Goal: Communication & Community: Answer question/provide support

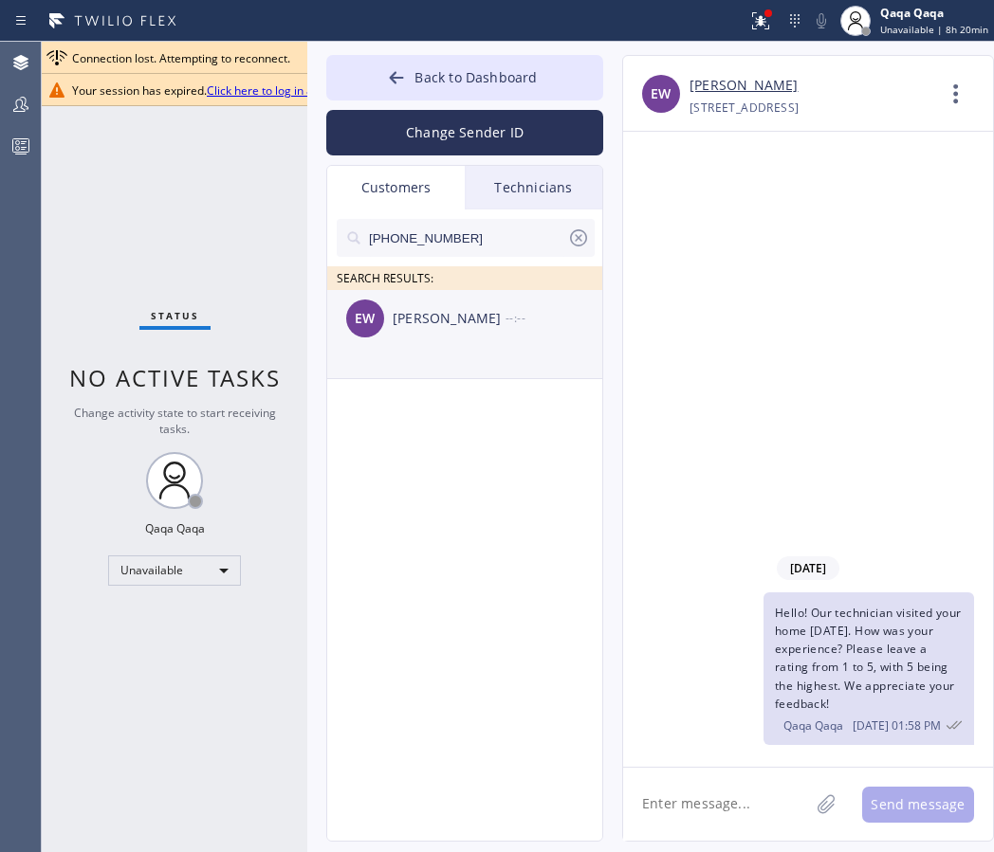
click at [406, 317] on div "[PERSON_NAME]" at bounding box center [448, 319] width 113 height 22
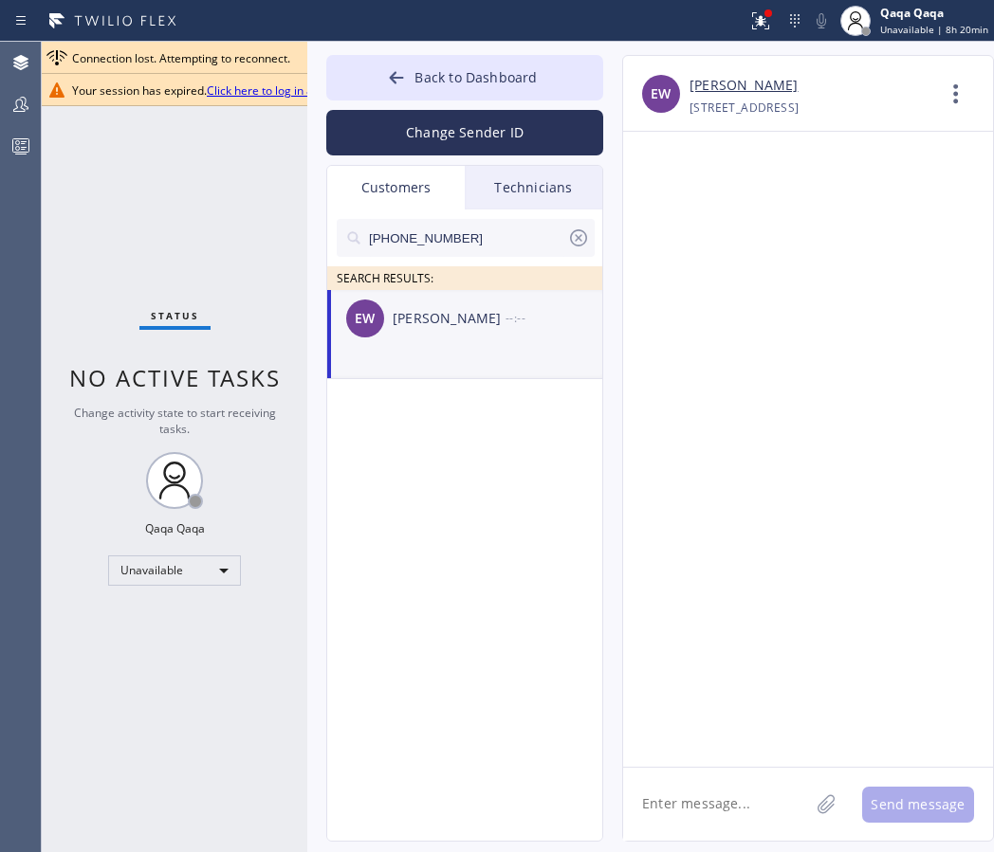
click at [406, 317] on div "[PERSON_NAME]" at bounding box center [448, 319] width 113 height 22
click at [678, 800] on textarea at bounding box center [716, 804] width 186 height 73
paste textarea "Hello! Our technician visited your home [DATE]. How was your experience? Please…"
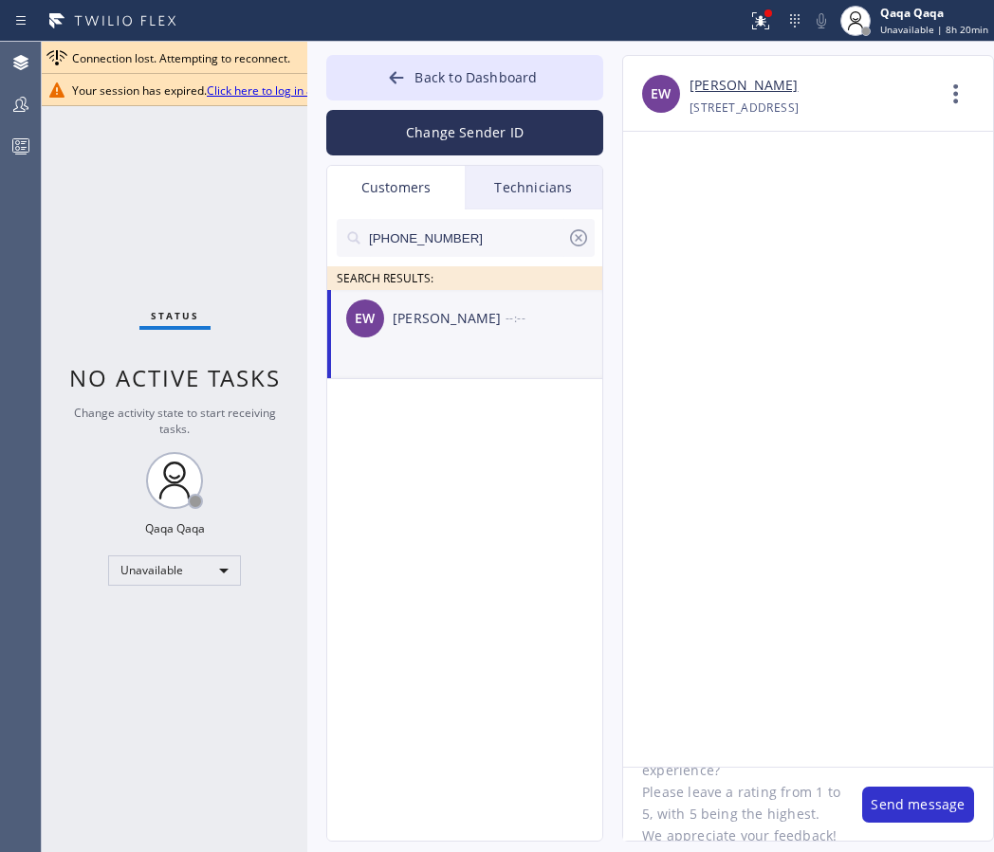
scroll to position [105, 0]
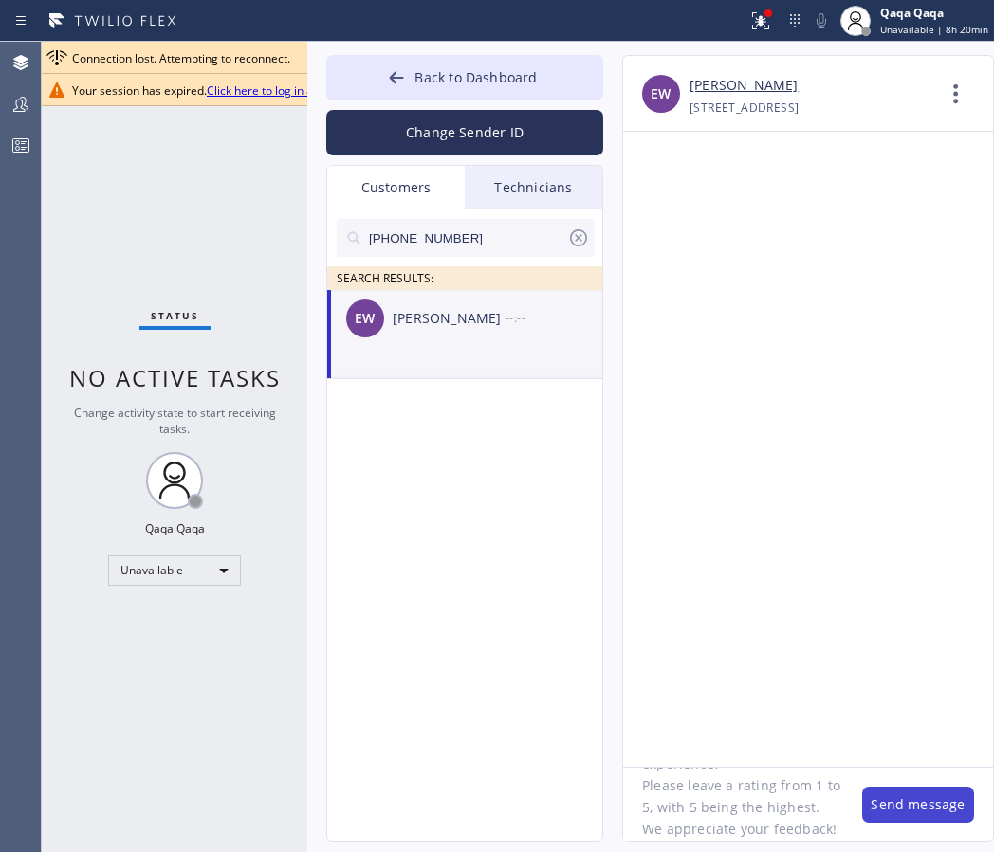
type textarea "Hello! Our technician visited your home [DATE]. How was your experience? Please…"
click at [897, 801] on button "Send message" at bounding box center [918, 805] width 112 height 36
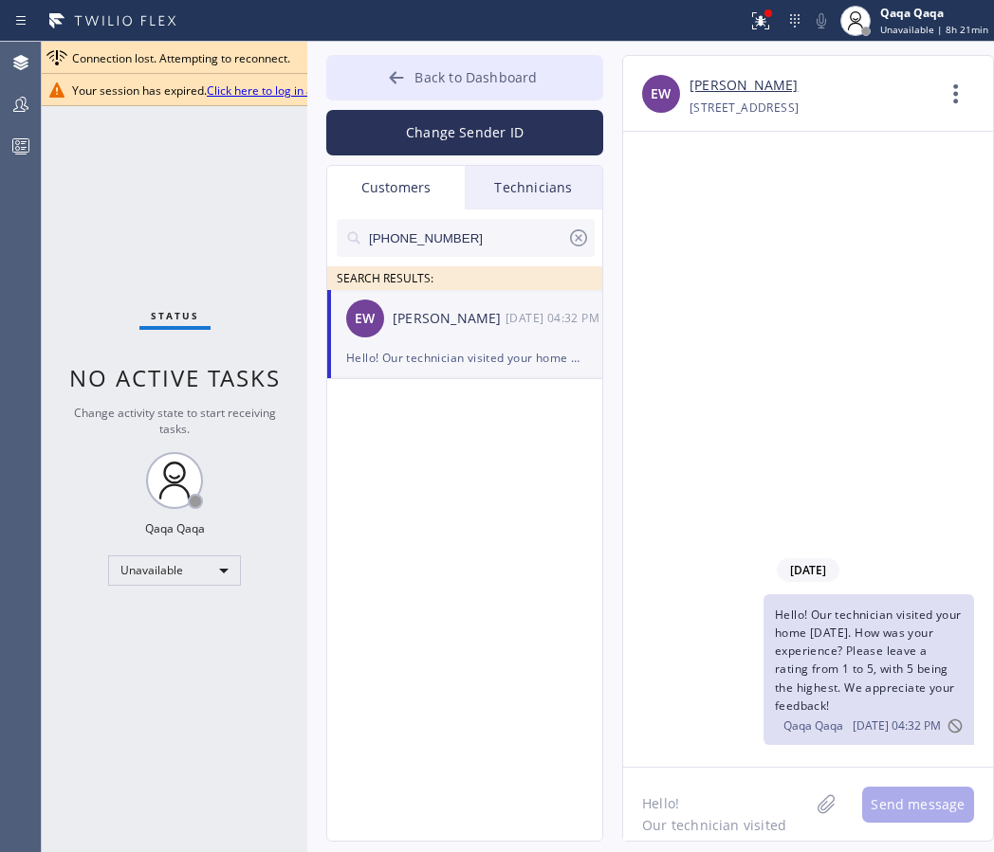
click at [394, 74] on icon at bounding box center [397, 77] width 14 height 12
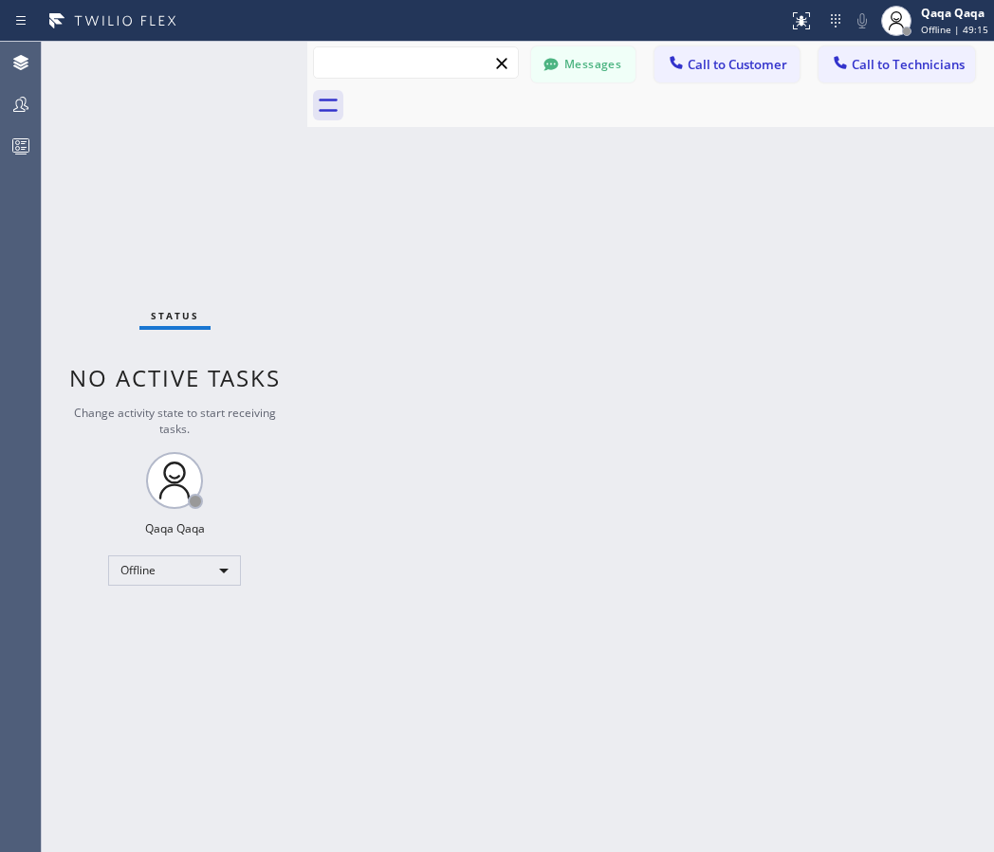
click at [423, 64] on input "text" at bounding box center [416, 62] width 204 height 30
type input "√"
click at [384, 60] on input "√" at bounding box center [416, 62] width 204 height 30
paste input "[PHONE_NUMBER]"
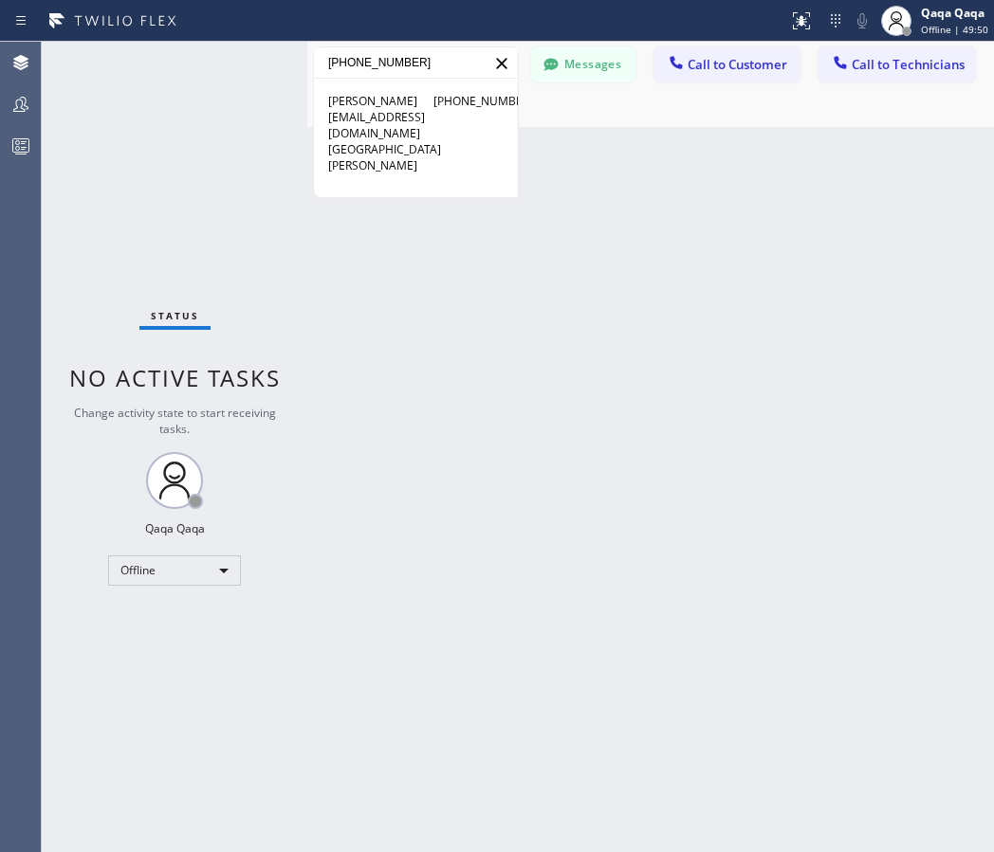
type input "[PHONE_NUMBER]"
click at [393, 109] on span "[PERSON_NAME]" at bounding box center [363, 101] width 70 height 16
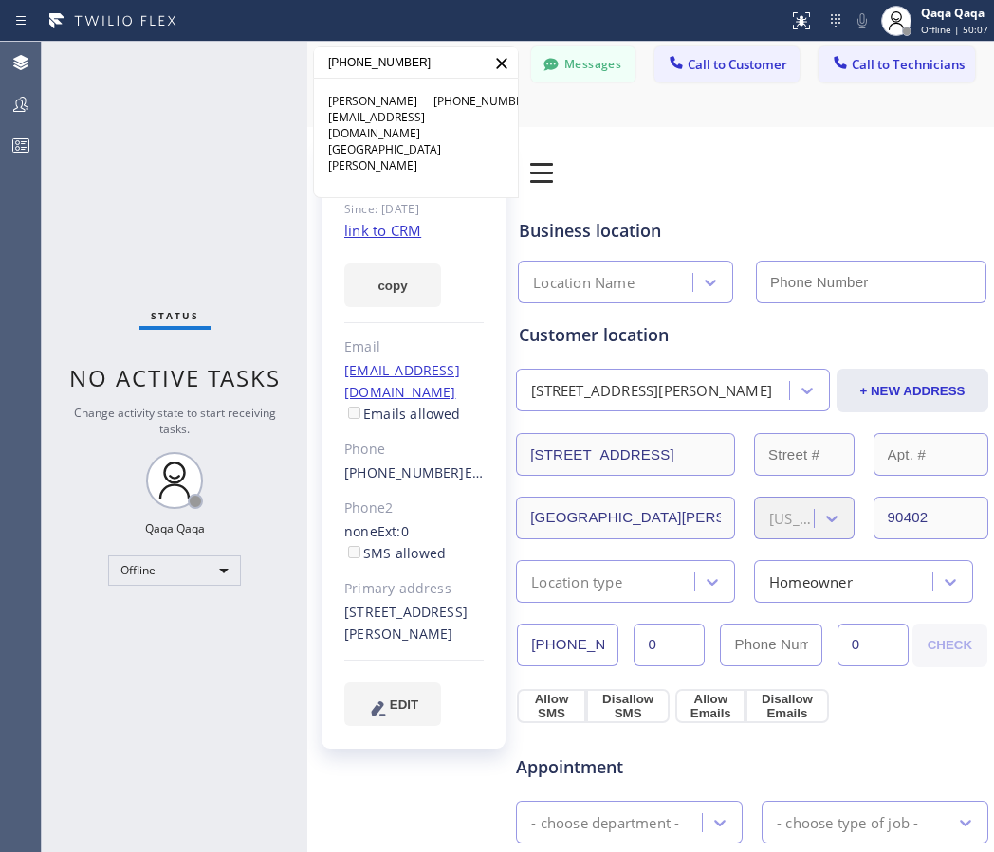
click at [505, 62] on icon at bounding box center [501, 63] width 23 height 23
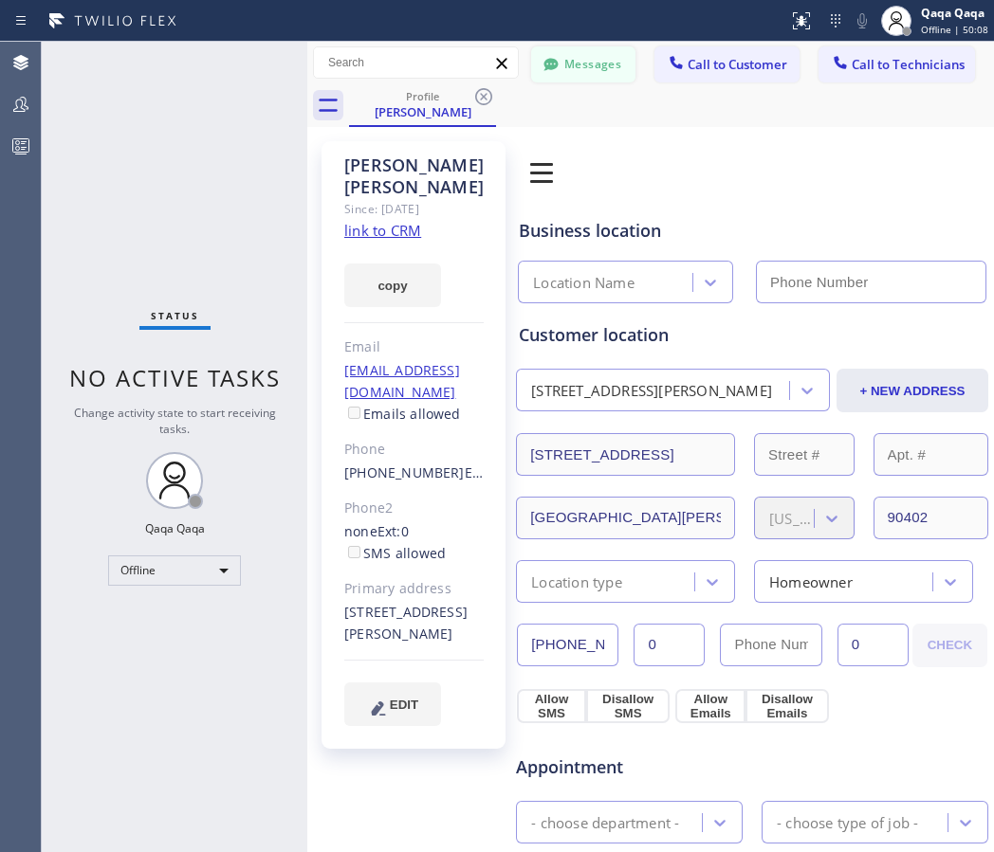
click at [569, 69] on button "Messages" at bounding box center [583, 64] width 104 height 36
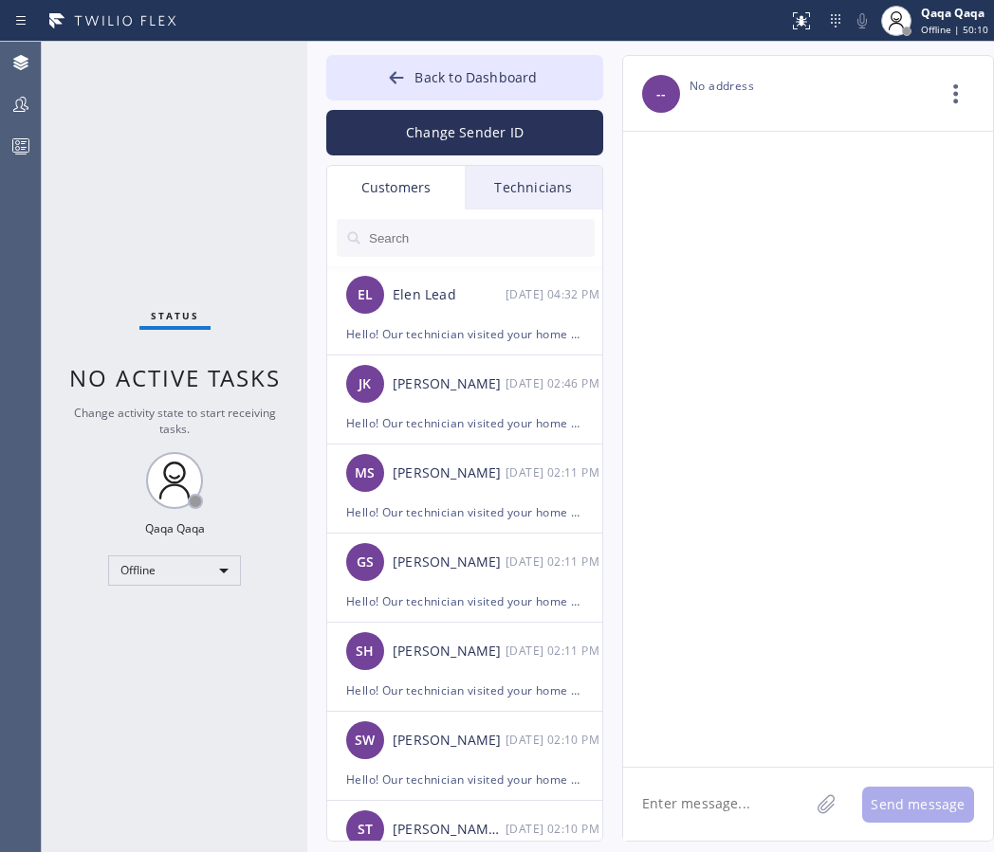
click at [419, 228] on input "text" at bounding box center [481, 238] width 228 height 38
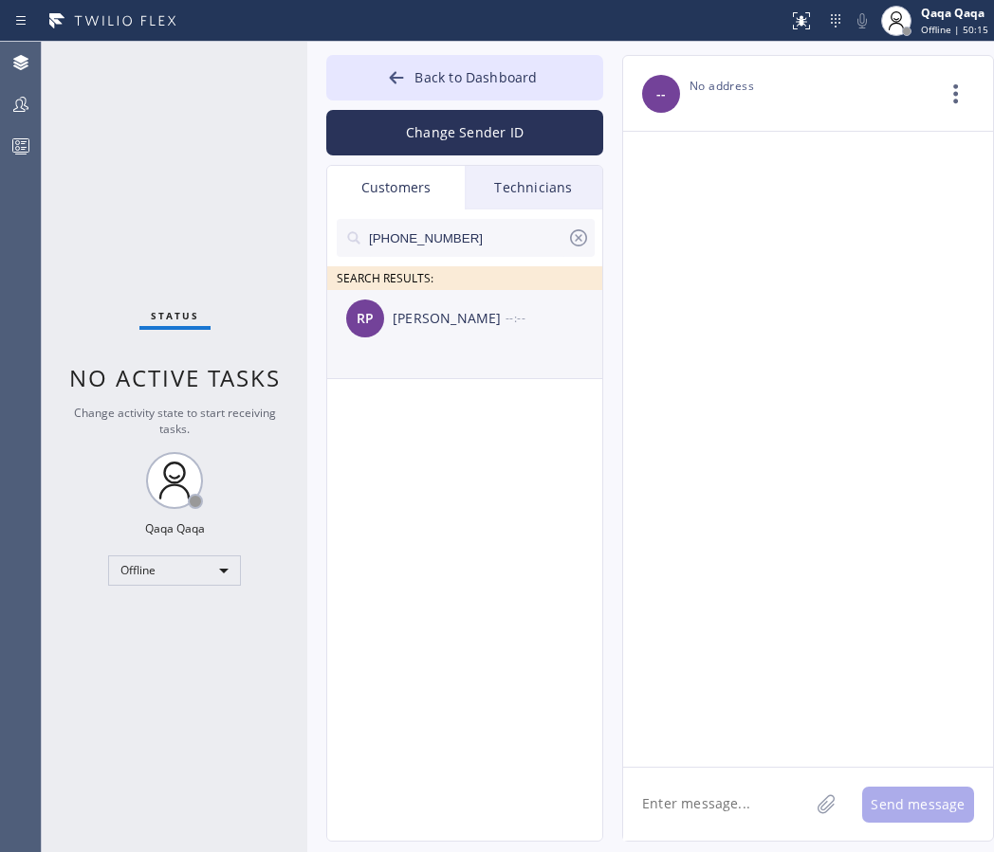
click at [429, 330] on div "RP Robyn Palmer --:--" at bounding box center [465, 318] width 277 height 57
click at [659, 803] on textarea at bounding box center [716, 804] width 186 height 73
paste textarea "Hello! Our technician visited your home [DATE]. How was your experience? Please…"
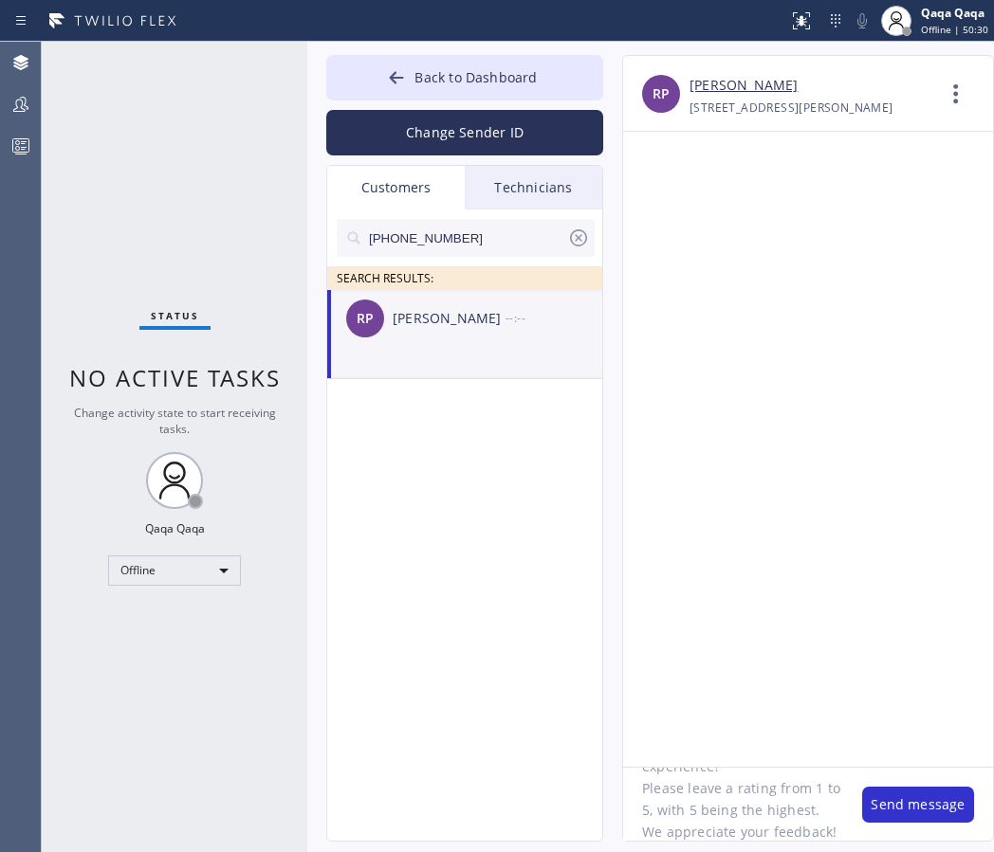
scroll to position [105, 0]
type textarea "Hello! Our technician visited your home [DATE]. How was your experience? Please…"
click at [893, 808] on button "Send message" at bounding box center [918, 805] width 112 height 36
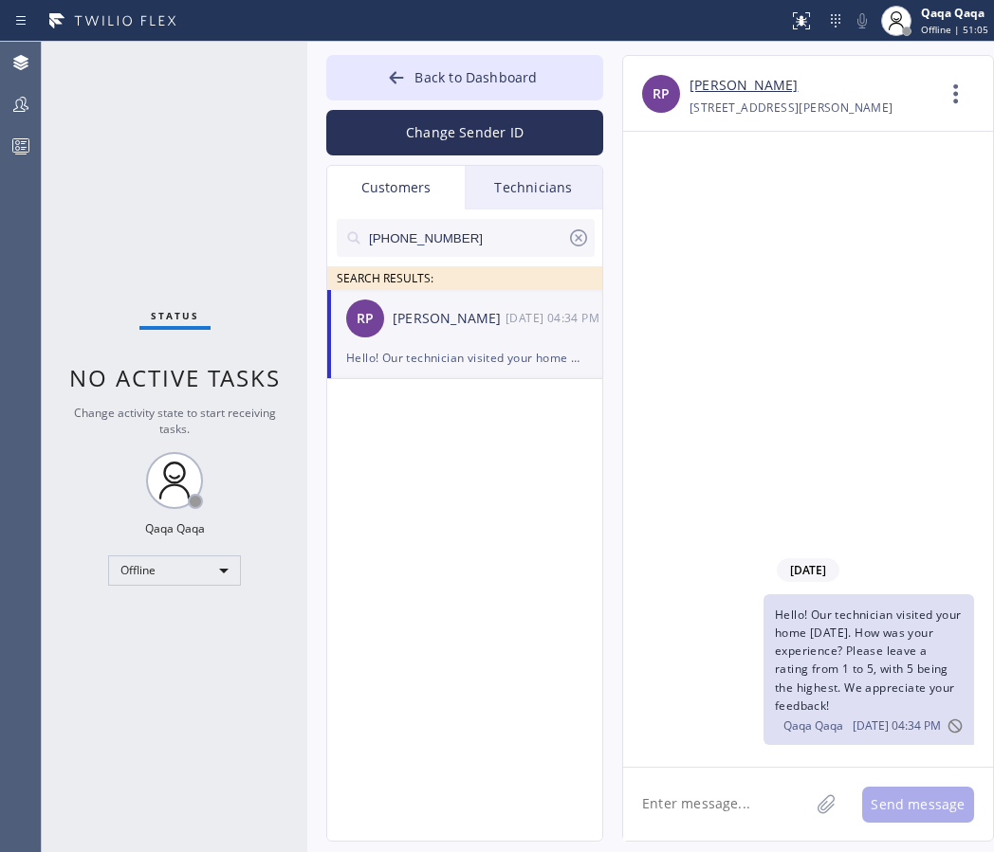
click at [576, 241] on icon at bounding box center [578, 238] width 23 height 23
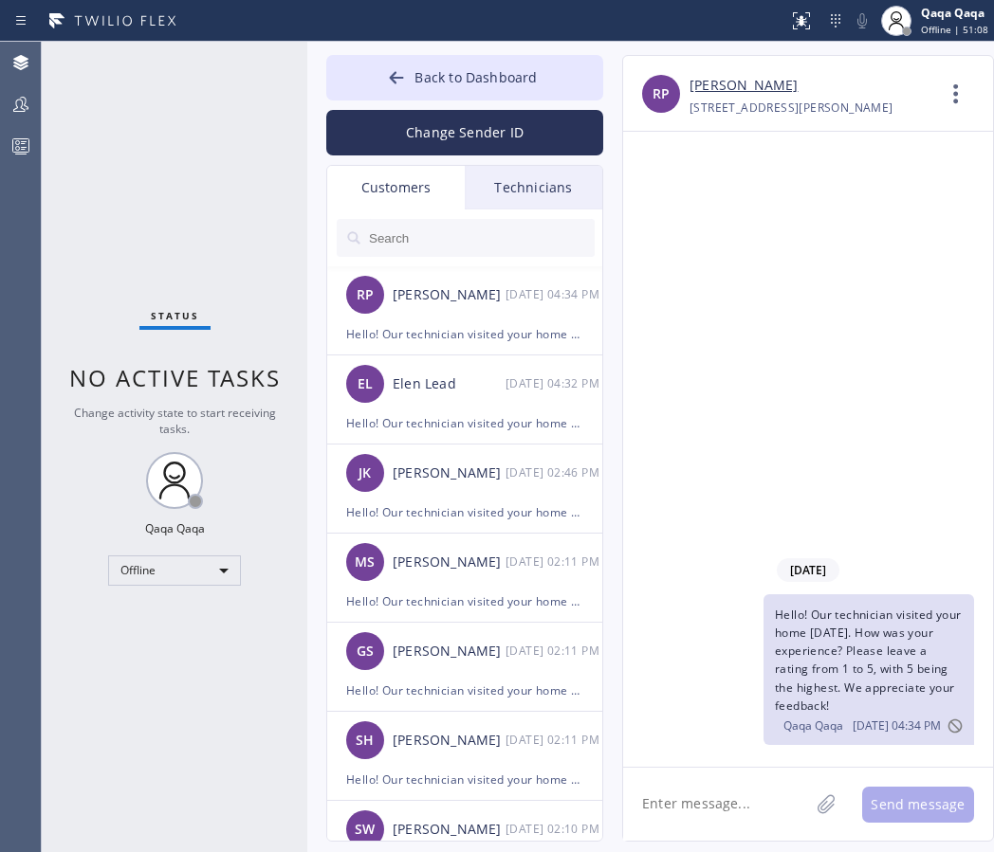
click at [455, 241] on input "text" at bounding box center [481, 238] width 228 height 38
type input "√"
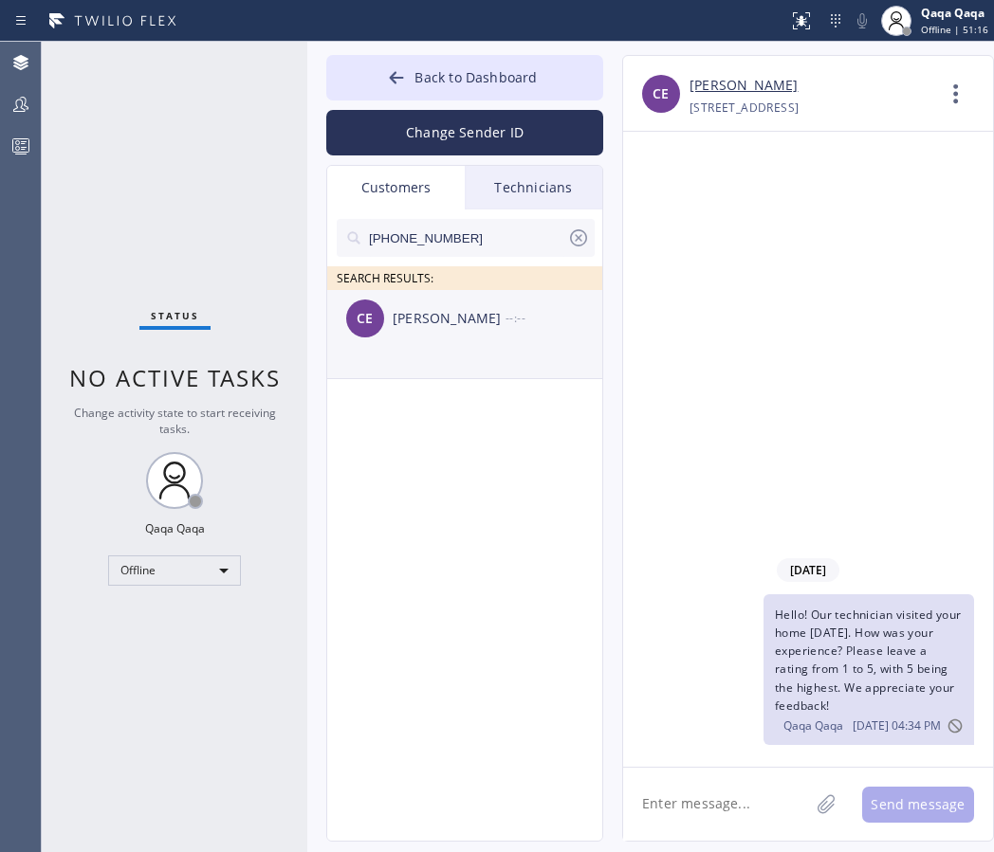
click at [473, 325] on div "Cheryl Erwin" at bounding box center [448, 319] width 113 height 22
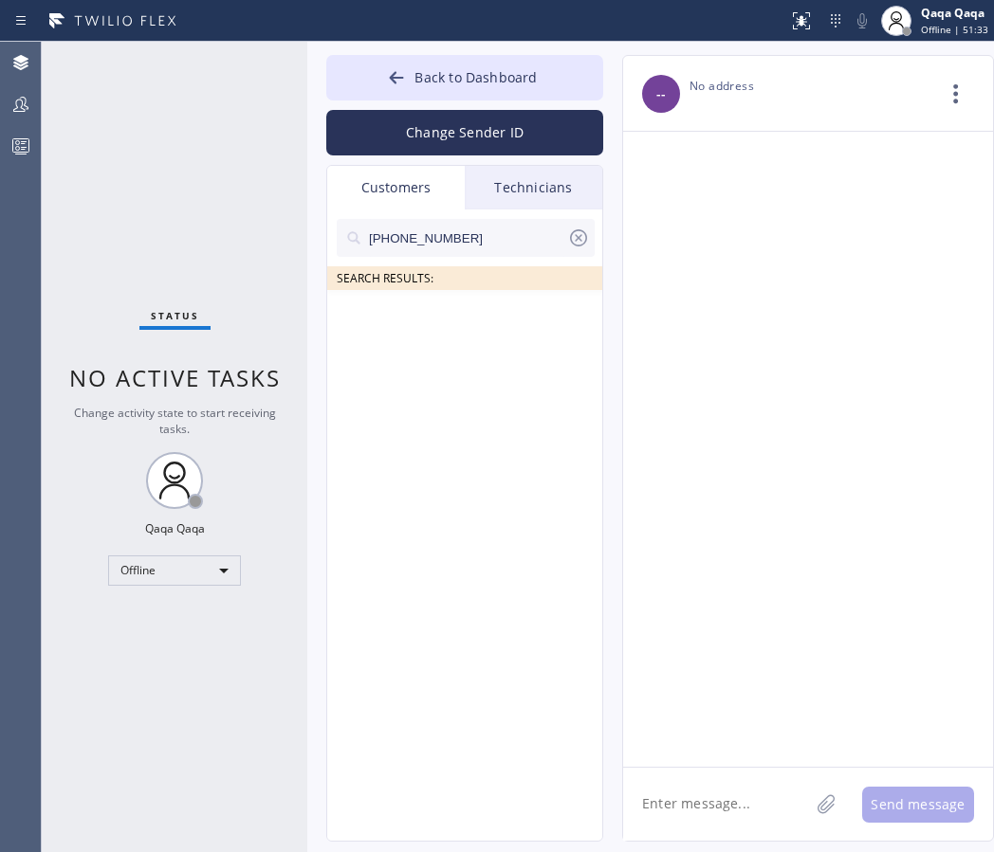
click at [495, 228] on input "(818) 930-0478" at bounding box center [467, 238] width 200 height 38
click at [500, 236] on input "(818) 930-0478" at bounding box center [467, 238] width 200 height 38
click at [574, 243] on icon at bounding box center [578, 238] width 23 height 23
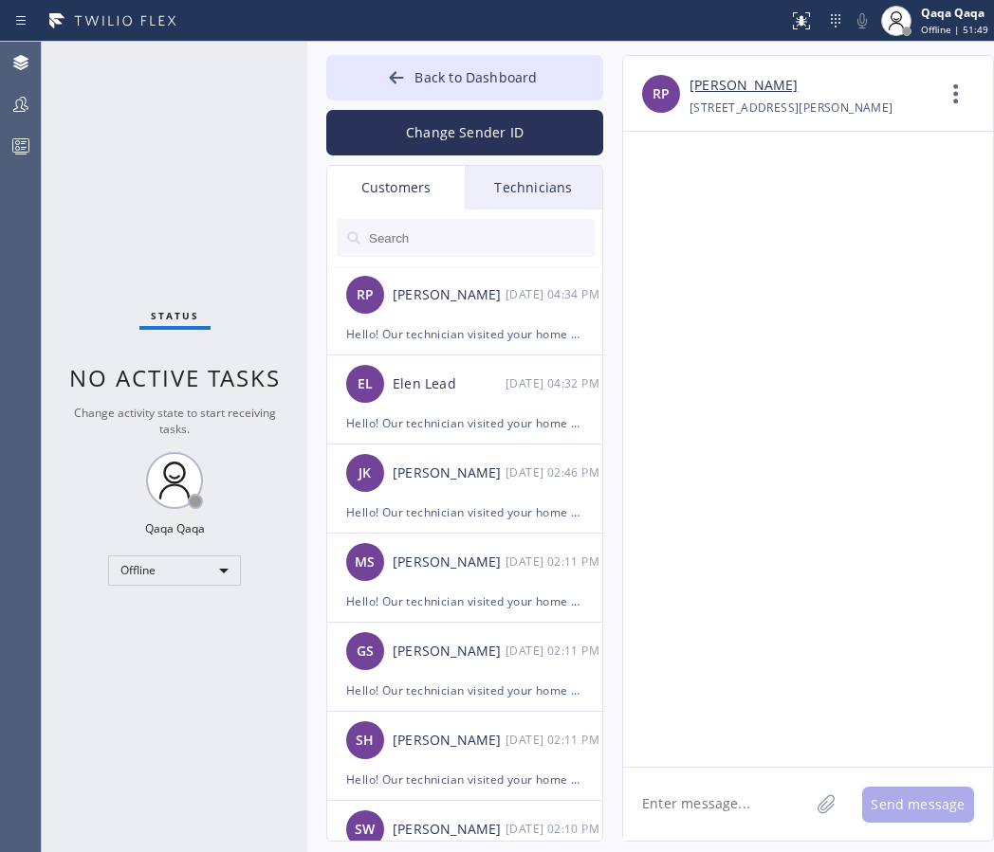
click at [472, 243] on input "text" at bounding box center [481, 238] width 228 height 38
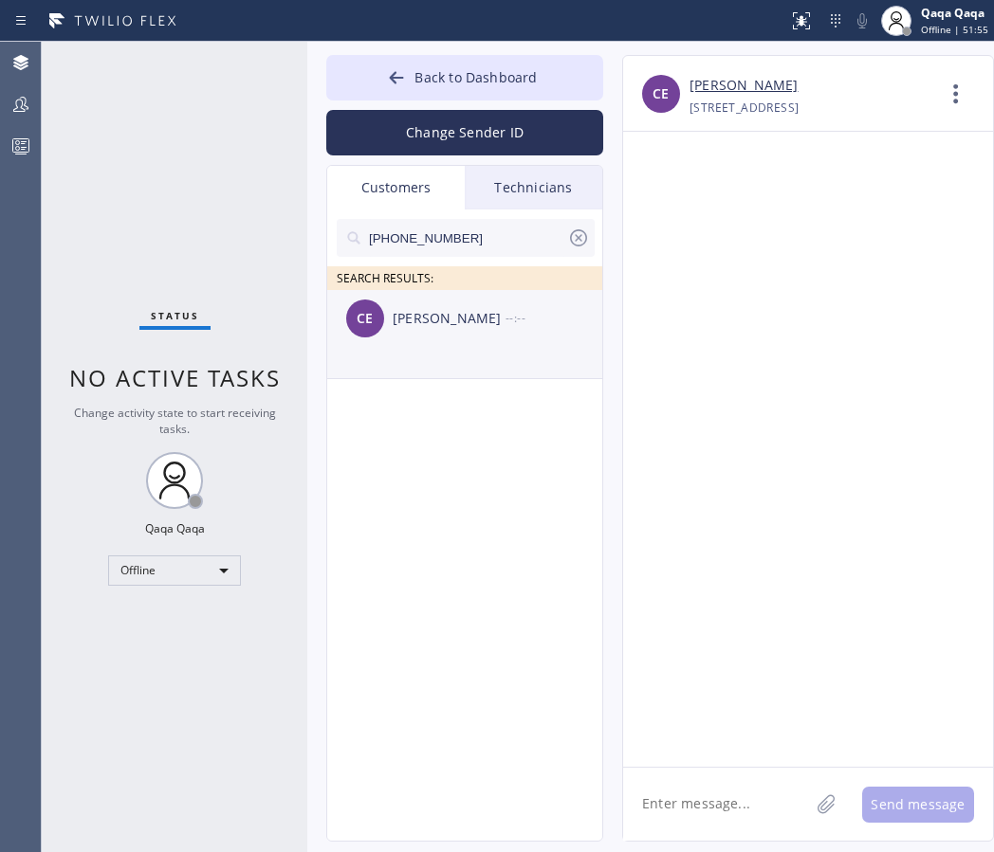
click at [464, 332] on div "CE Cheryl Erwin --:--" at bounding box center [465, 318] width 277 height 57
click at [740, 812] on textarea at bounding box center [716, 804] width 186 height 73
paste textarea "Hello! Our technician visited your home [DATE]. How was your experience? Please…"
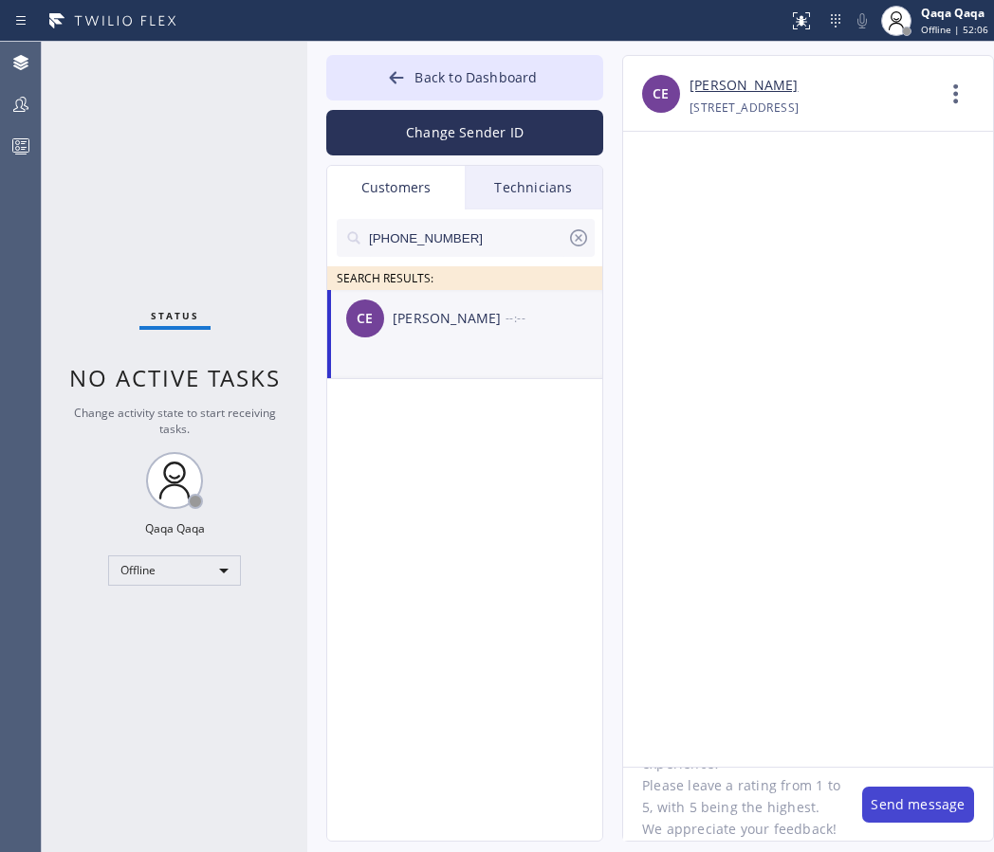
type textarea "Hello! Our technician visited your home [DATE]. How was your experience? Please…"
click at [915, 813] on button "Send message" at bounding box center [918, 805] width 112 height 36
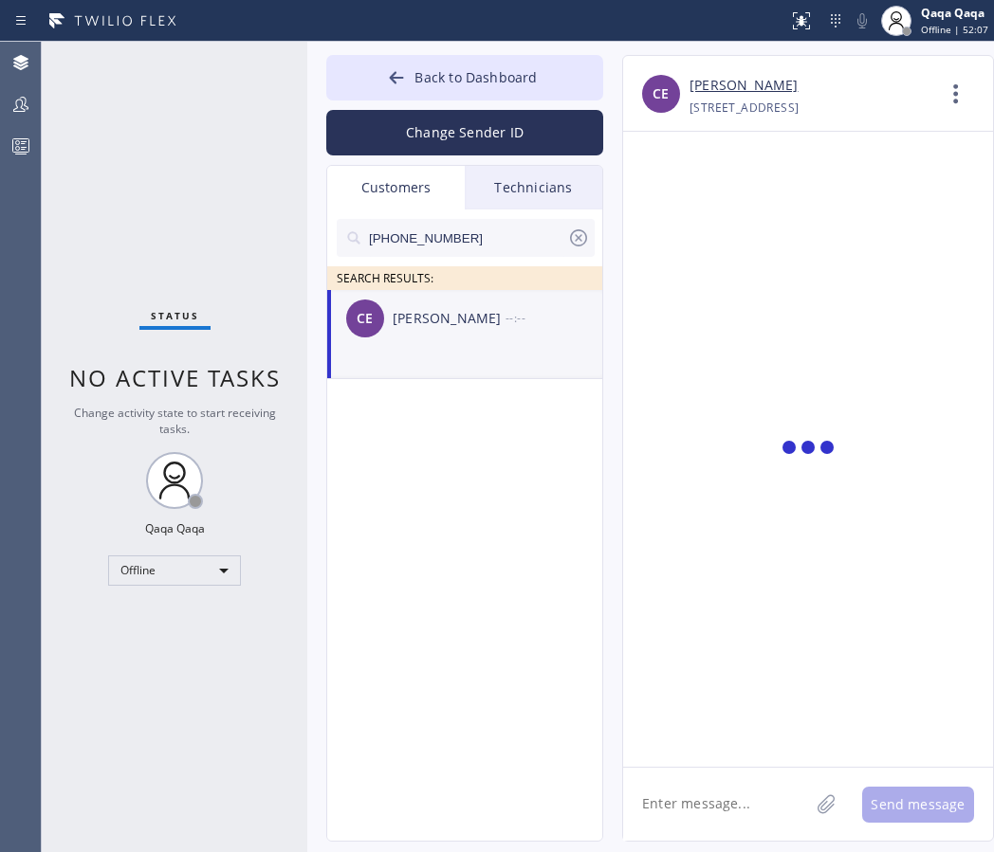
scroll to position [0, 0]
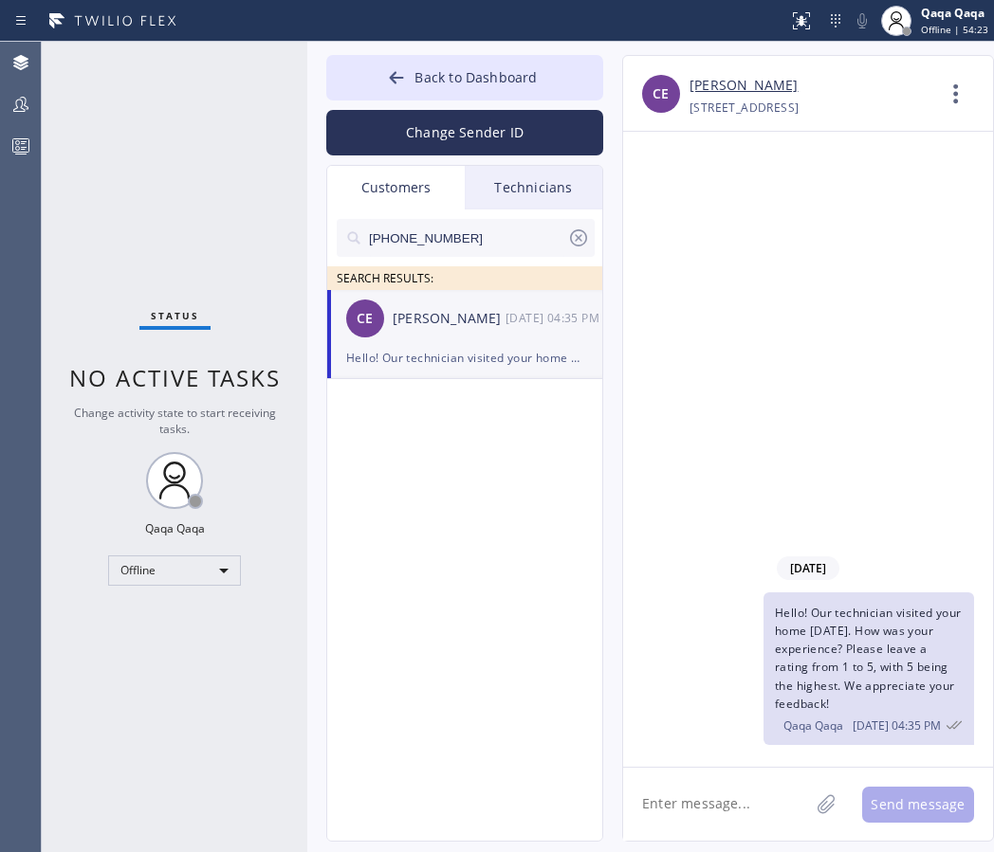
click at [580, 240] on icon at bounding box center [578, 237] width 17 height 17
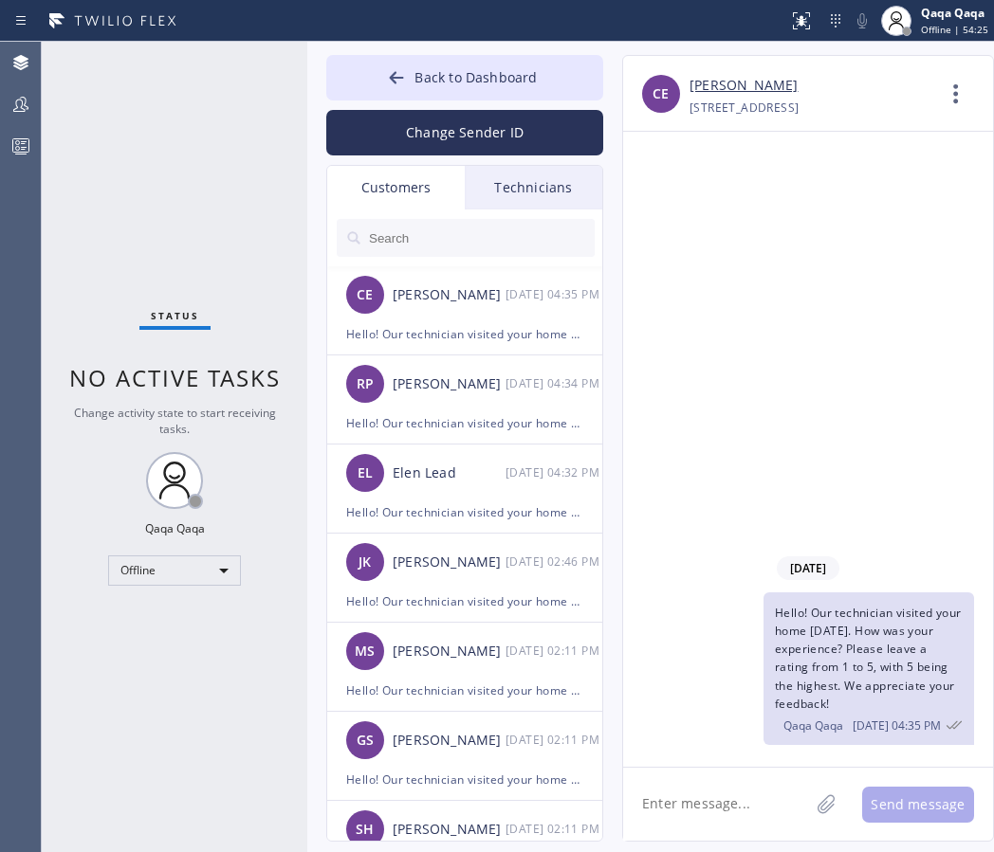
click at [488, 243] on input "text" at bounding box center [481, 238] width 228 height 38
type input "√"
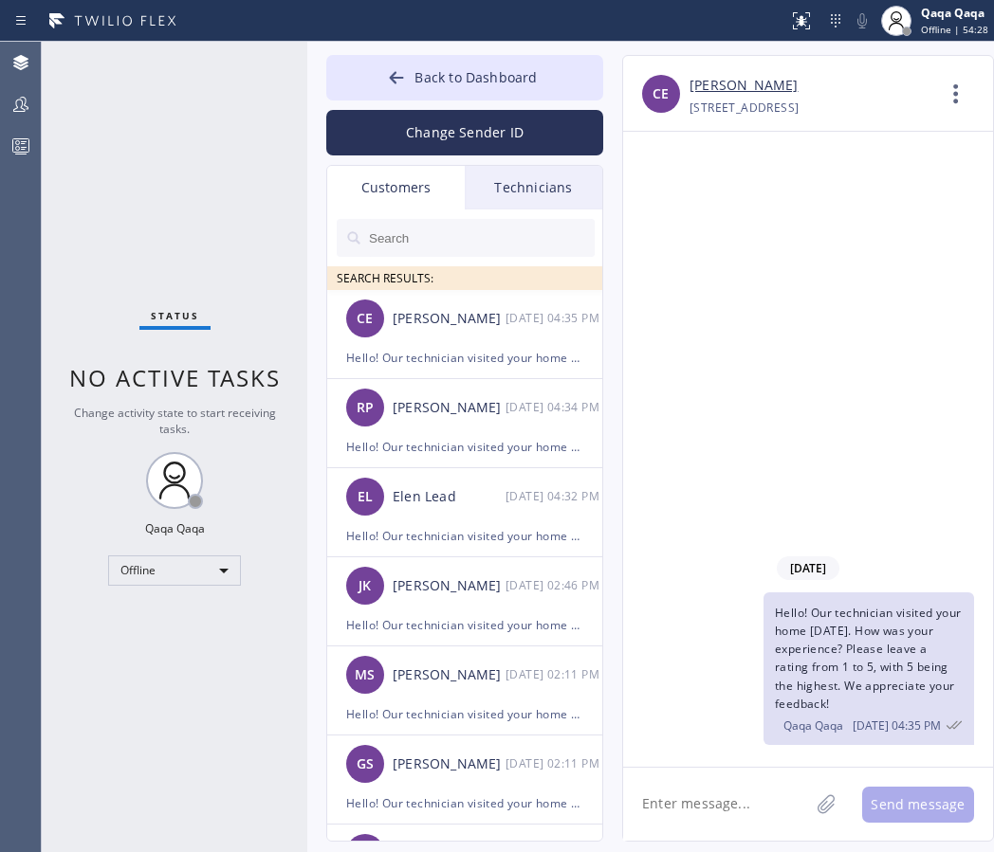
paste input "Hello! Our technician visited your home [DATE]. How was your experience? Please…"
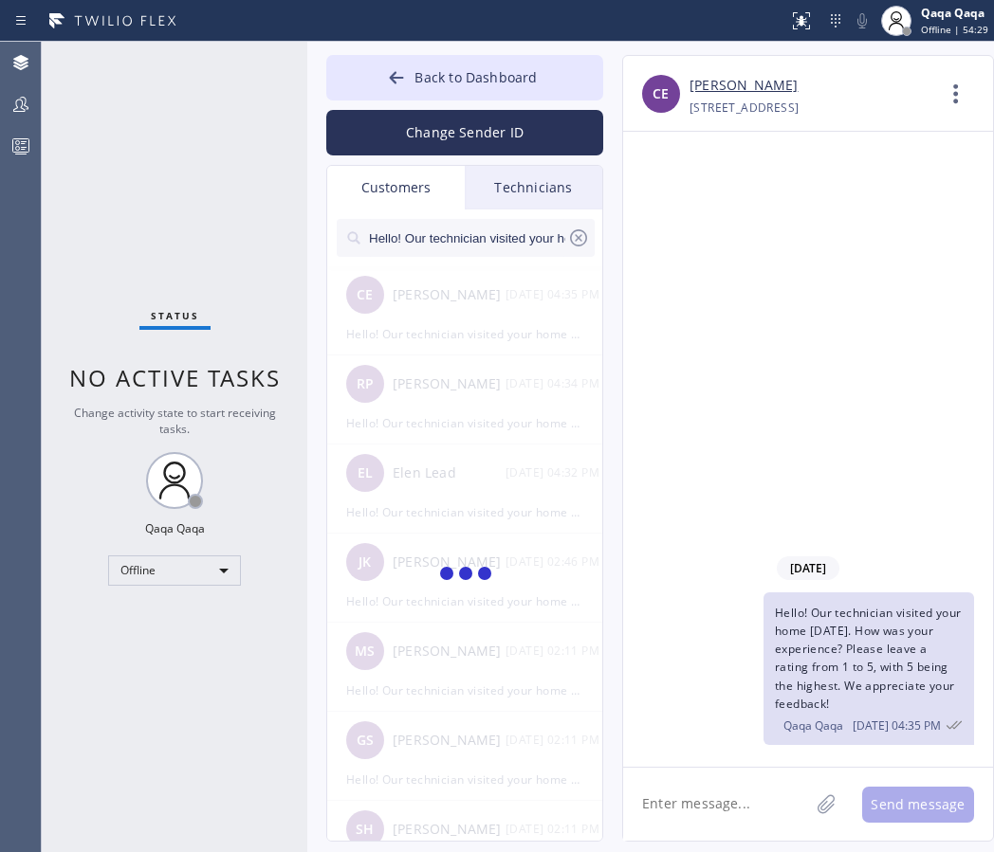
scroll to position [0, 716]
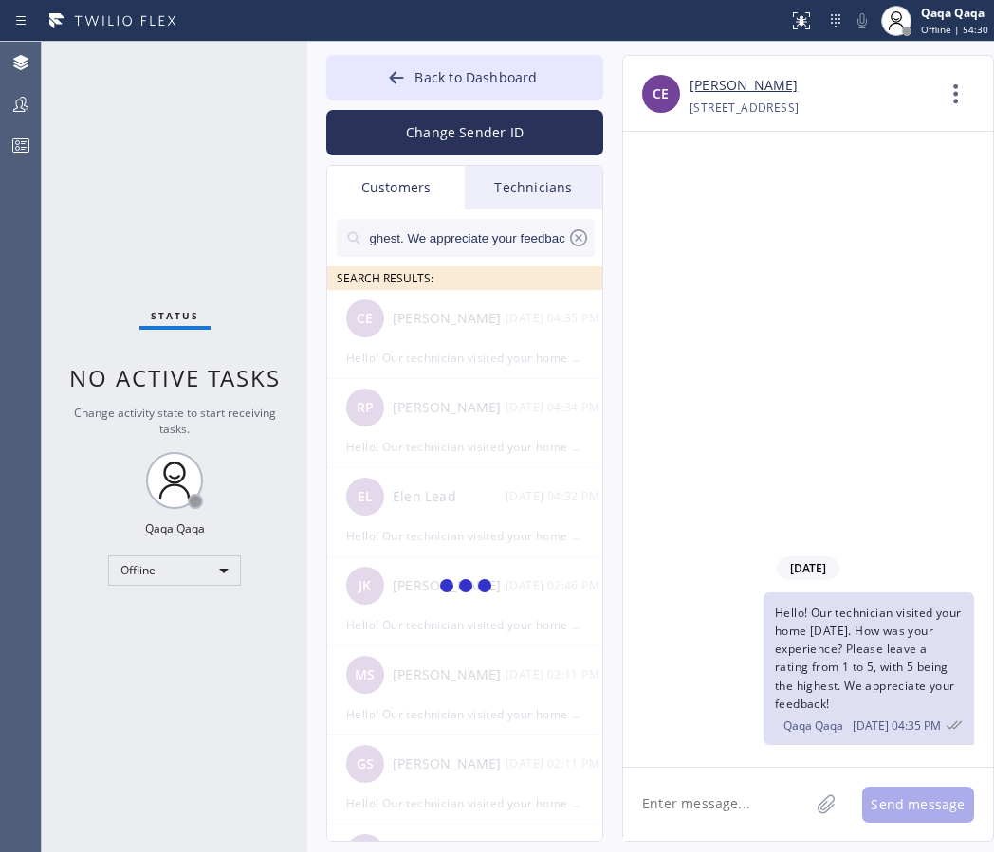
type input "Hello! Our technician visited your home [DATE]. How was your experience? Please…"
click at [586, 236] on icon at bounding box center [578, 237] width 17 height 17
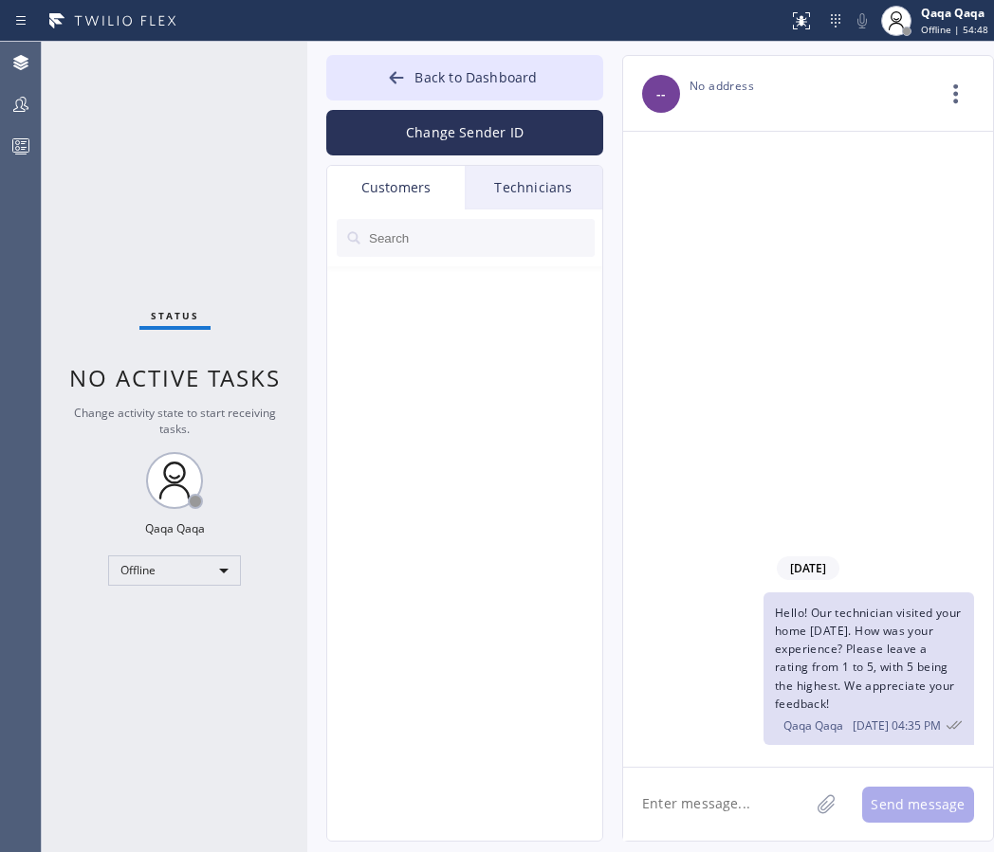
click at [450, 237] on input "text" at bounding box center [481, 238] width 228 height 38
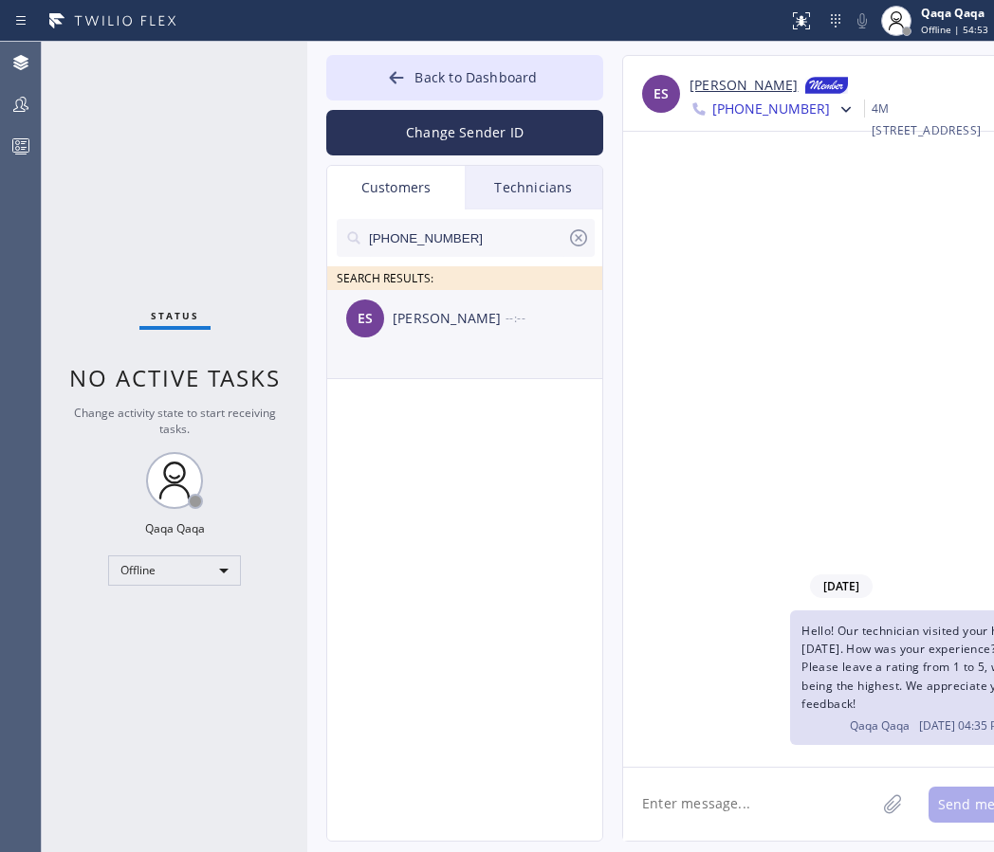
click at [455, 335] on div "ES Erika Schmitt --:--" at bounding box center [465, 318] width 277 height 57
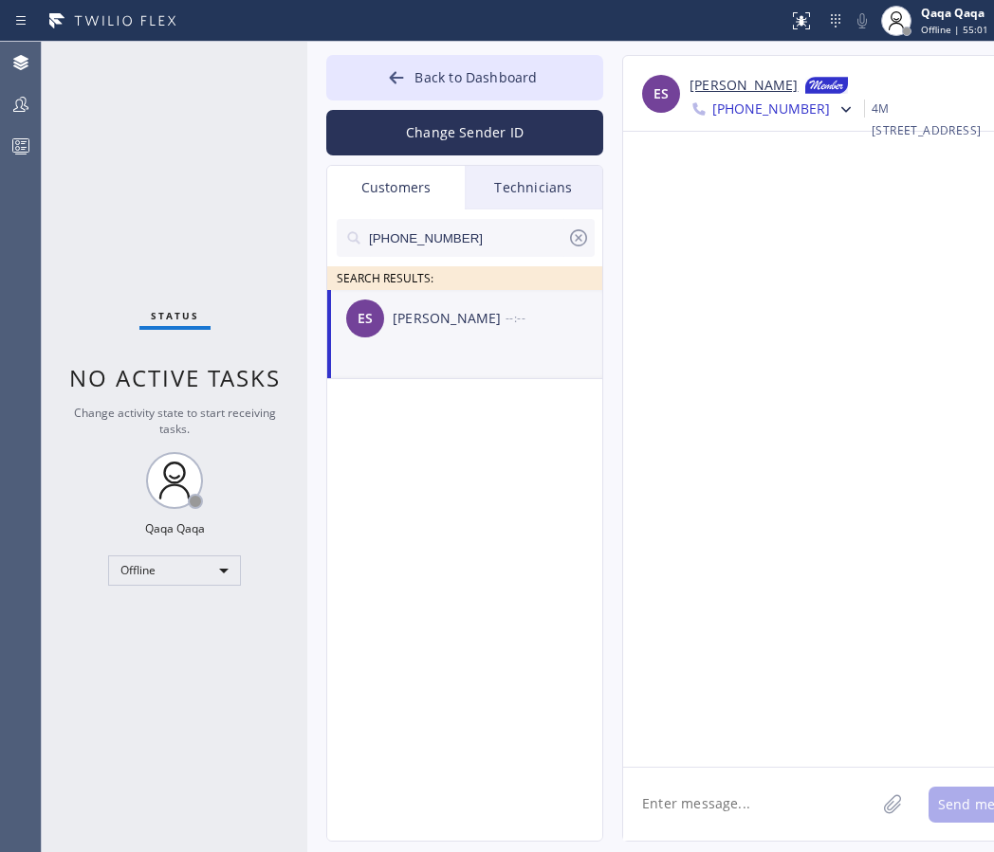
click at [666, 797] on textarea at bounding box center [749, 804] width 252 height 73
paste textarea "Hello! Our technician visited your home [DATE]. How was your experience? Please…"
type textarea "Hello! Our technician visited your home [DATE]. How was your experience? Please…"
click at [928, 801] on button "Send message" at bounding box center [984, 805] width 112 height 36
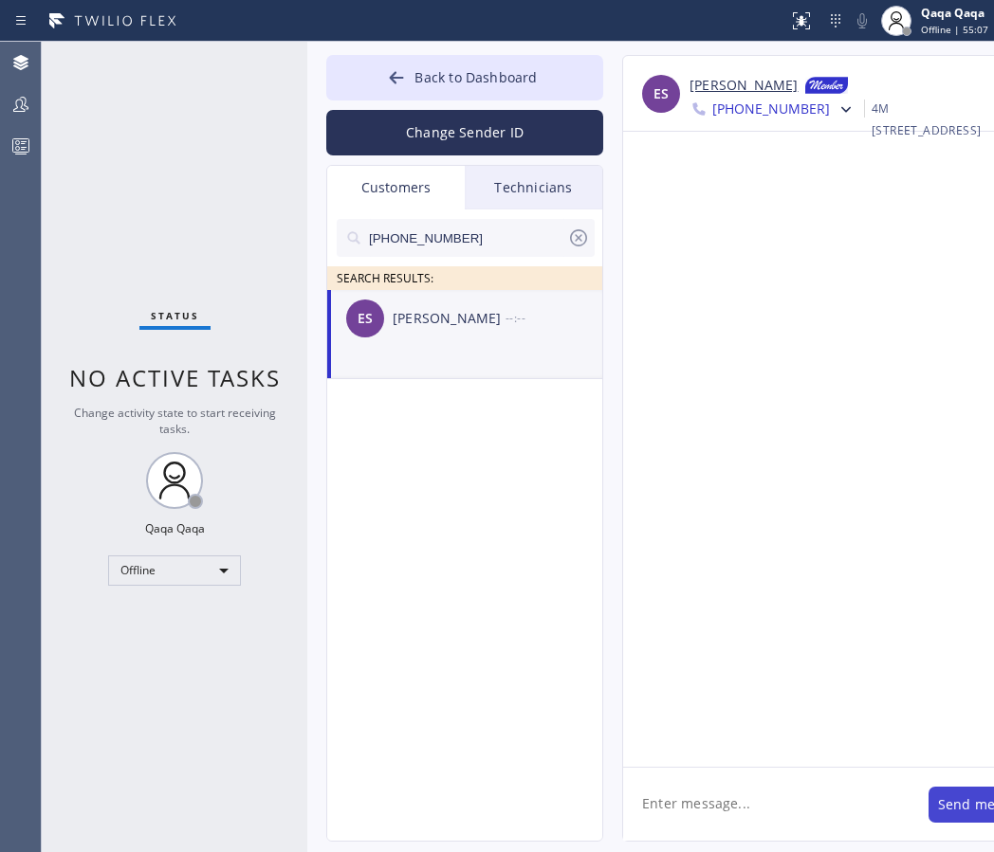
scroll to position [0, 0]
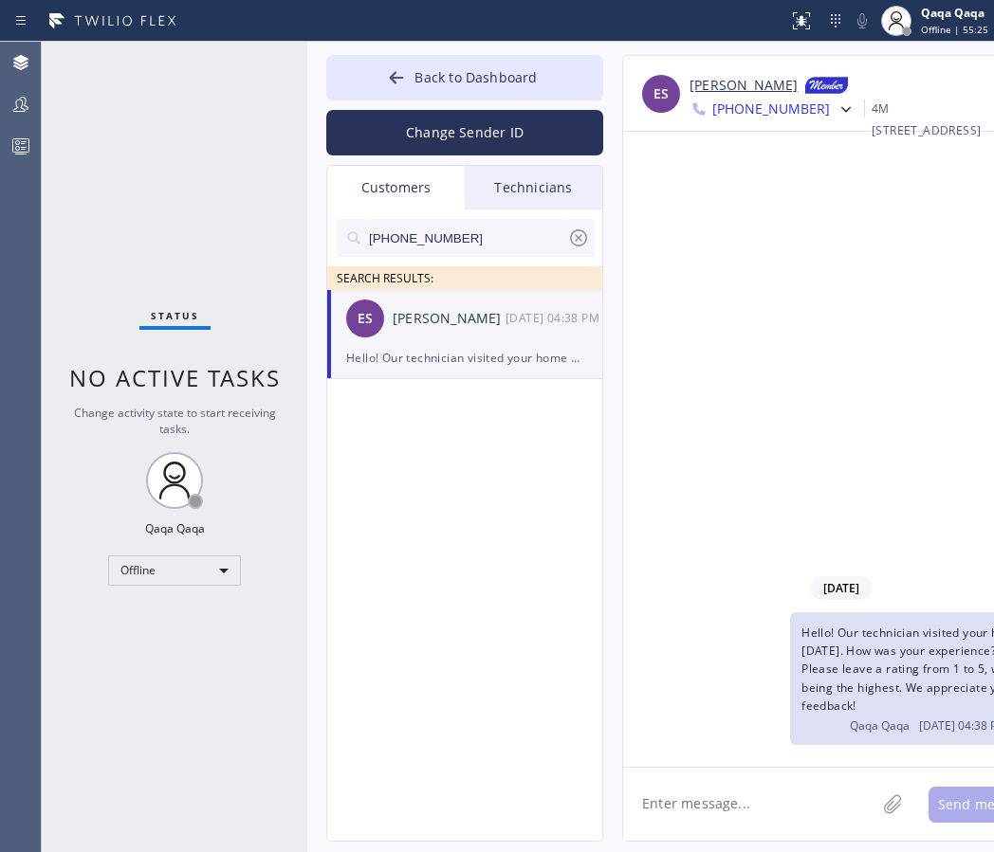
click at [580, 240] on icon at bounding box center [578, 237] width 17 height 17
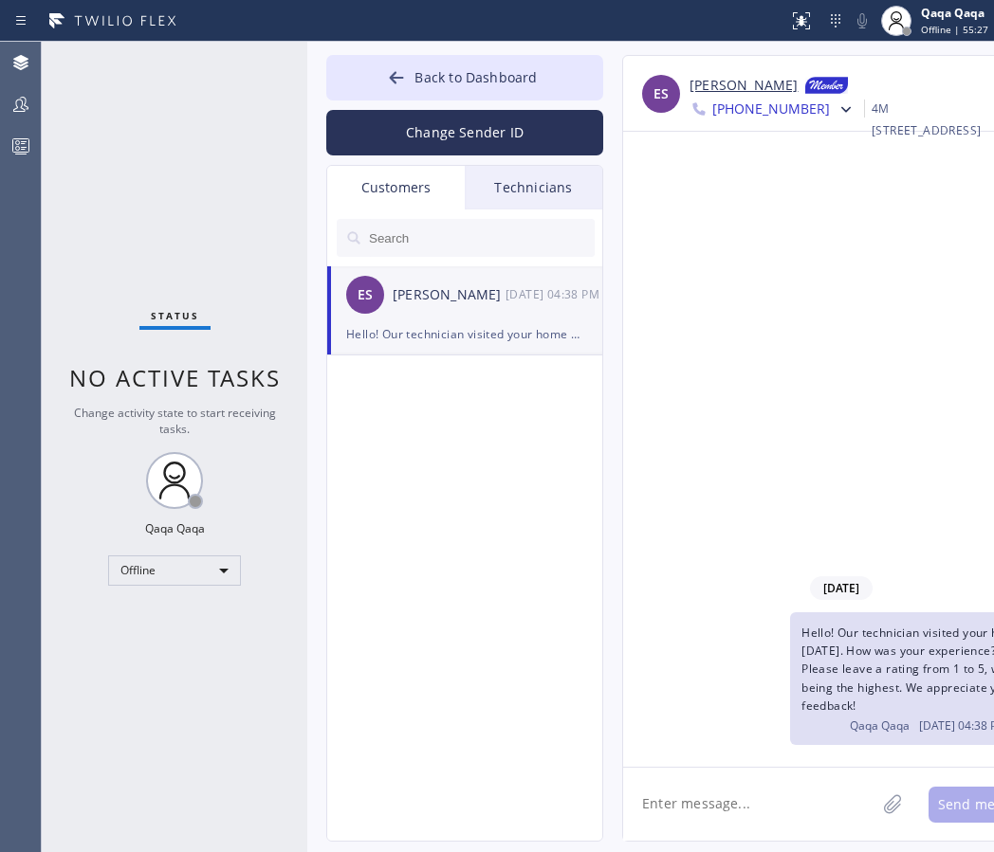
click at [477, 224] on input "text" at bounding box center [481, 238] width 228 height 38
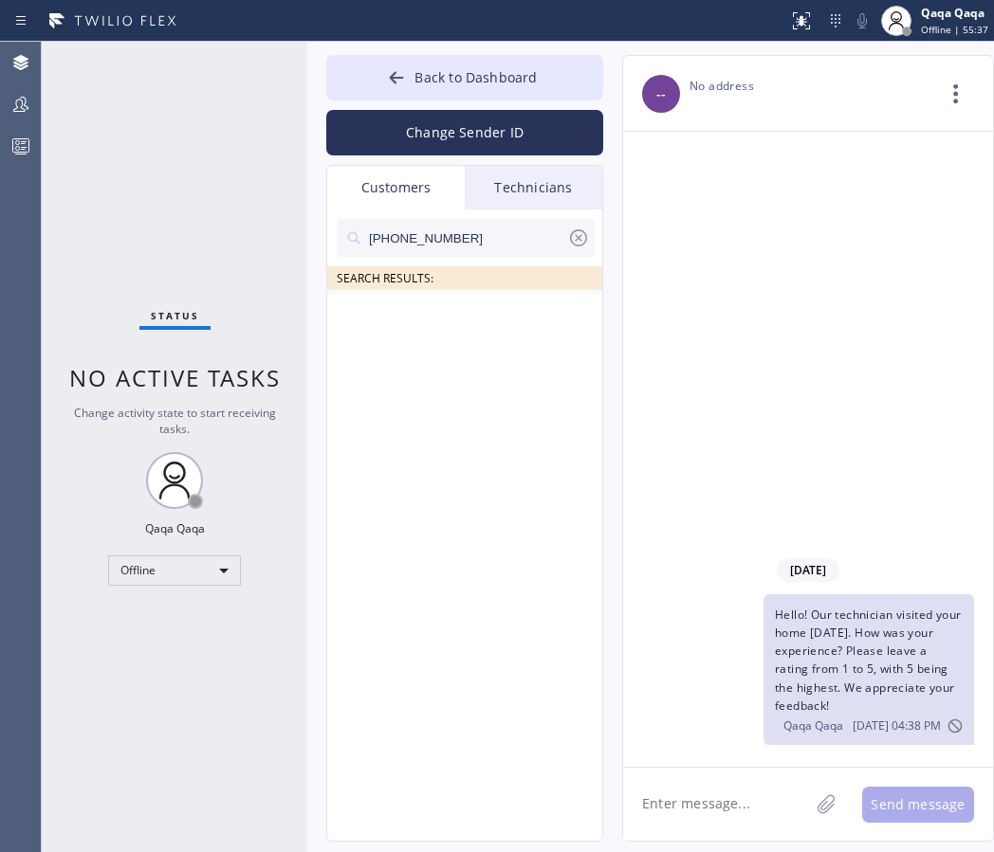
click at [549, 242] on input "(917) 854-5020" at bounding box center [467, 238] width 200 height 38
click at [477, 239] on input "(917) 854-5020" at bounding box center [467, 238] width 200 height 38
click at [577, 249] on div at bounding box center [578, 242] width 23 height 30
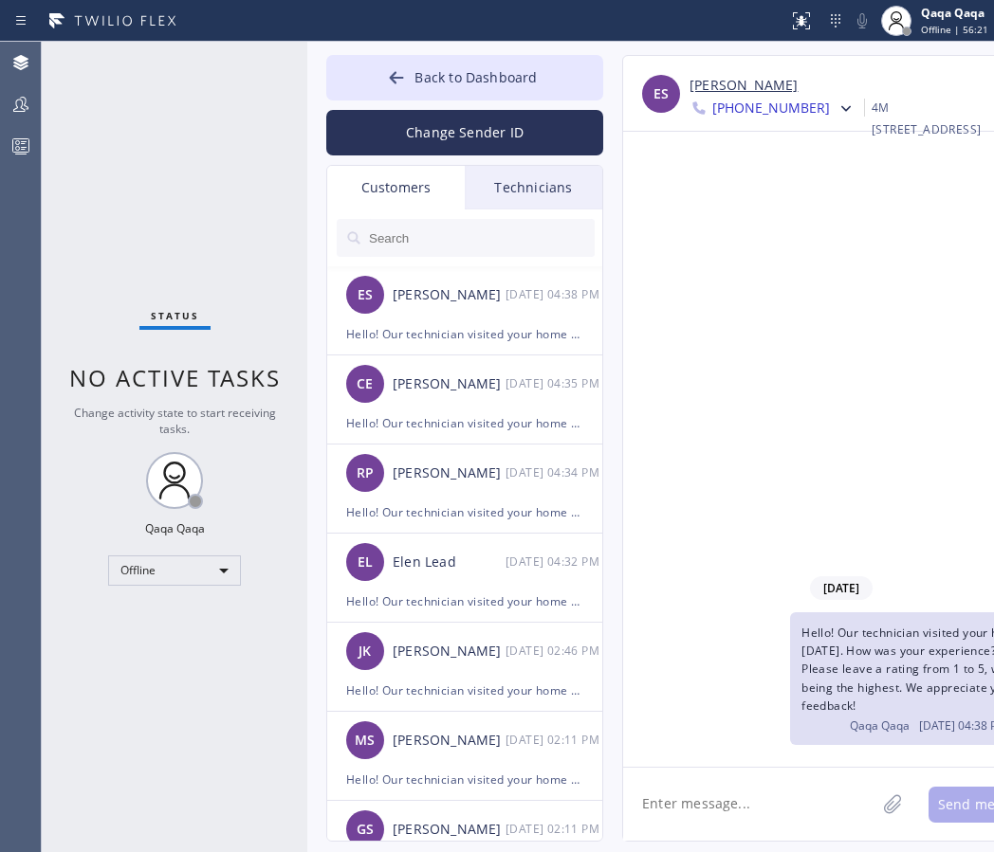
click at [449, 205] on div "Customers" at bounding box center [395, 188] width 137 height 44
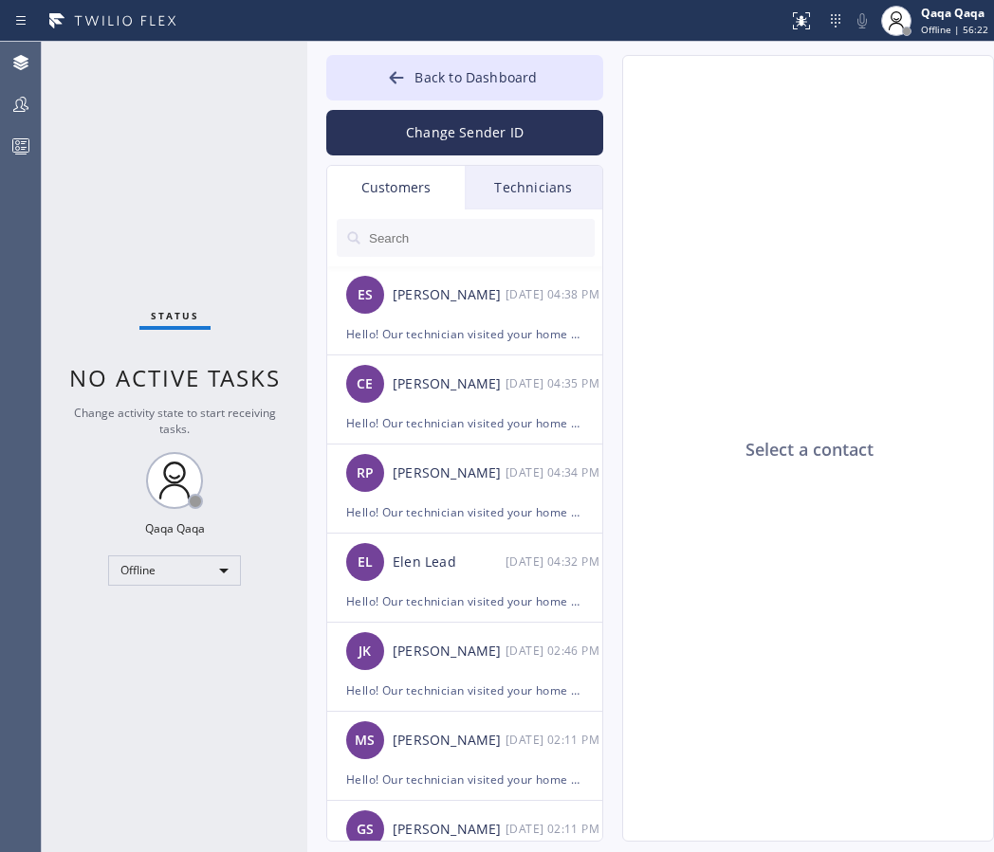
click at [421, 232] on input "text" at bounding box center [481, 238] width 228 height 38
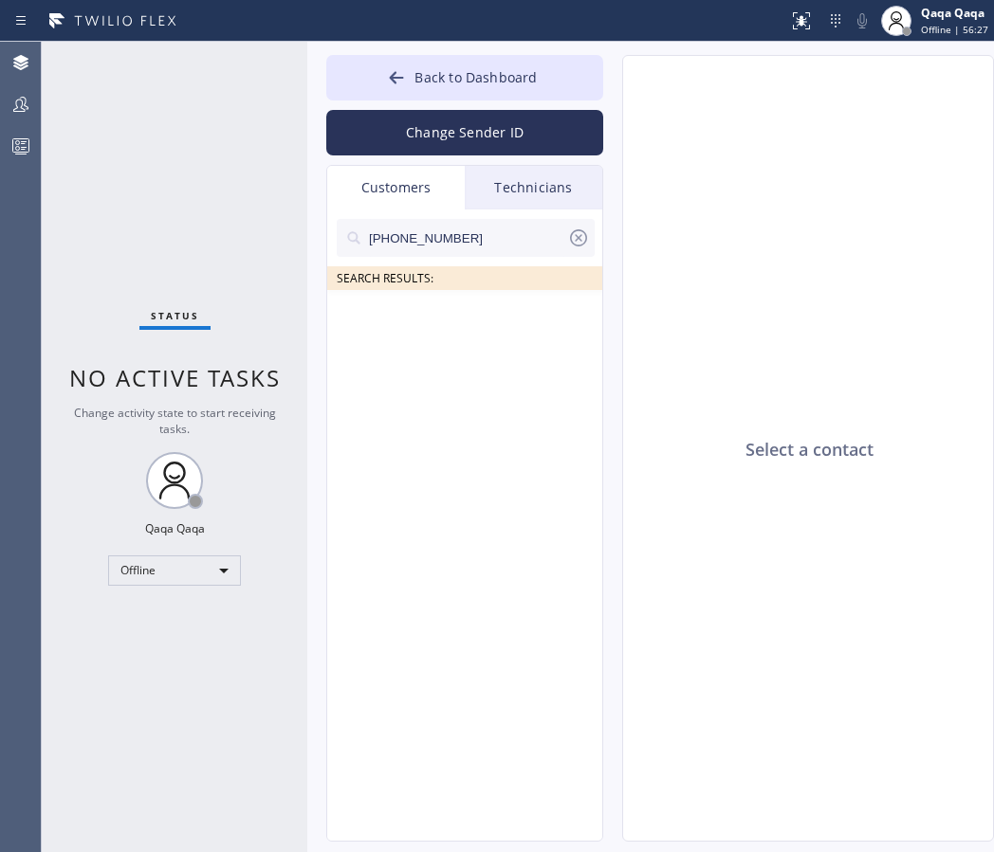
click at [494, 246] on input "(917) 854-5020" at bounding box center [467, 238] width 200 height 38
click at [582, 246] on icon at bounding box center [578, 238] width 23 height 23
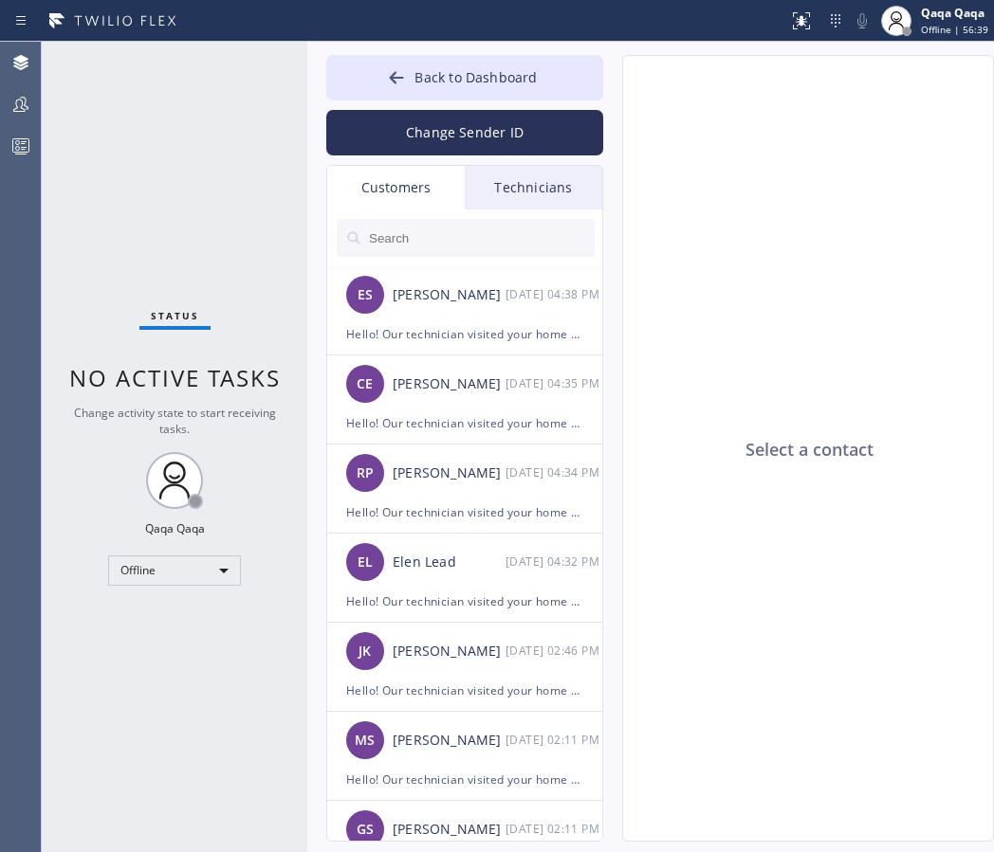
click at [463, 225] on input "text" at bounding box center [481, 238] width 228 height 38
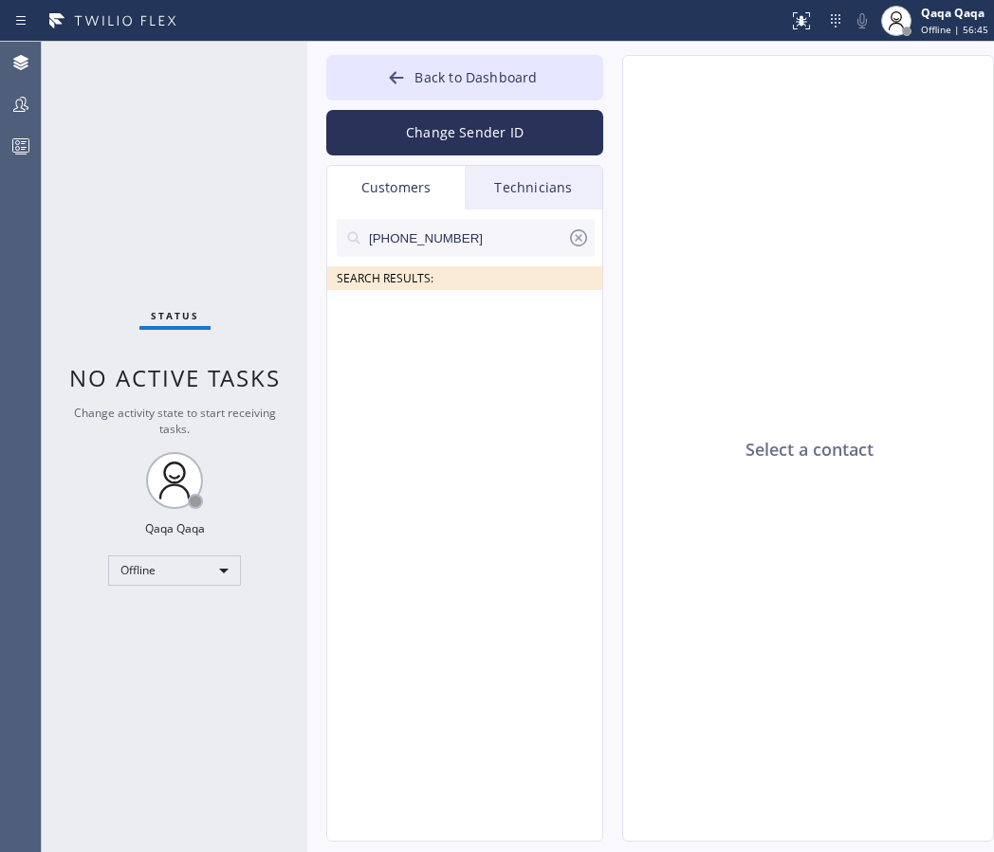
click at [579, 241] on icon at bounding box center [578, 238] width 23 height 23
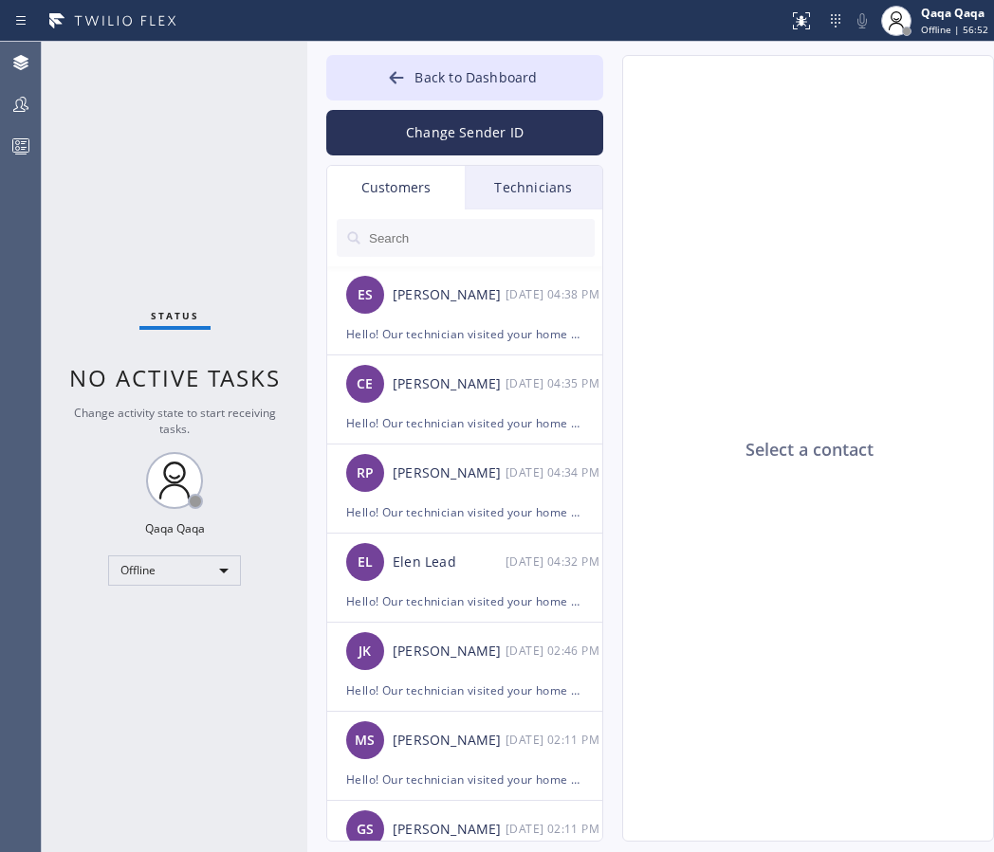
click at [410, 231] on input "text" at bounding box center [481, 238] width 228 height 38
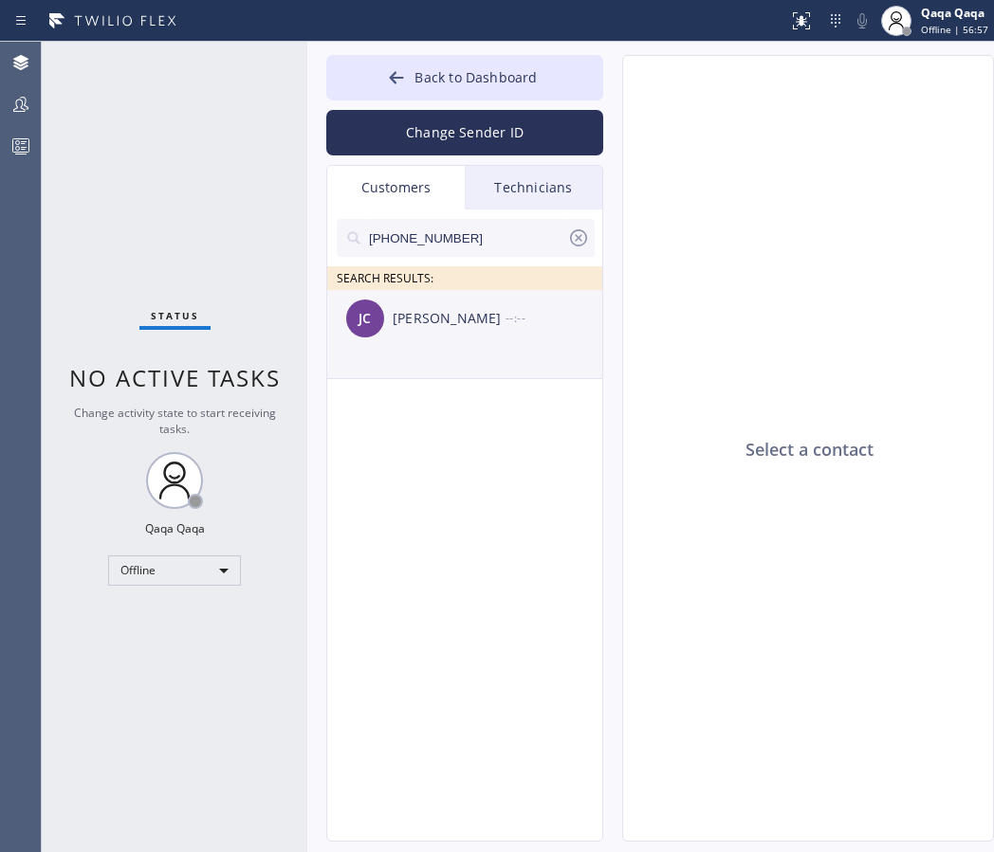
click at [435, 326] on div "John Chiafair" at bounding box center [448, 319] width 113 height 22
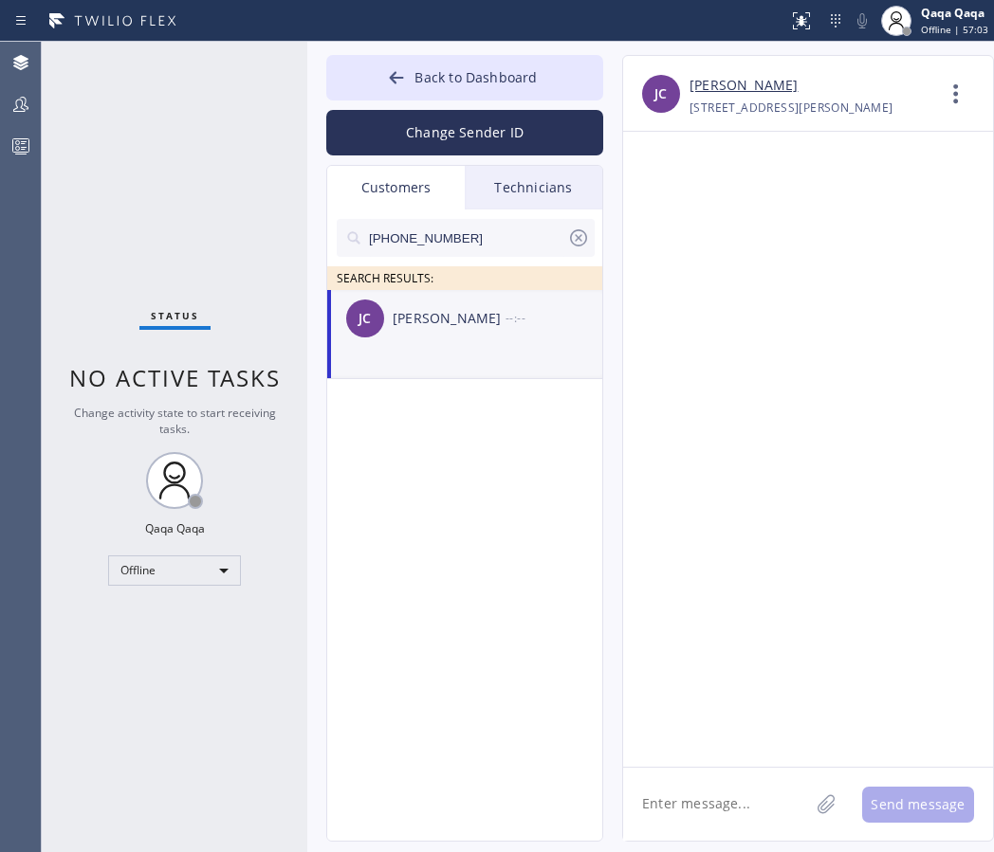
click at [676, 805] on textarea at bounding box center [716, 804] width 186 height 73
paste textarea "Hello! Our technician visited your home [DATE]. How was your experience? Please…"
type textarea "Hello! Our technician visited your home [DATE]. How was your experience? Please…"
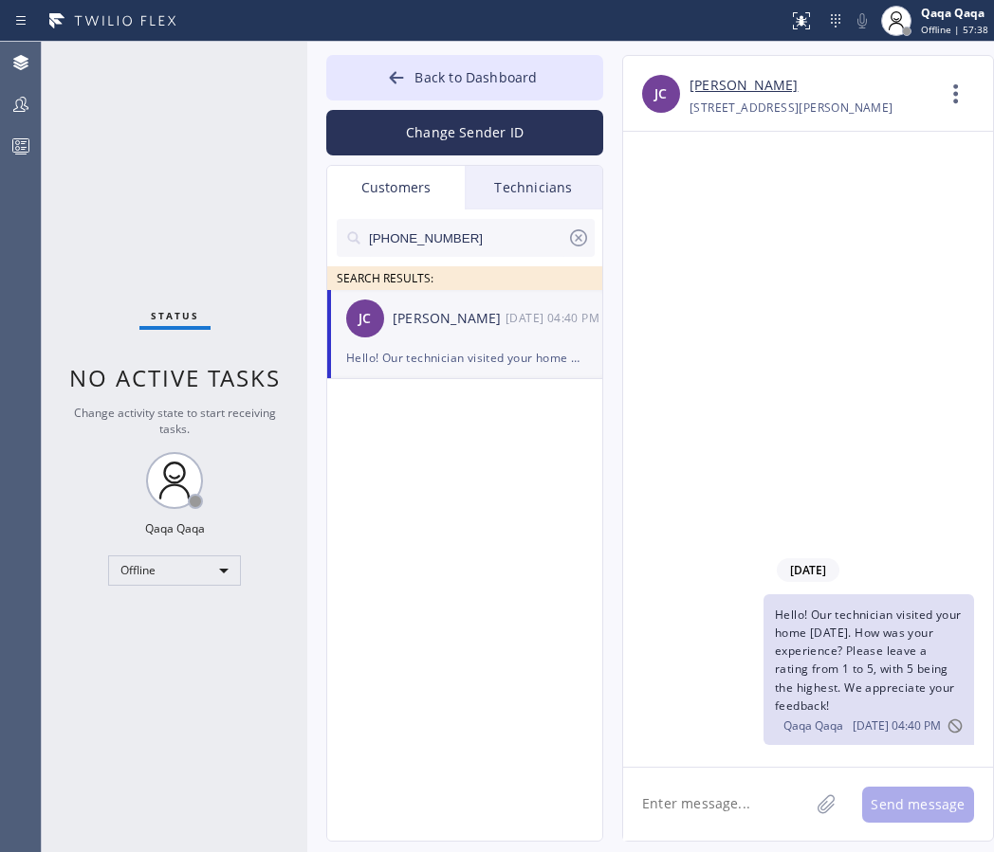
click at [573, 236] on icon at bounding box center [578, 238] width 23 height 23
click at [485, 236] on input "text" at bounding box center [481, 238] width 228 height 38
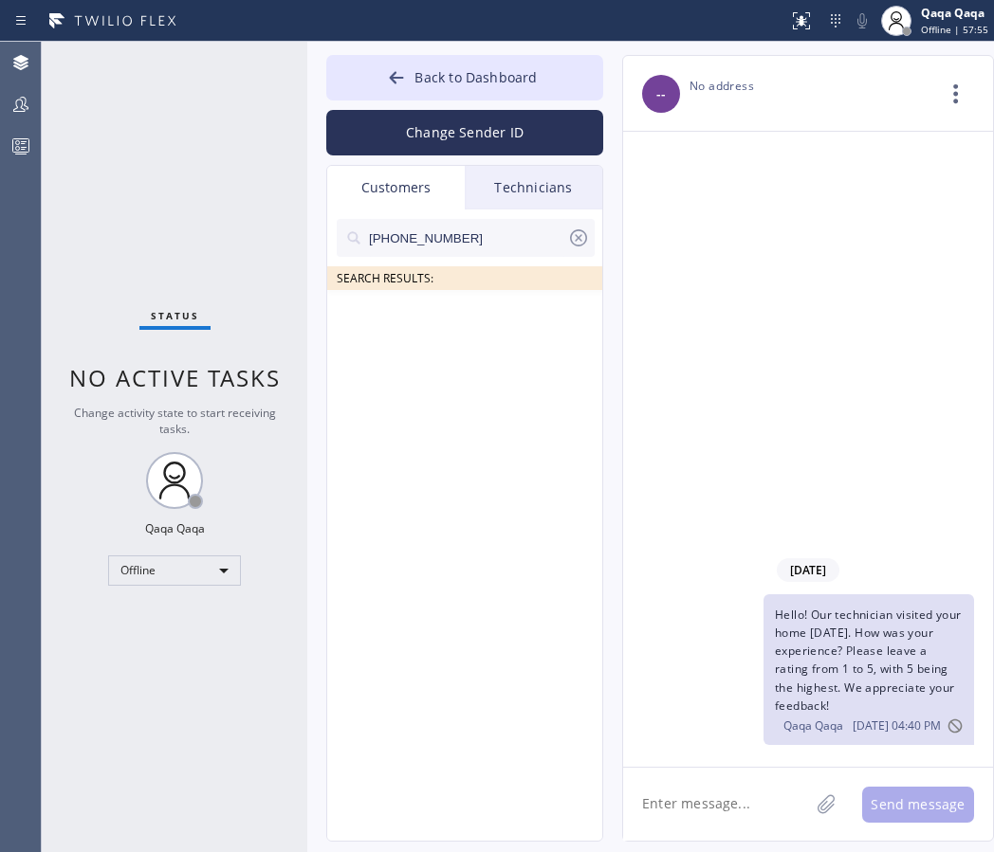
click at [575, 237] on icon at bounding box center [578, 238] width 23 height 23
click at [459, 213] on div "SEARCH RESULTS:" at bounding box center [465, 250] width 277 height 81
click at [437, 233] on input "text" at bounding box center [481, 238] width 228 height 38
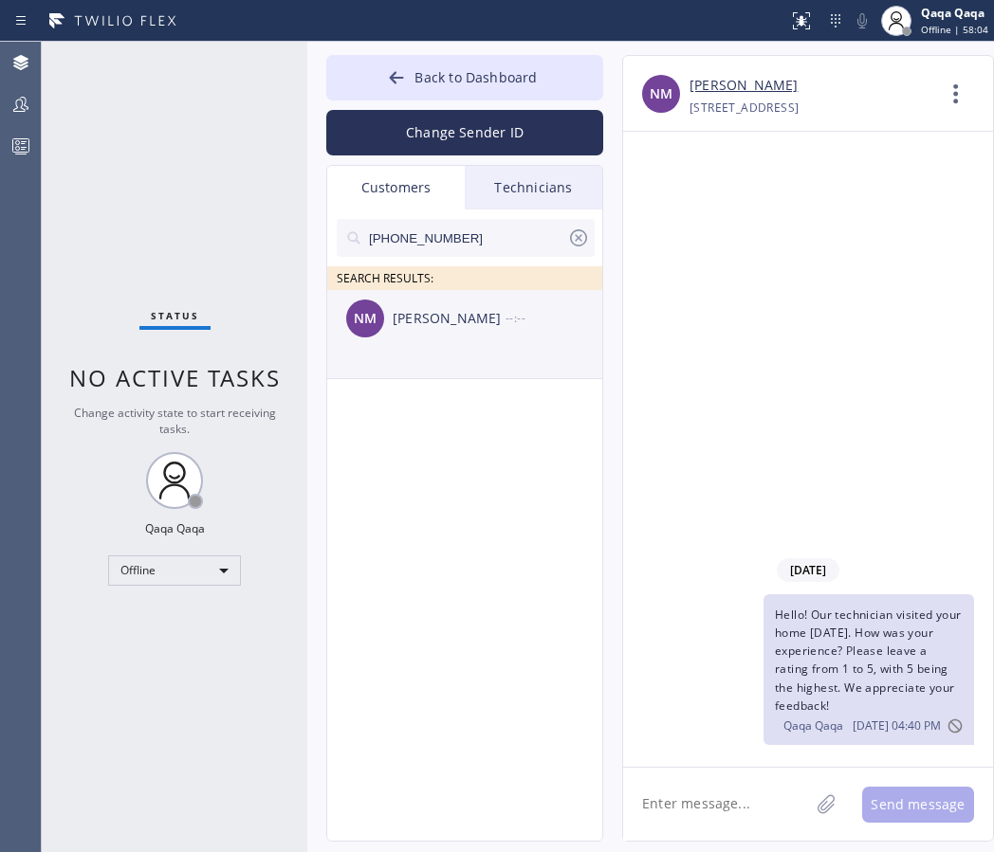
click at [440, 314] on div "Nancy Mccrory" at bounding box center [448, 319] width 113 height 22
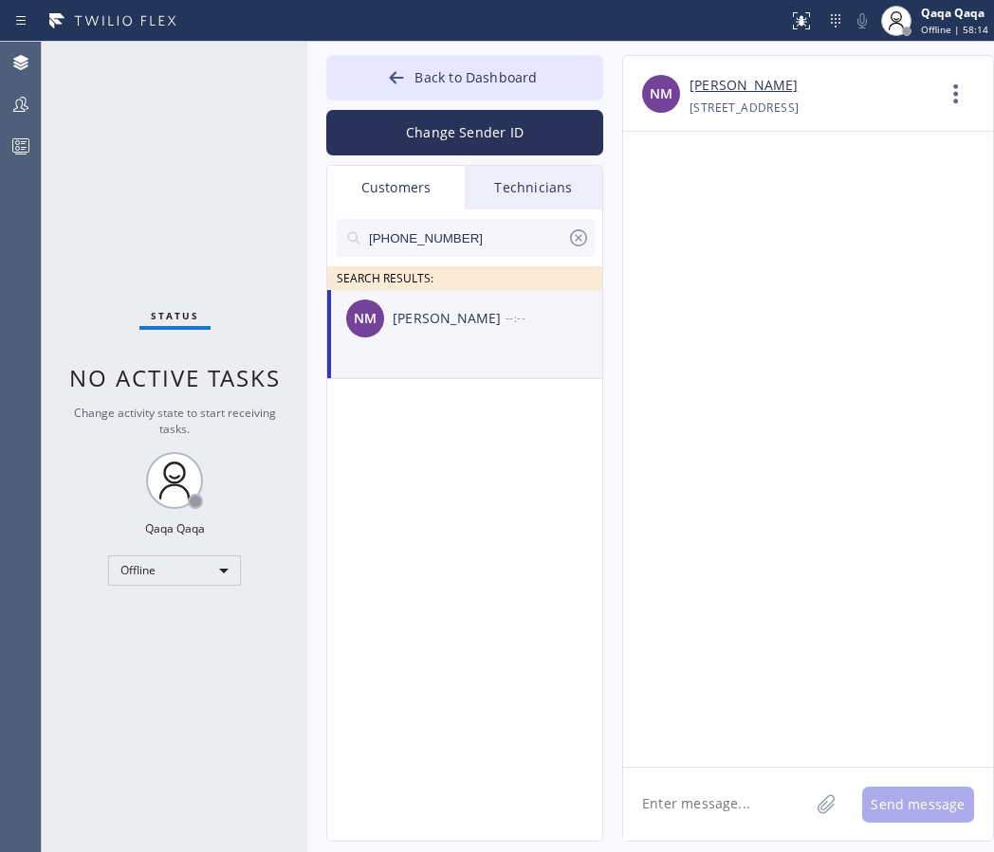
click at [690, 794] on textarea at bounding box center [716, 804] width 186 height 73
paste textarea "Hello! Our technician visited your home [DATE]. How was your experience? Please…"
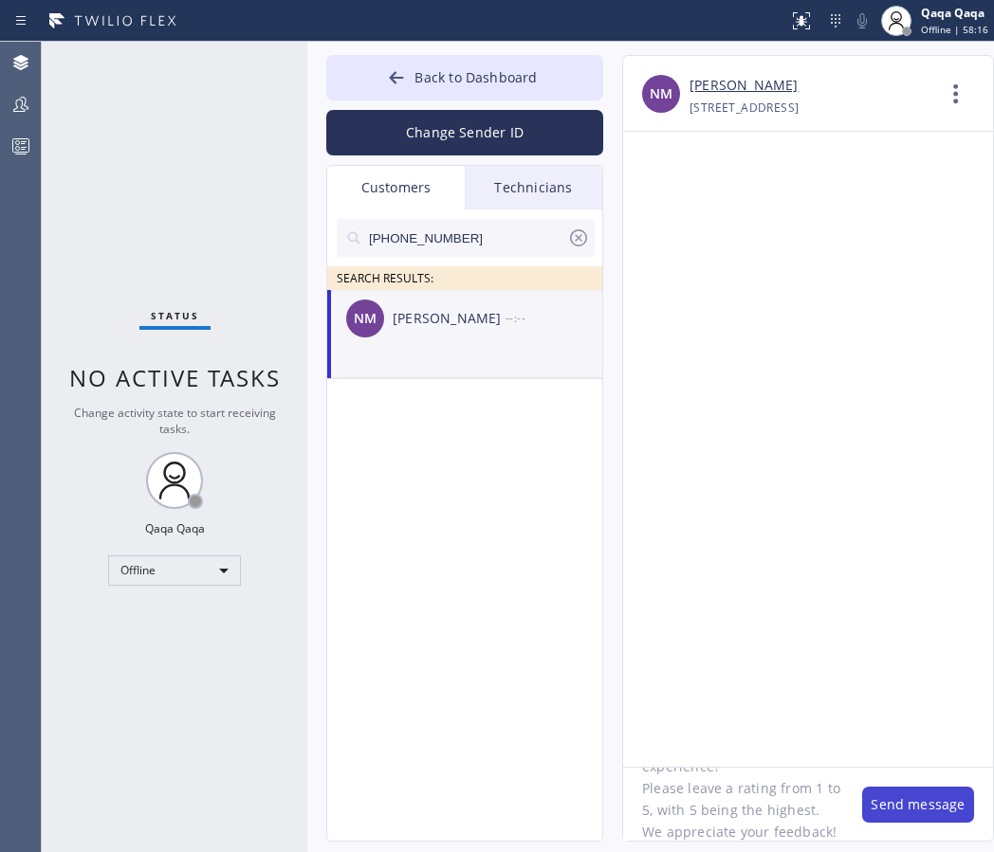
type textarea "Hello! Our technician visited your home [DATE]. How was your experience? Please…"
click at [891, 808] on button "Send message" at bounding box center [918, 805] width 112 height 36
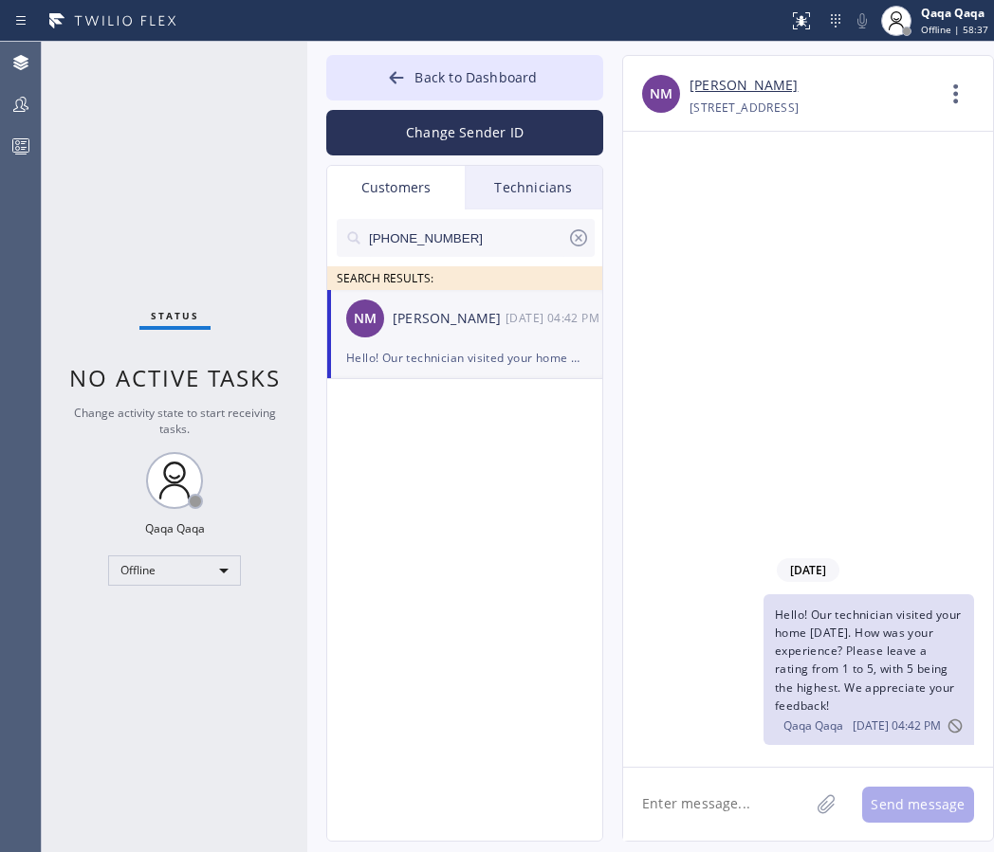
click at [580, 236] on icon at bounding box center [578, 238] width 23 height 23
click at [465, 226] on input "text" at bounding box center [481, 238] width 228 height 38
click at [430, 311] on div "David Blanco" at bounding box center [448, 319] width 113 height 22
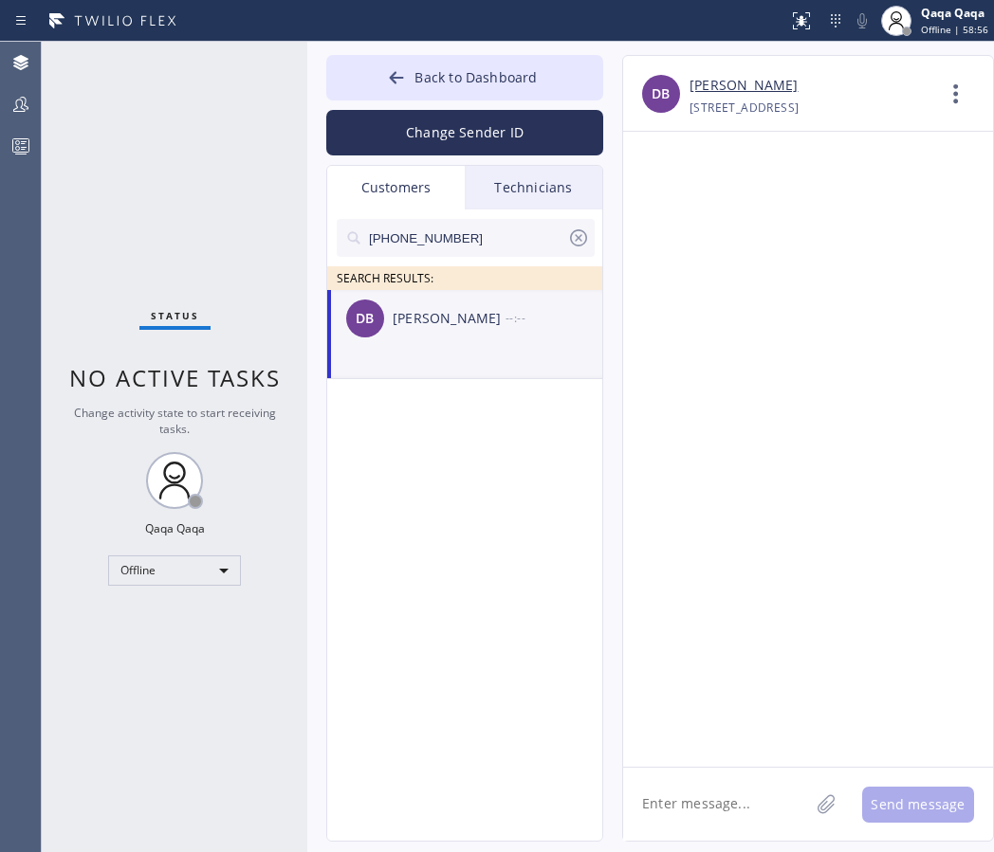
click at [660, 805] on textarea at bounding box center [716, 804] width 186 height 73
paste textarea "Hello! Our technician visited your home [DATE]. How was your experience? Please…"
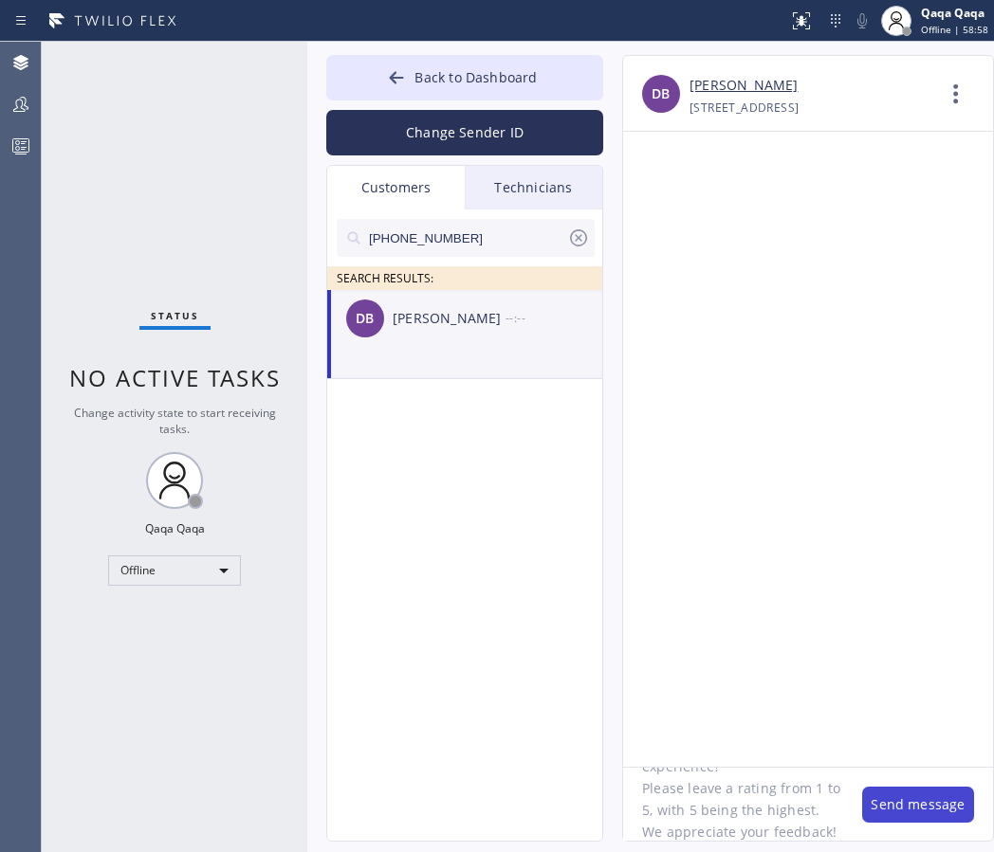
type textarea "Hello! Our technician visited your home [DATE]. How was your experience? Please…"
click at [902, 802] on button "Send message" at bounding box center [918, 805] width 112 height 36
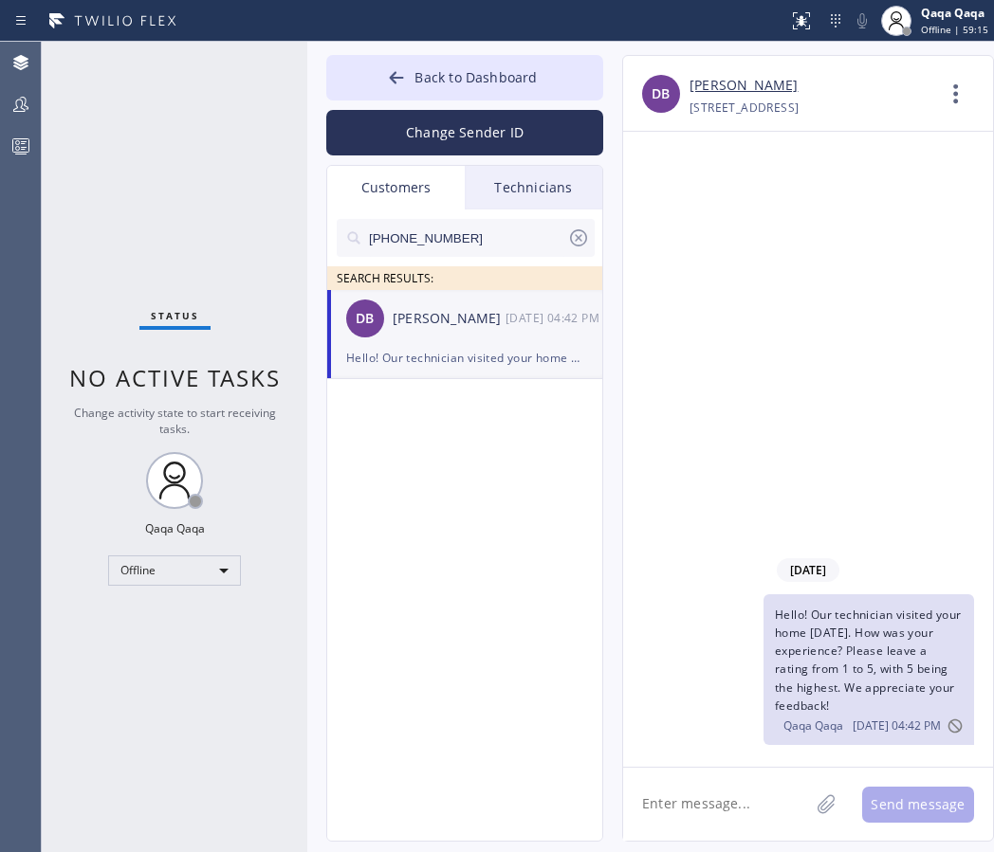
click at [576, 235] on icon at bounding box center [578, 238] width 23 height 23
click at [499, 236] on input "text" at bounding box center [481, 238] width 228 height 38
click at [435, 318] on div "Kathy Edwards" at bounding box center [448, 319] width 113 height 22
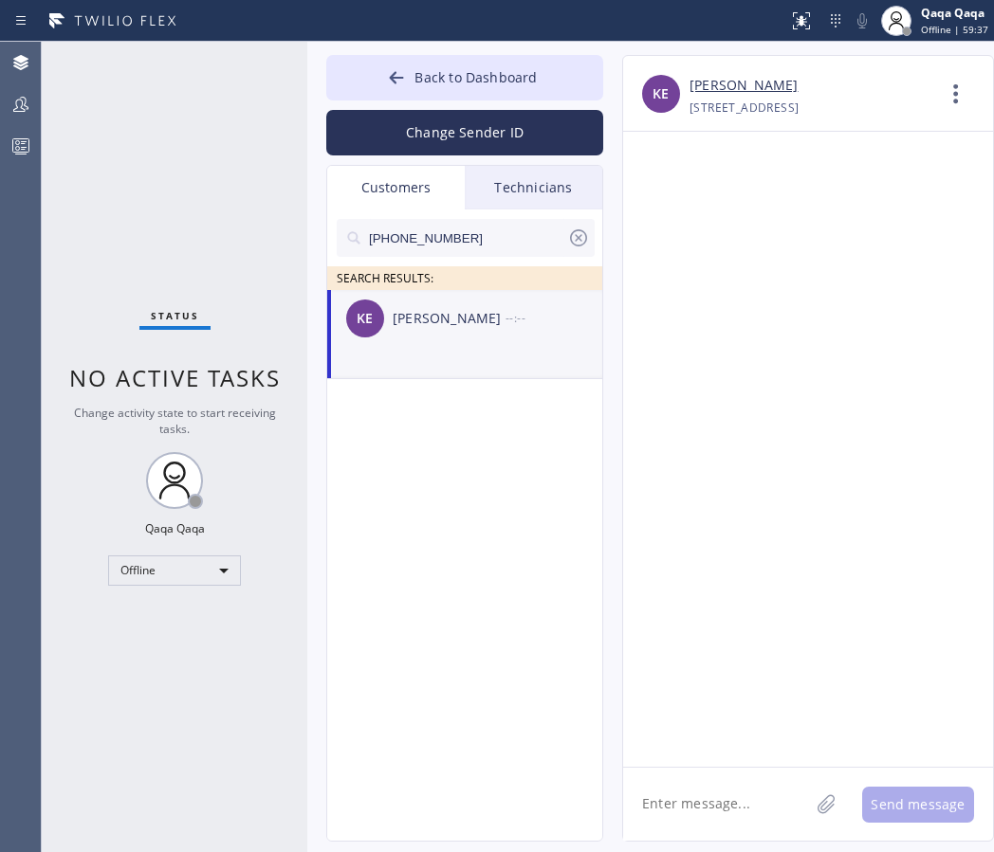
click at [705, 804] on textarea at bounding box center [716, 804] width 186 height 73
paste textarea "Hello!"
type textarea "H"
paste textarea "Hello! Our technician visited your home [DATE]. How was your experience? Please…"
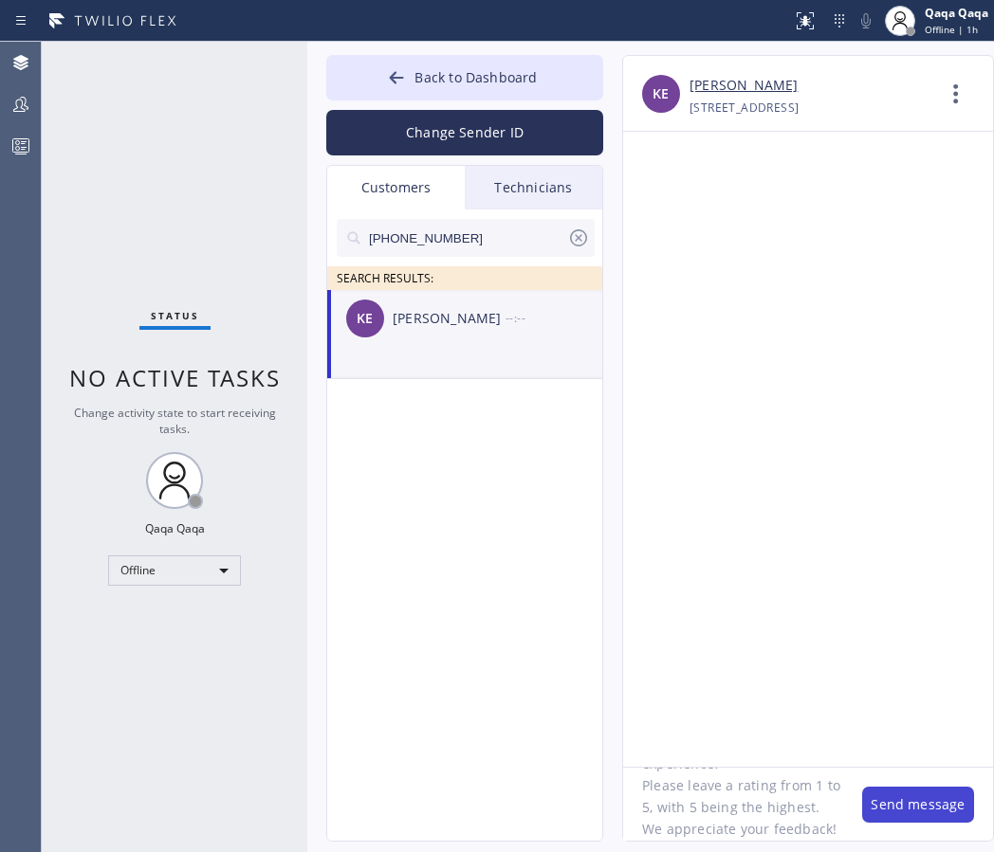
type textarea "Hello! Our technician visited your home [DATE]. How was your experience? Please…"
click at [895, 795] on button "Send message" at bounding box center [918, 805] width 112 height 36
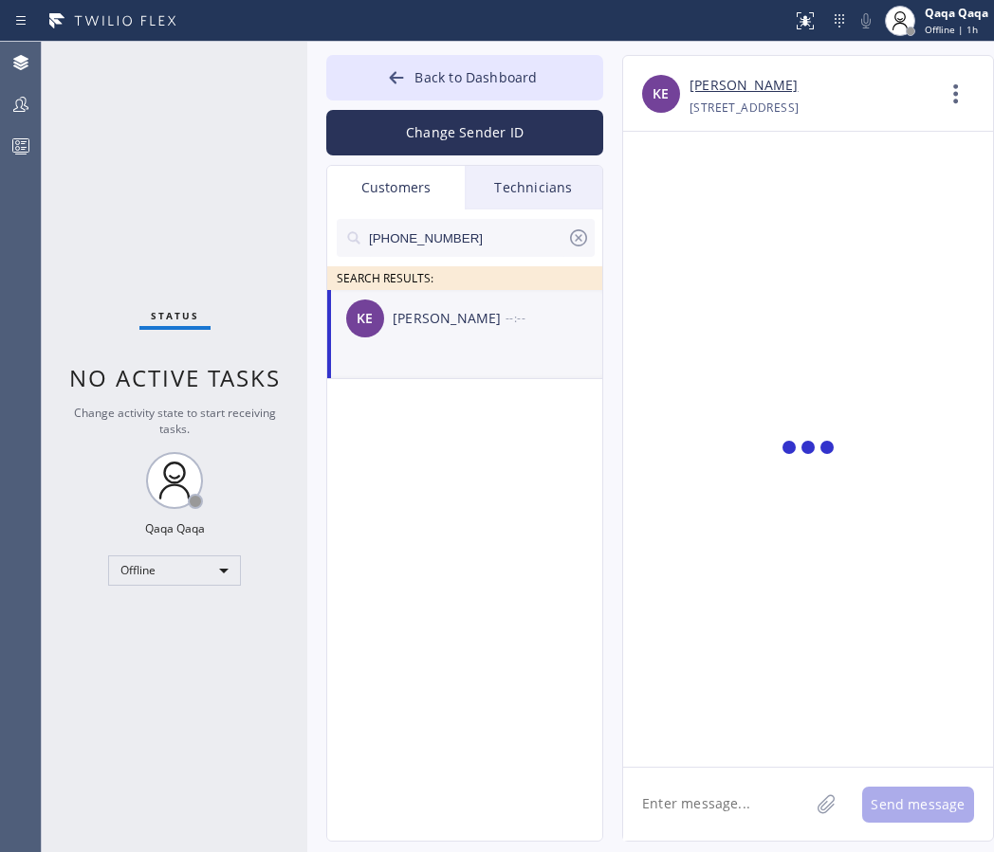
scroll to position [0, 0]
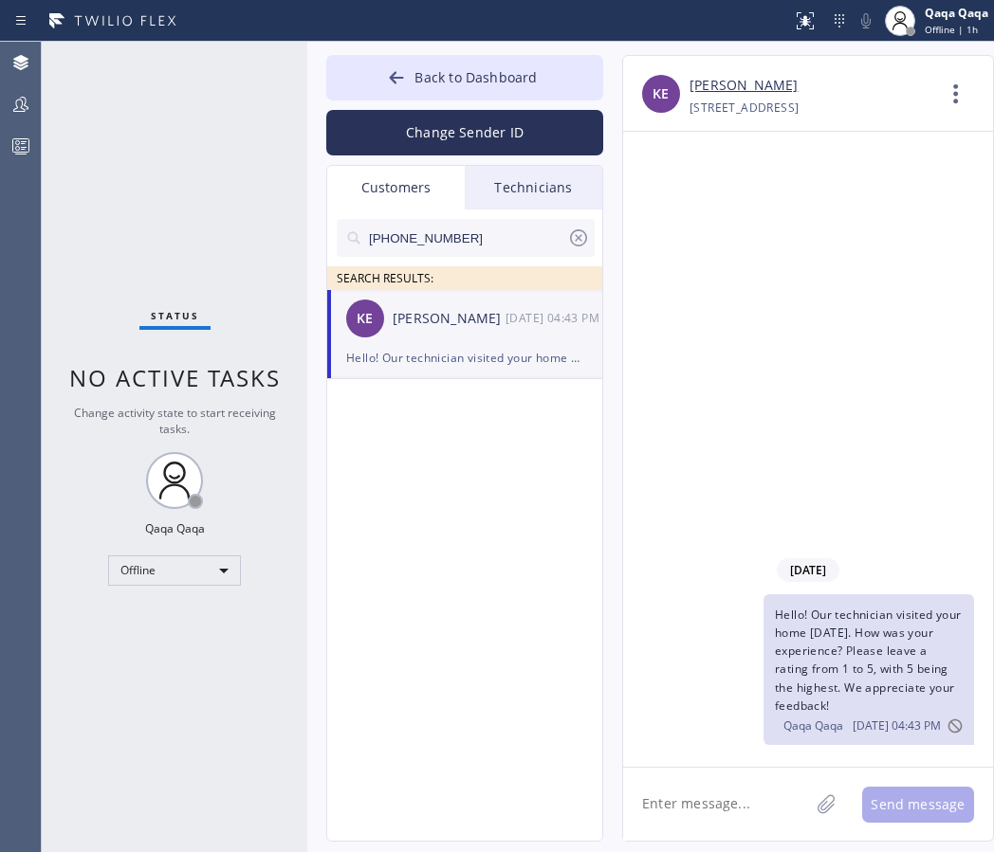
click at [578, 237] on icon at bounding box center [578, 237] width 17 height 17
click at [483, 244] on input "text" at bounding box center [481, 238] width 228 height 38
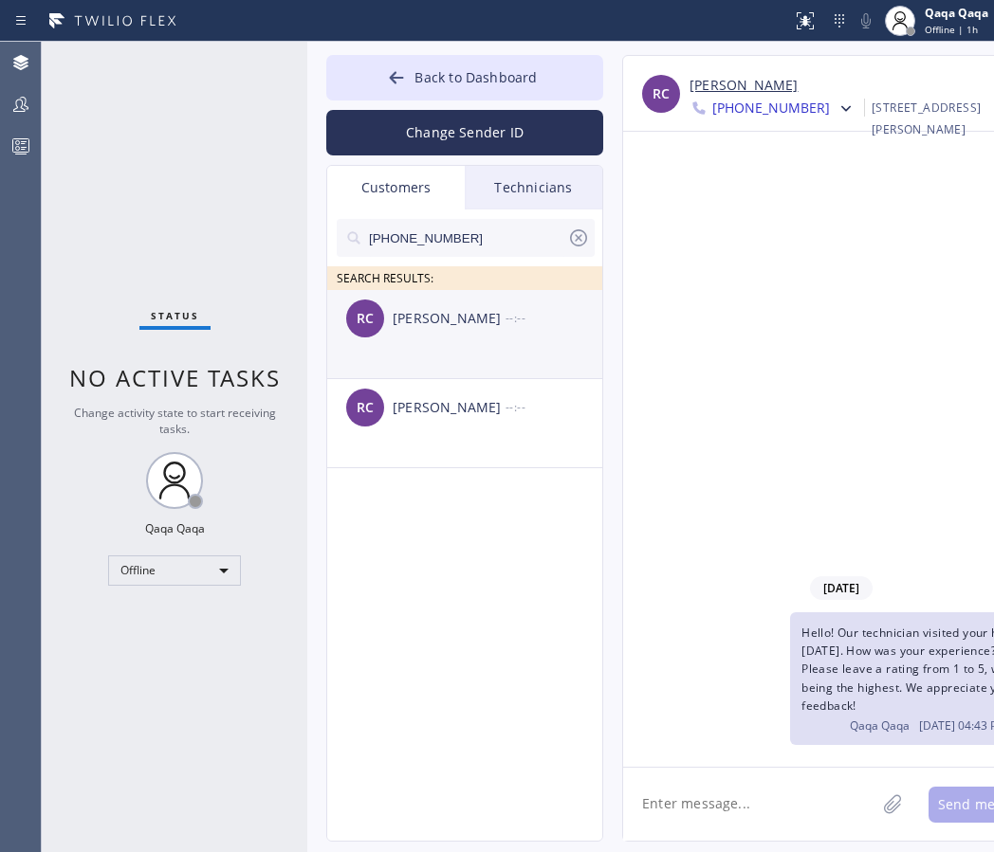
click at [461, 315] on div "Ruben Citores" at bounding box center [448, 319] width 113 height 22
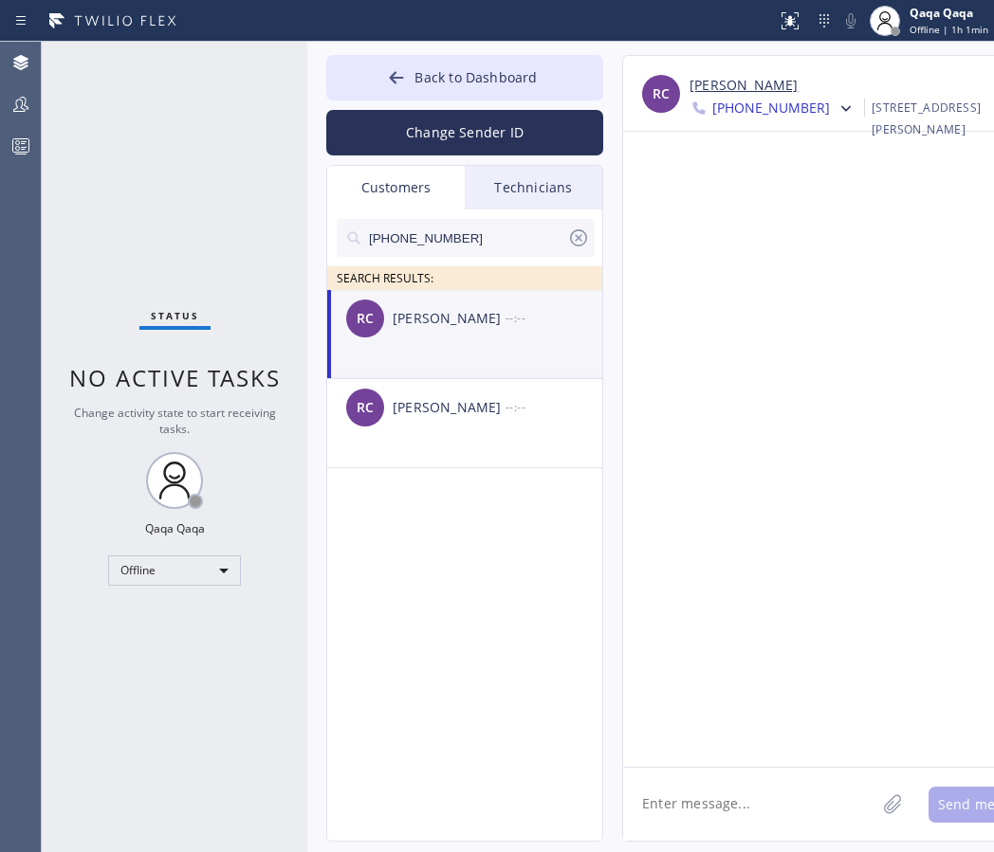
click at [696, 802] on textarea at bounding box center [749, 804] width 252 height 73
paste textarea "Hello! Our technician visited your home [DATE]. How was your experience? Please…"
type textarea "Hello! Our technician visited your home [DATE]. How was your experience? Please…"
click at [928, 803] on button "Send message" at bounding box center [984, 805] width 112 height 36
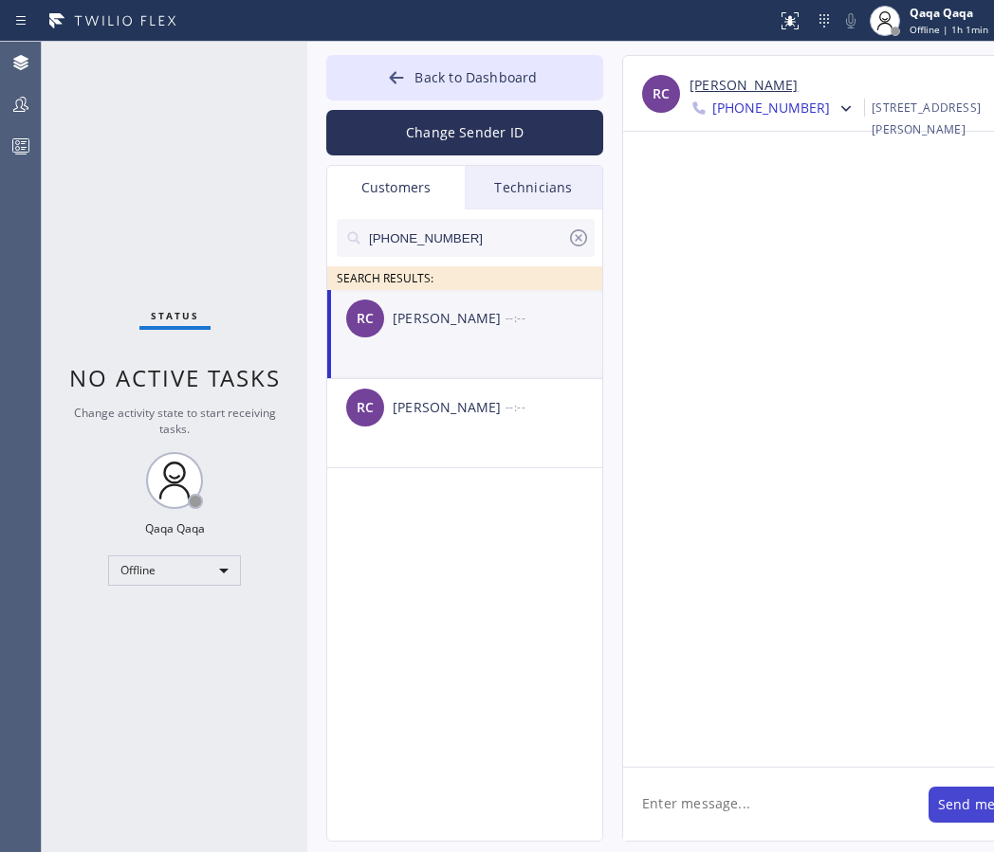
scroll to position [0, 0]
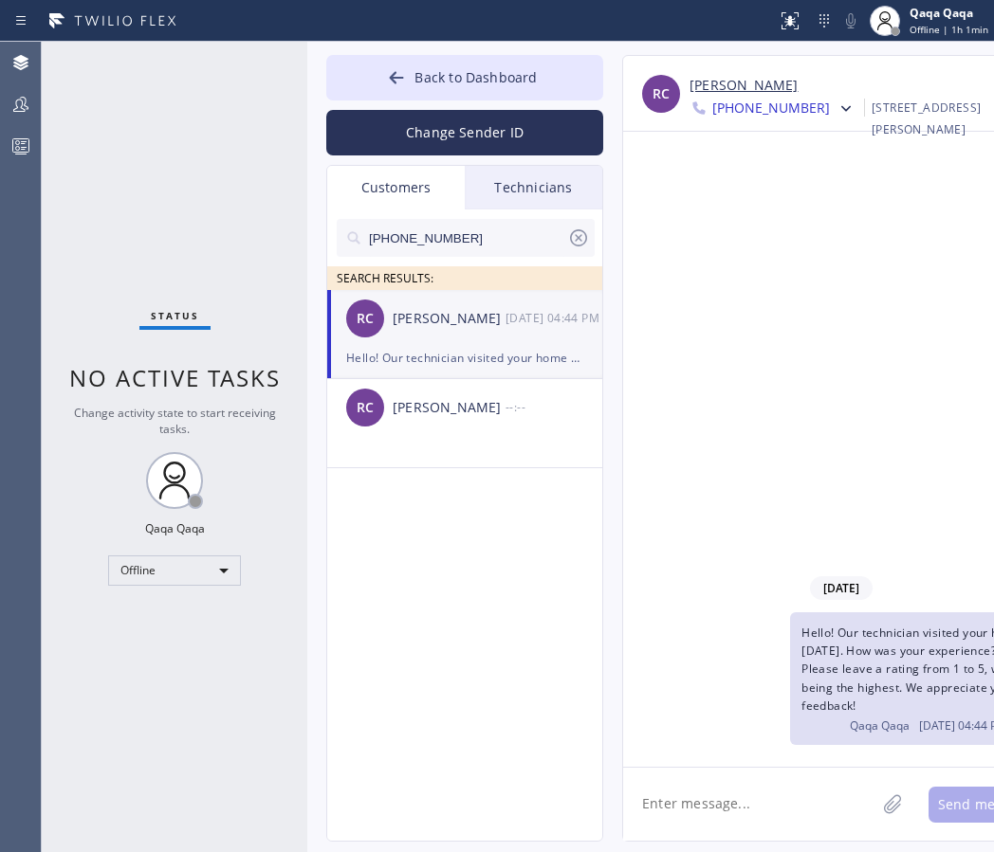
click at [579, 237] on icon at bounding box center [578, 238] width 23 height 23
click at [482, 243] on input "text" at bounding box center [481, 238] width 228 height 38
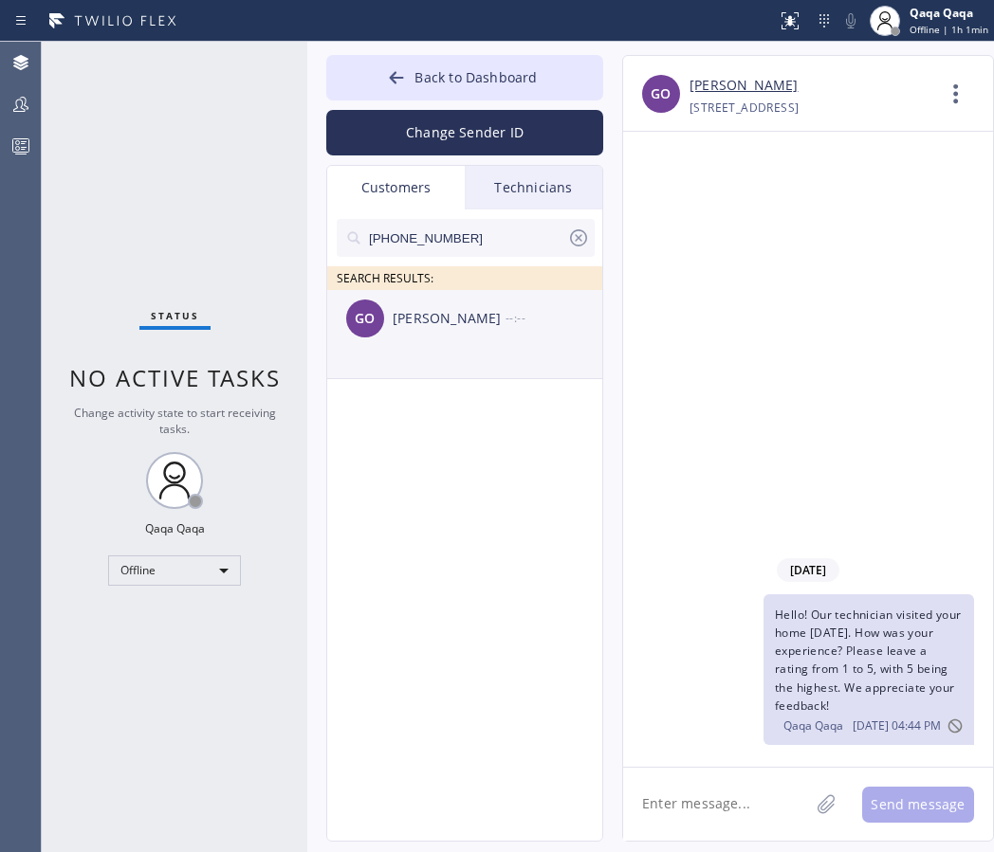
click at [440, 308] on div "Greg Orlov" at bounding box center [448, 319] width 113 height 22
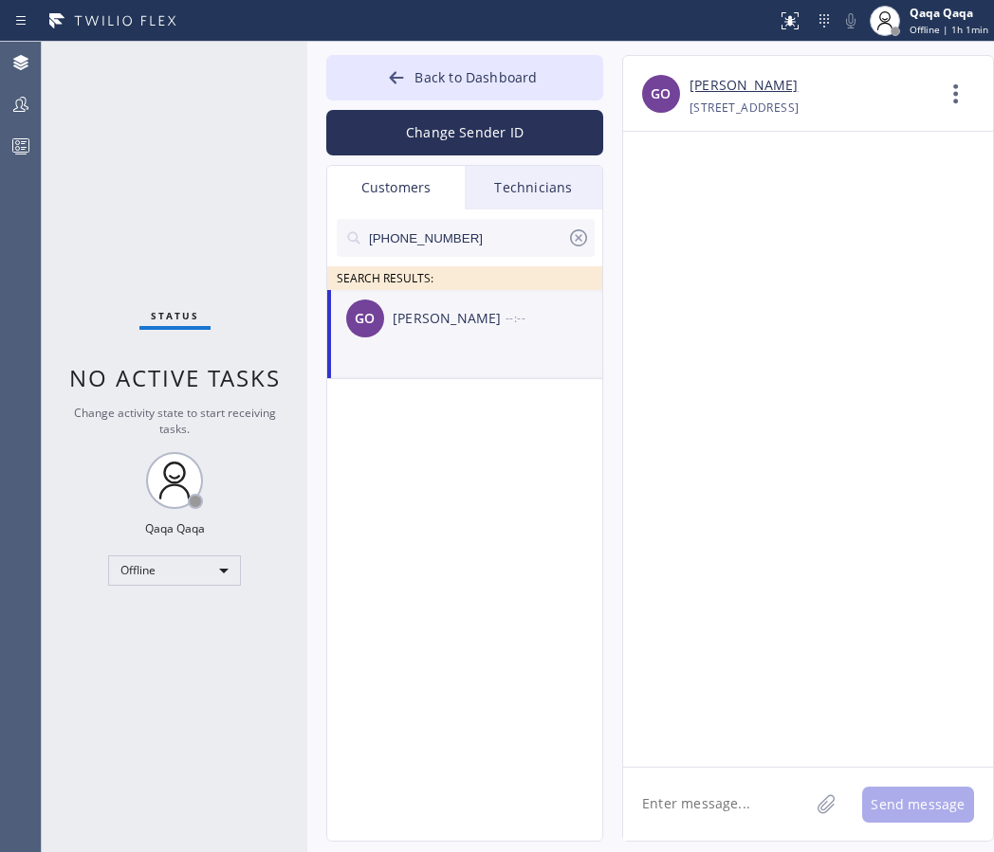
click at [411, 310] on div "Greg Orlov" at bounding box center [448, 319] width 113 height 22
click at [692, 799] on textarea at bounding box center [716, 804] width 186 height 73
paste textarea "Hello! Our technician visited your home [DATE]. How was your experience? Please…"
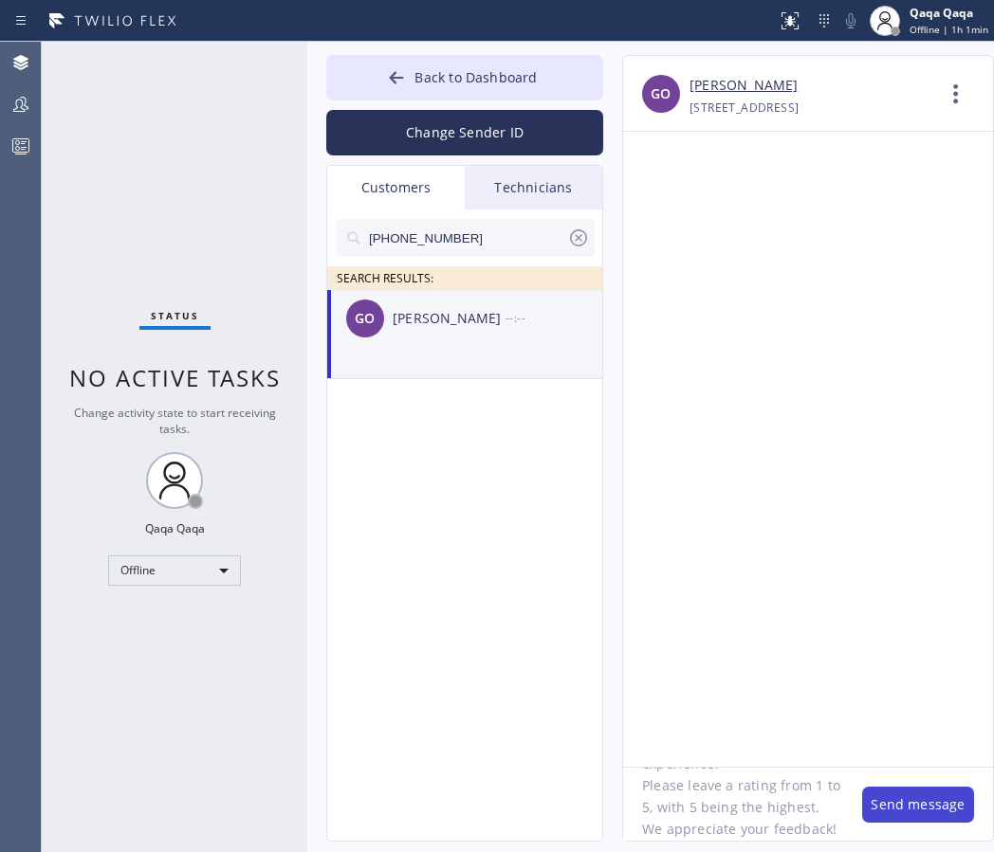
type textarea "Hello! Our technician visited your home [DATE]. How was your experience? Please…"
click at [892, 810] on button "Send message" at bounding box center [918, 805] width 112 height 36
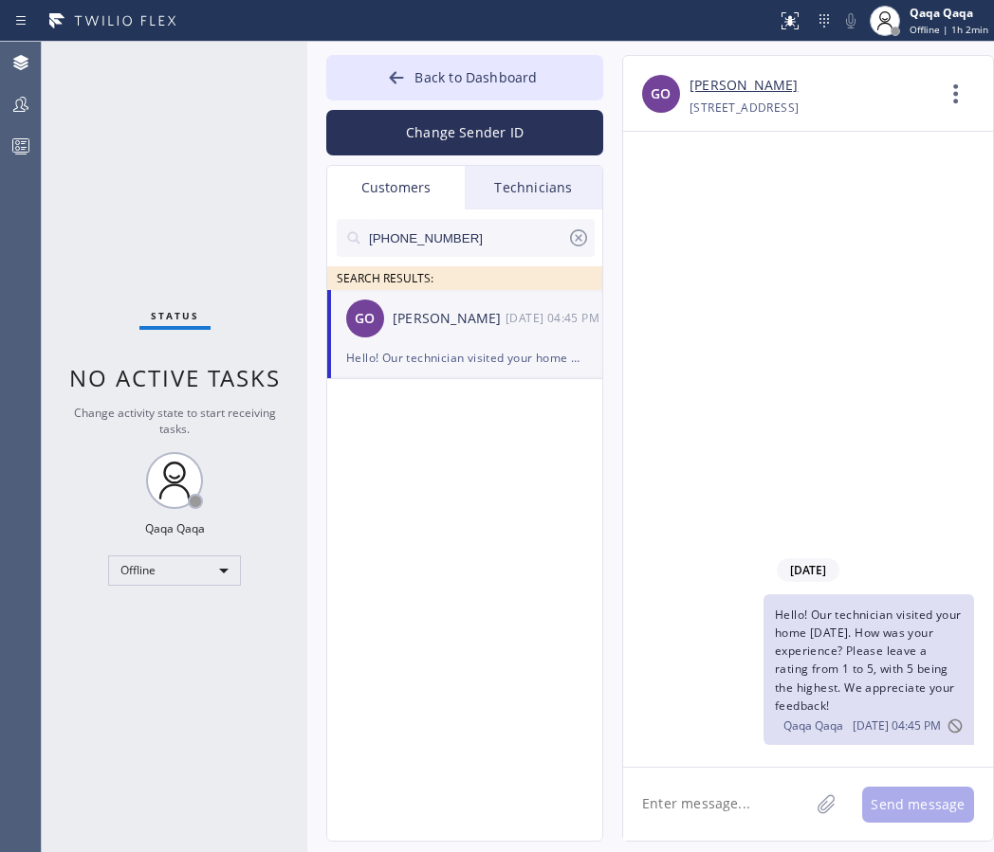
click at [577, 240] on icon at bounding box center [578, 238] width 23 height 23
click at [488, 246] on input "text" at bounding box center [481, 238] width 228 height 38
click at [411, 320] on div "Jim Burns" at bounding box center [448, 319] width 113 height 22
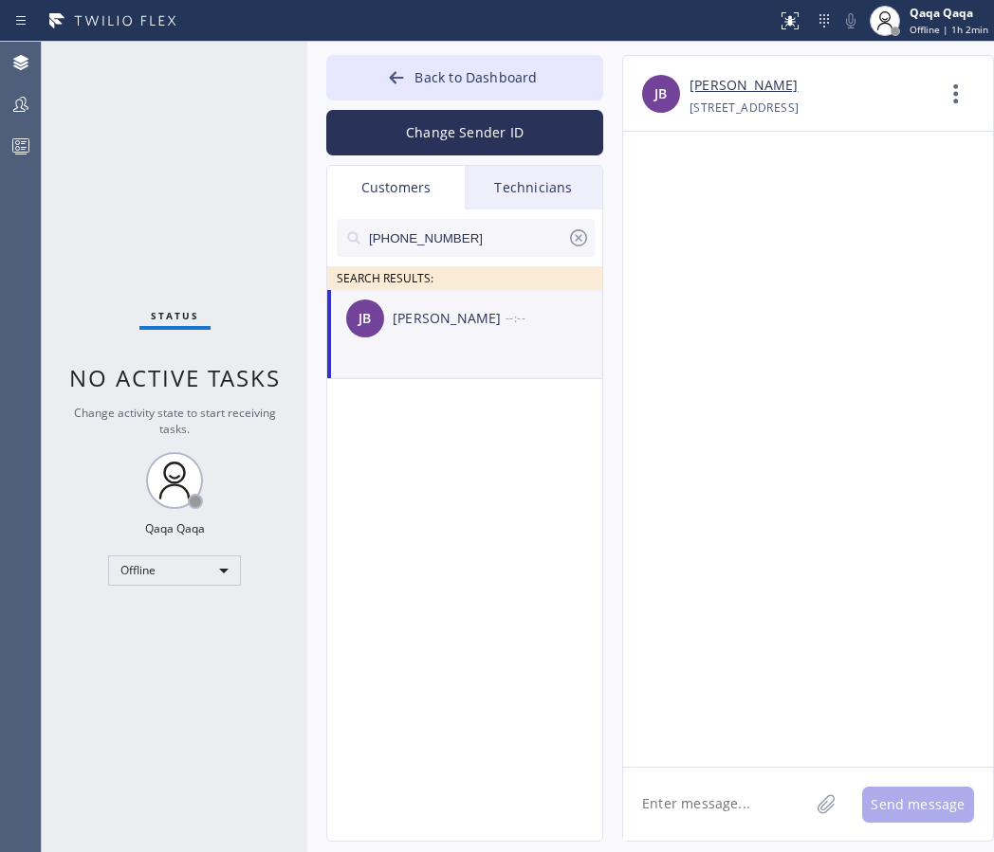
click at [712, 800] on textarea at bounding box center [716, 804] width 186 height 73
paste textarea "Hello! Our technician visited your home [DATE]. How was your experience? Please…"
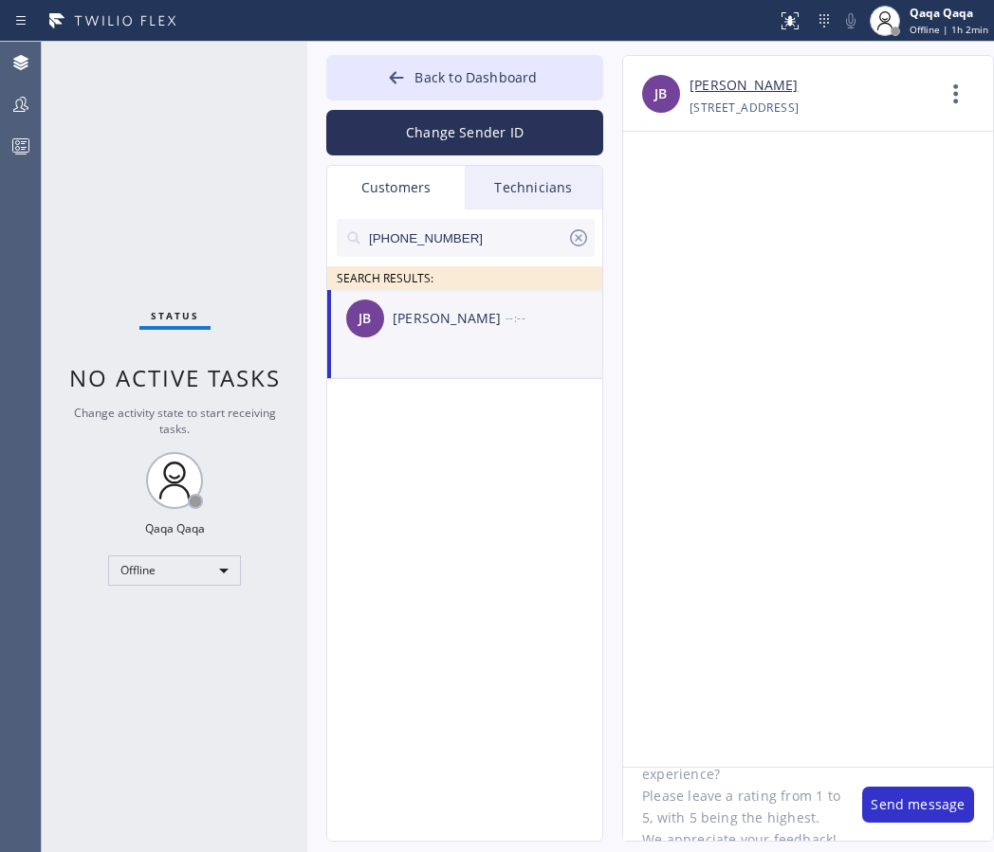
scroll to position [105, 0]
type textarea "Hello! Our technician visited your home [DATE]. How was your experience? Please…"
click at [886, 816] on button "Send message" at bounding box center [918, 805] width 112 height 36
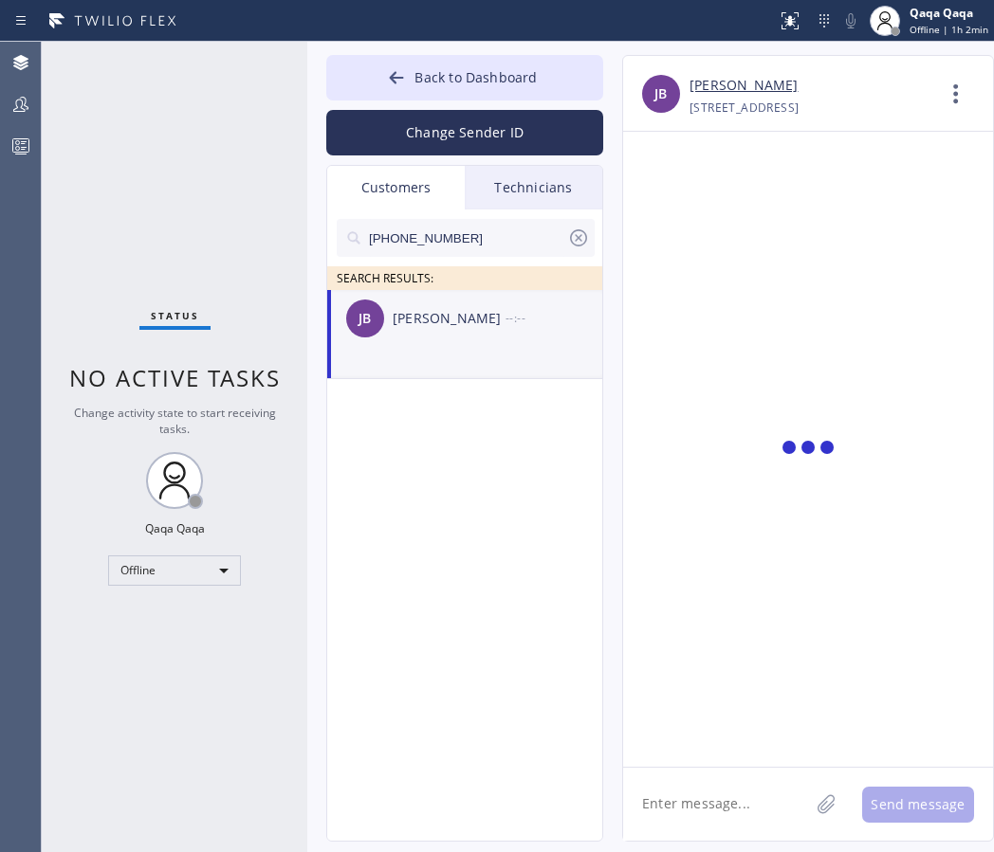
scroll to position [0, 0]
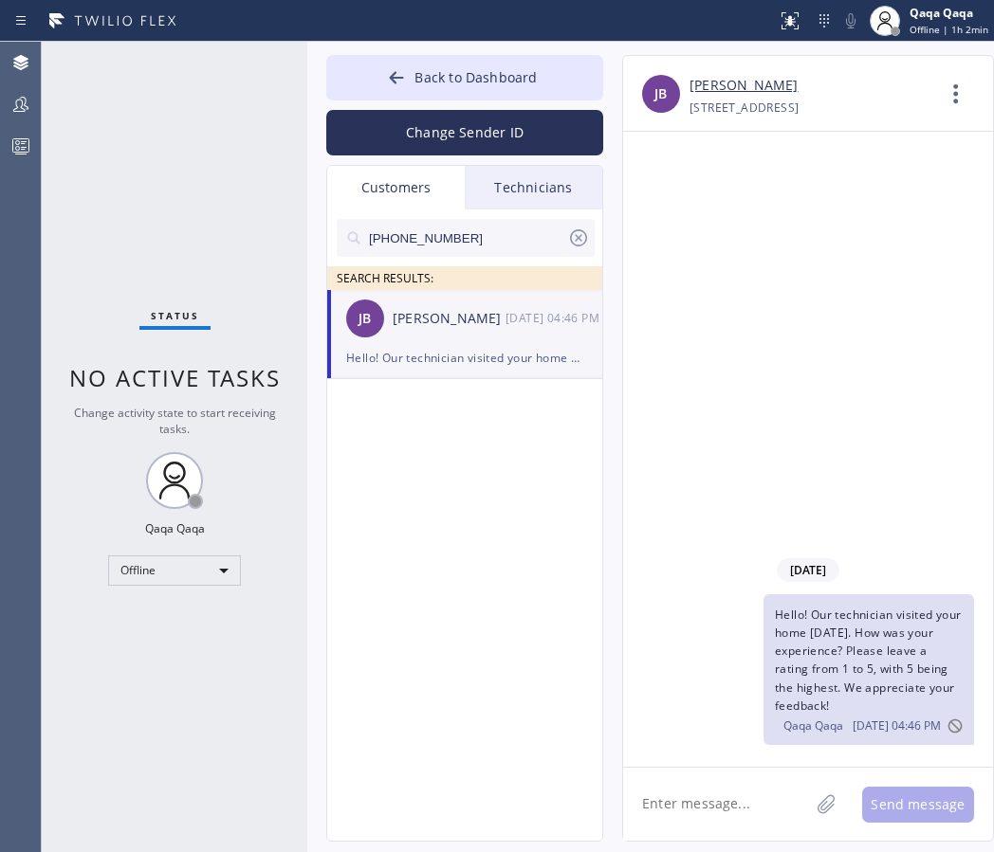
click at [576, 235] on icon at bounding box center [578, 238] width 23 height 23
click at [522, 229] on input "text" at bounding box center [481, 238] width 228 height 38
click at [455, 317] on div "Thuy Nguyen" at bounding box center [448, 319] width 113 height 22
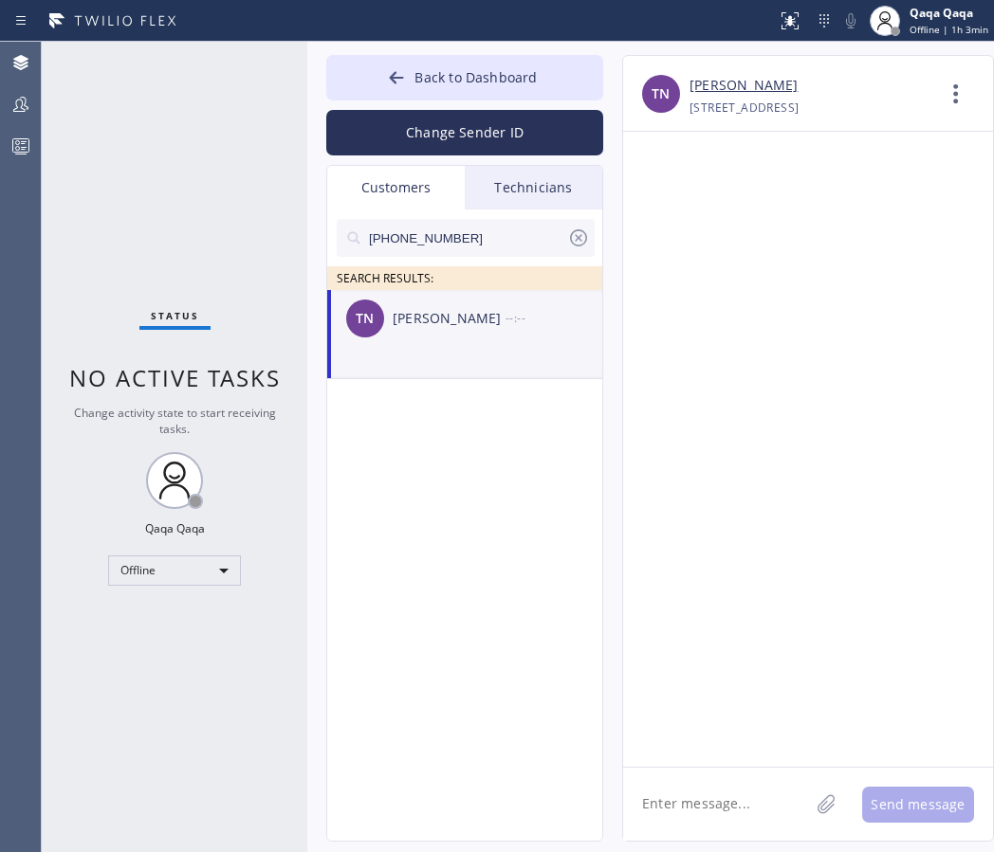
click at [442, 319] on div "Thuy Nguyen" at bounding box center [448, 319] width 113 height 22
click at [710, 795] on textarea at bounding box center [716, 804] width 186 height 73
paste textarea "Hello! Our technician visited your home [DATE]. How was your experience? Please…"
type textarea "Hello! Our technician visited your home [DATE]. How was your experience? Please…"
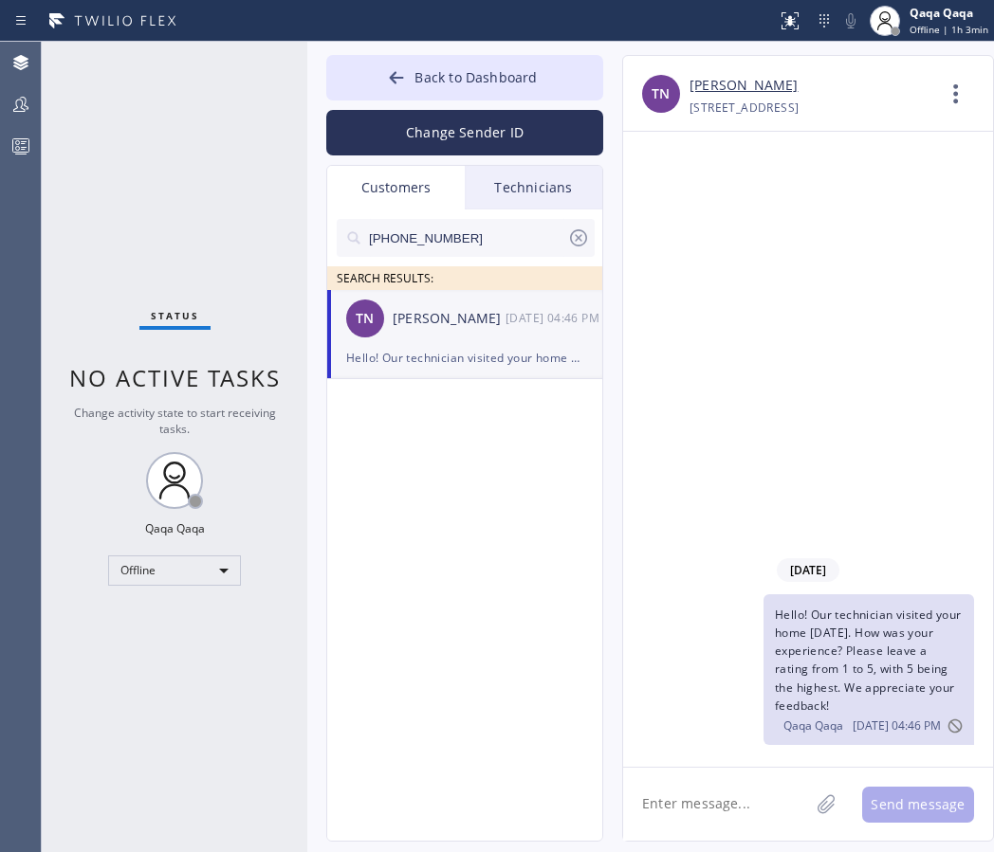
click at [578, 234] on icon at bounding box center [578, 238] width 23 height 23
click at [493, 244] on input "text" at bounding box center [481, 238] width 228 height 38
click at [429, 323] on div "Jennifer Kelley" at bounding box center [448, 319] width 113 height 22
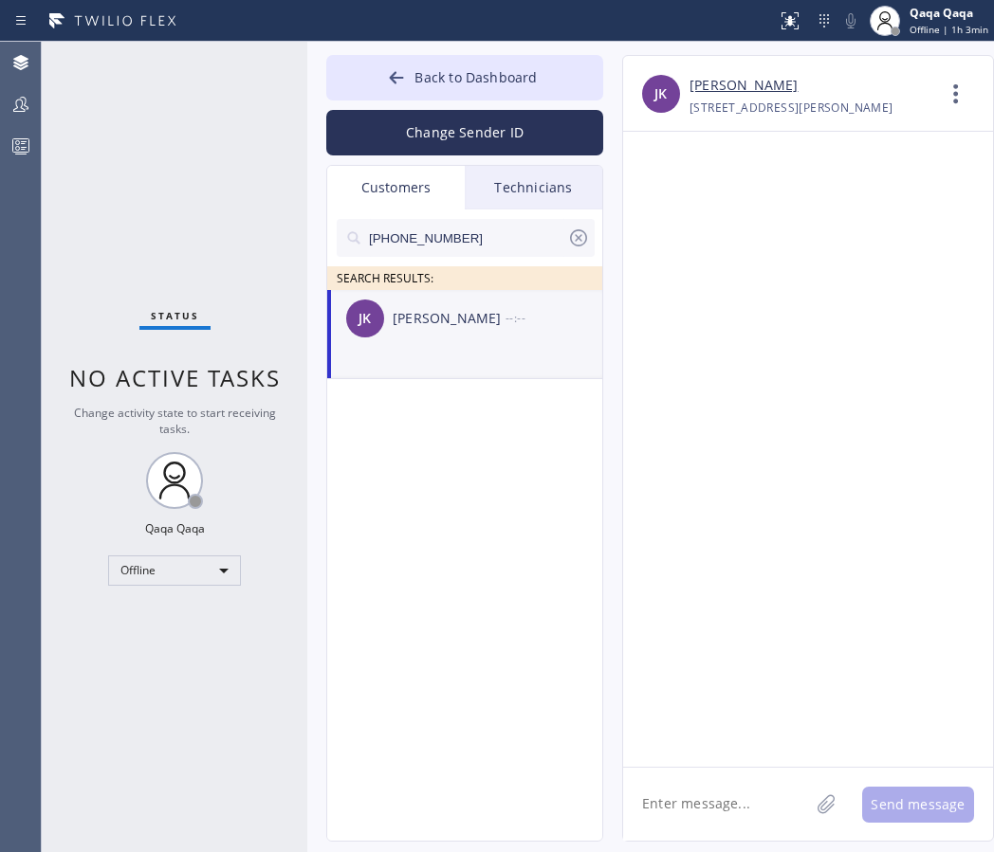
click at [701, 806] on textarea at bounding box center [716, 804] width 186 height 73
paste textarea "Hello! Our technician visited your home [DATE]. How was your experience? Please…"
type textarea "Hello! Our technician visited your home [DATE]. How was your experience? Please…"
click at [885, 812] on button "Send message" at bounding box center [918, 805] width 112 height 36
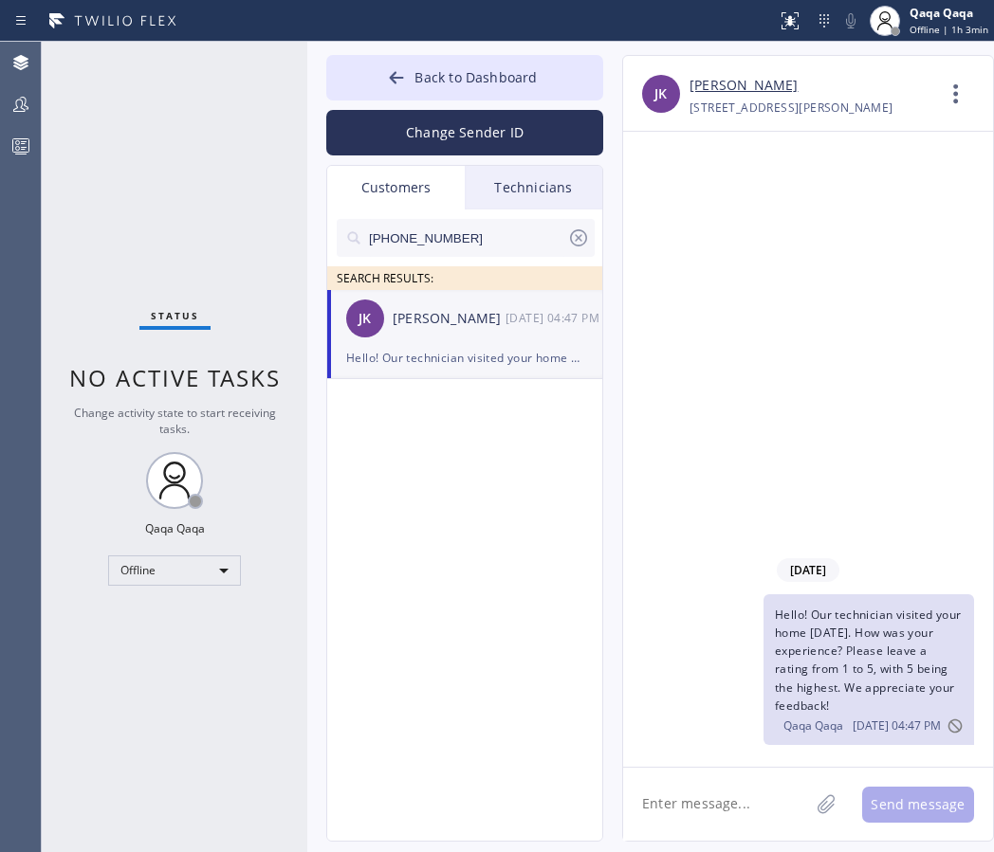
click at [580, 233] on icon at bounding box center [578, 238] width 23 height 23
click at [518, 241] on input "text" at bounding box center [481, 238] width 228 height 38
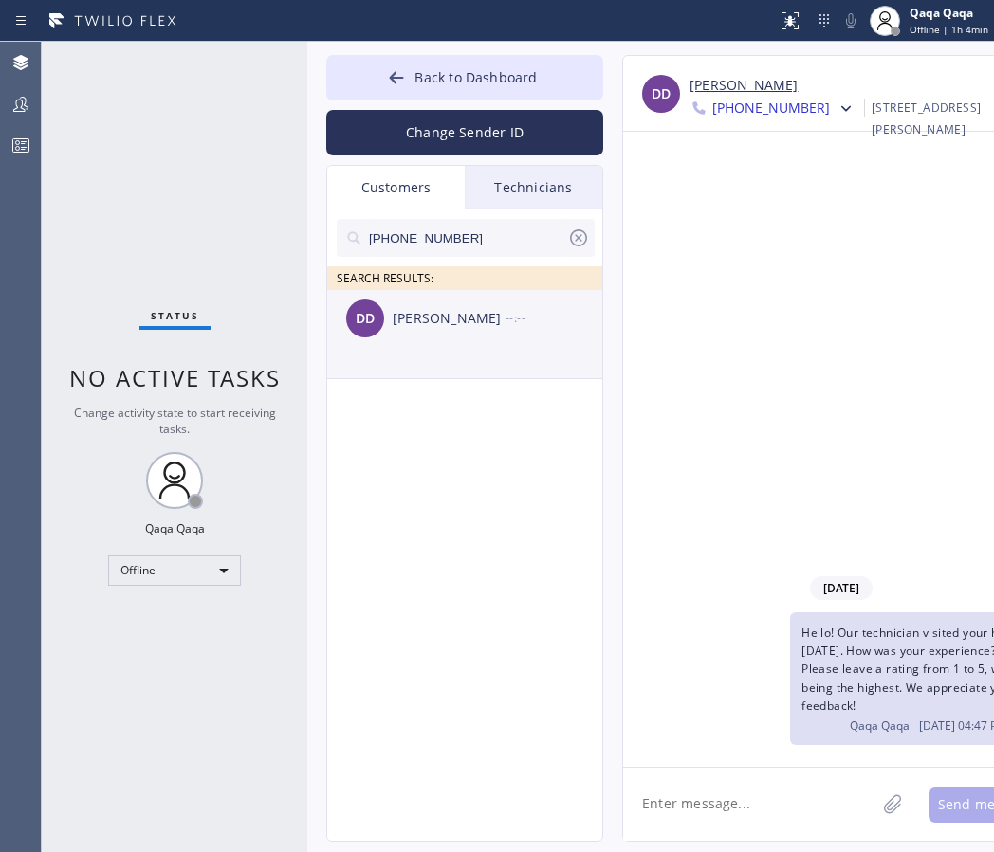
click at [445, 314] on div "Dennis Dereig" at bounding box center [448, 319] width 113 height 22
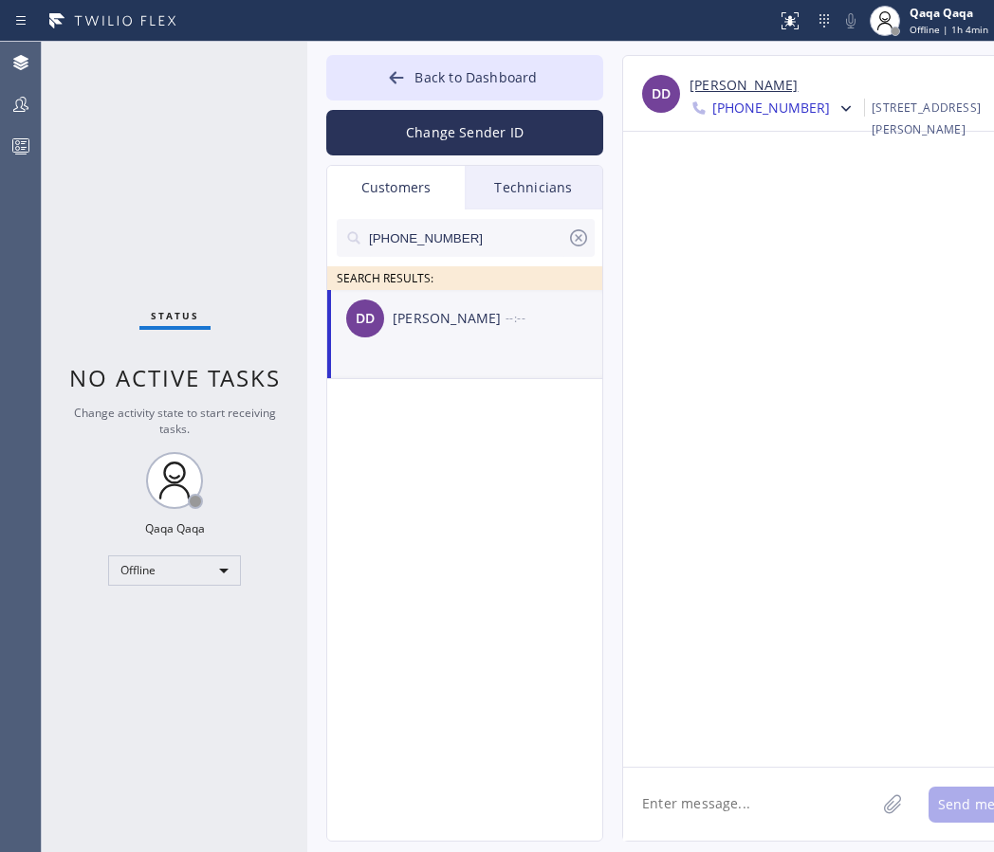
click at [702, 806] on textarea at bounding box center [749, 804] width 252 height 73
paste textarea "Hello! Our technician visited your home [DATE]. How was your experience? Please…"
type textarea "Hello! Our technician visited your home [DATE]. How was your experience? Please…"
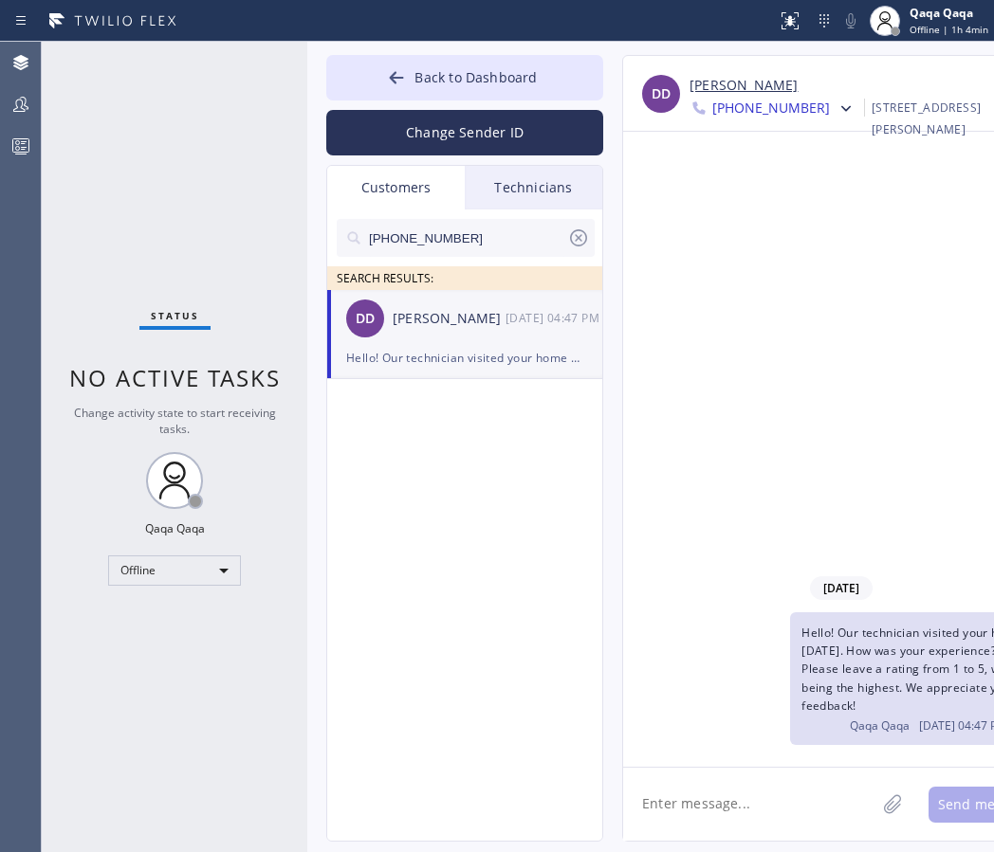
click at [577, 239] on icon at bounding box center [578, 237] width 17 height 17
click at [483, 239] on input "text" at bounding box center [481, 238] width 228 height 38
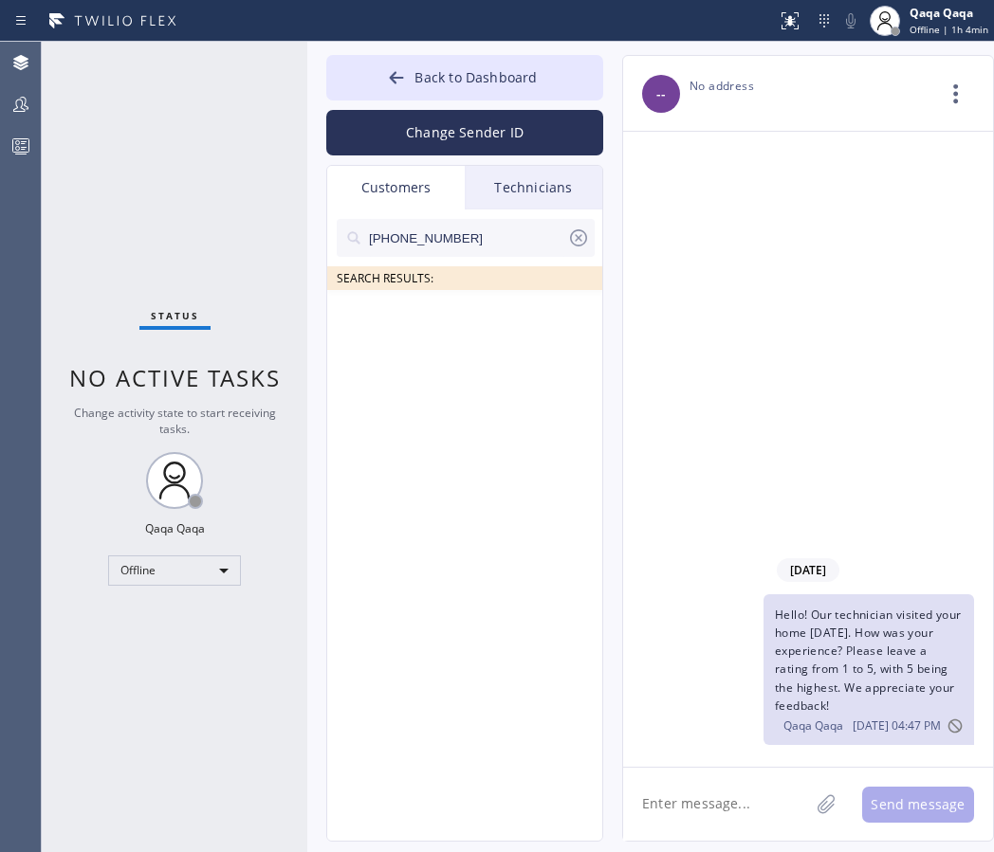
click at [575, 242] on icon at bounding box center [578, 238] width 23 height 23
click at [506, 238] on input "text" at bounding box center [481, 238] width 228 height 38
click at [535, 241] on input "(917) 854-5020" at bounding box center [467, 238] width 200 height 38
click at [575, 233] on icon at bounding box center [578, 238] width 23 height 23
click at [502, 234] on input "text" at bounding box center [481, 238] width 228 height 38
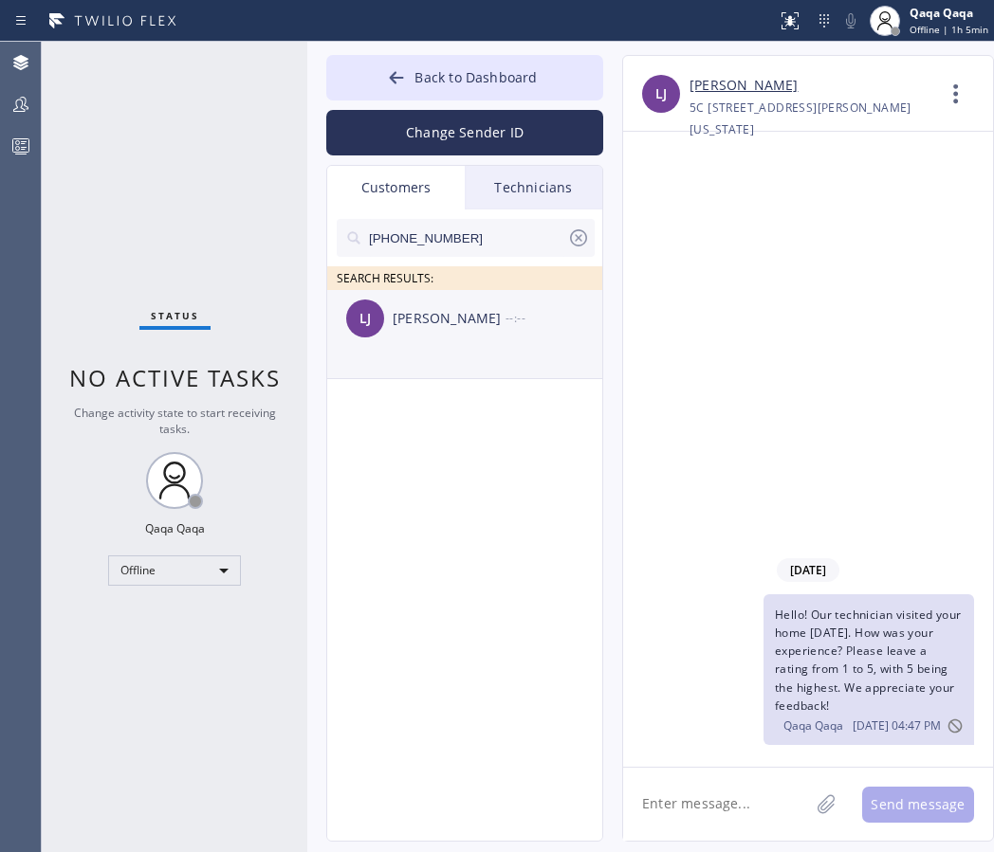
click at [444, 318] on div "Liam Jury" at bounding box center [448, 319] width 113 height 22
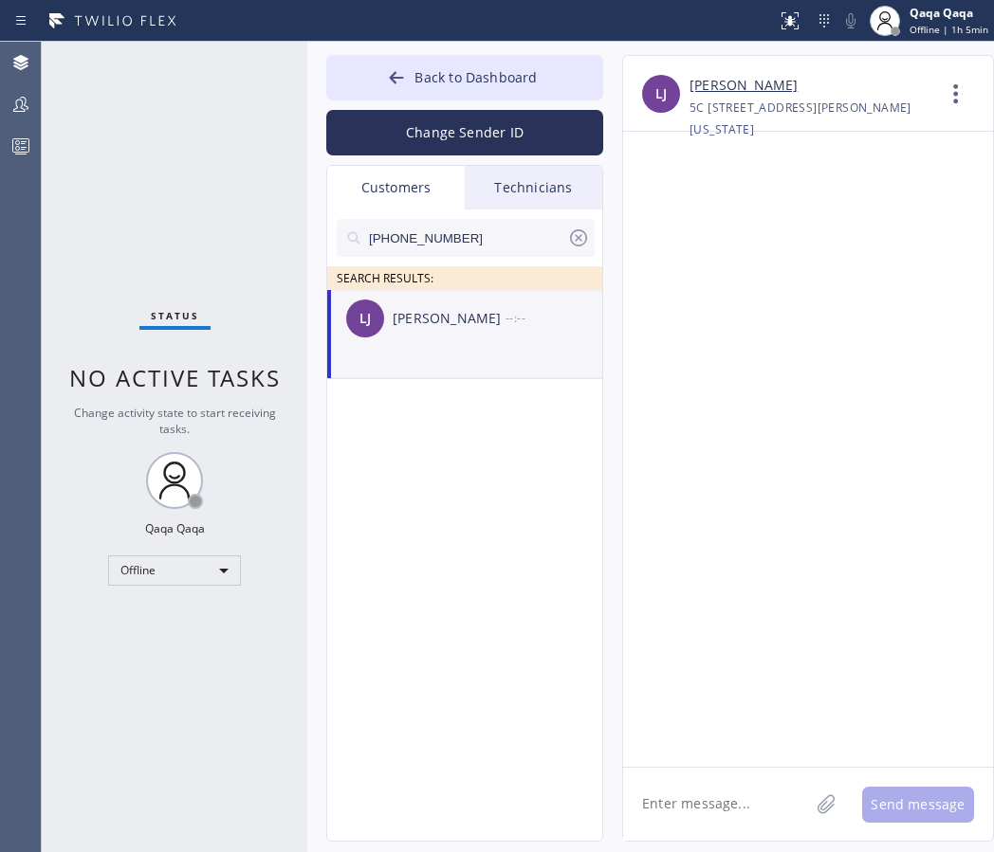
click at [684, 799] on textarea at bounding box center [716, 804] width 186 height 73
paste textarea "Hello! Our technician visited your home [DATE]. How was your experience? Please…"
type textarea "Hello! Our technician visited your home [DATE]. How was your experience? Please…"
click at [886, 804] on button "Send message" at bounding box center [918, 805] width 112 height 36
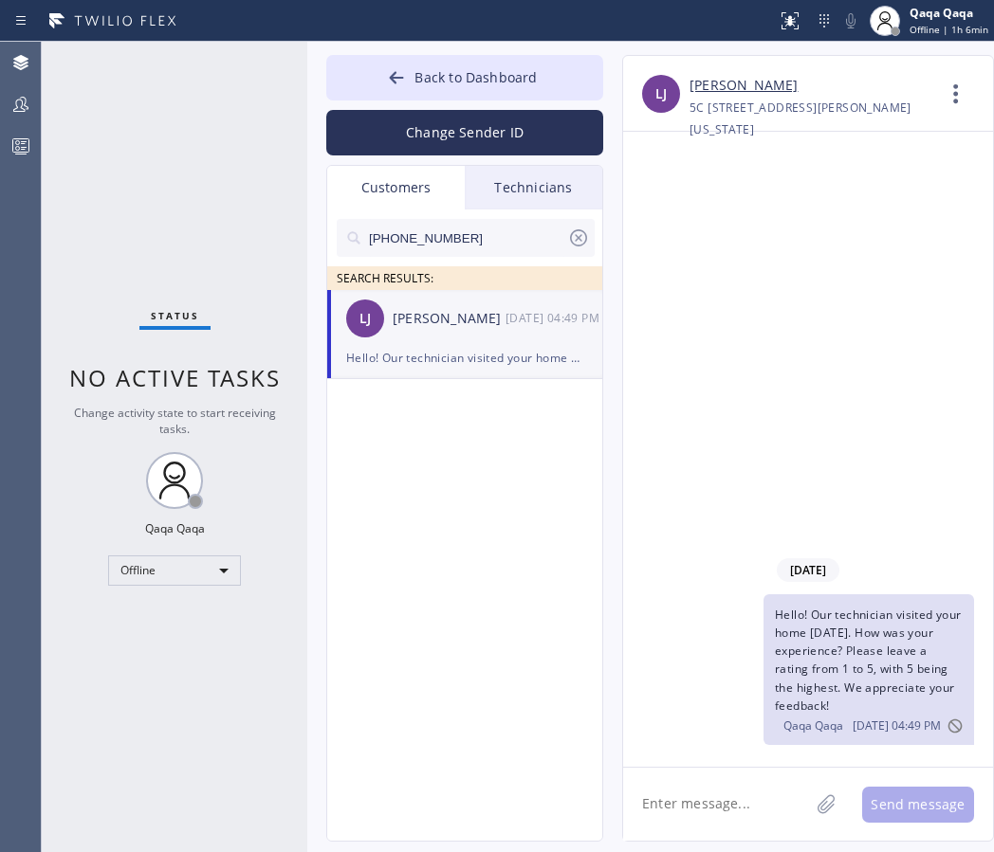
click at [578, 233] on icon at bounding box center [578, 238] width 23 height 23
click at [495, 230] on input "text" at bounding box center [481, 238] width 228 height 38
click at [447, 314] on div "Jackie Hogan" at bounding box center [448, 319] width 113 height 22
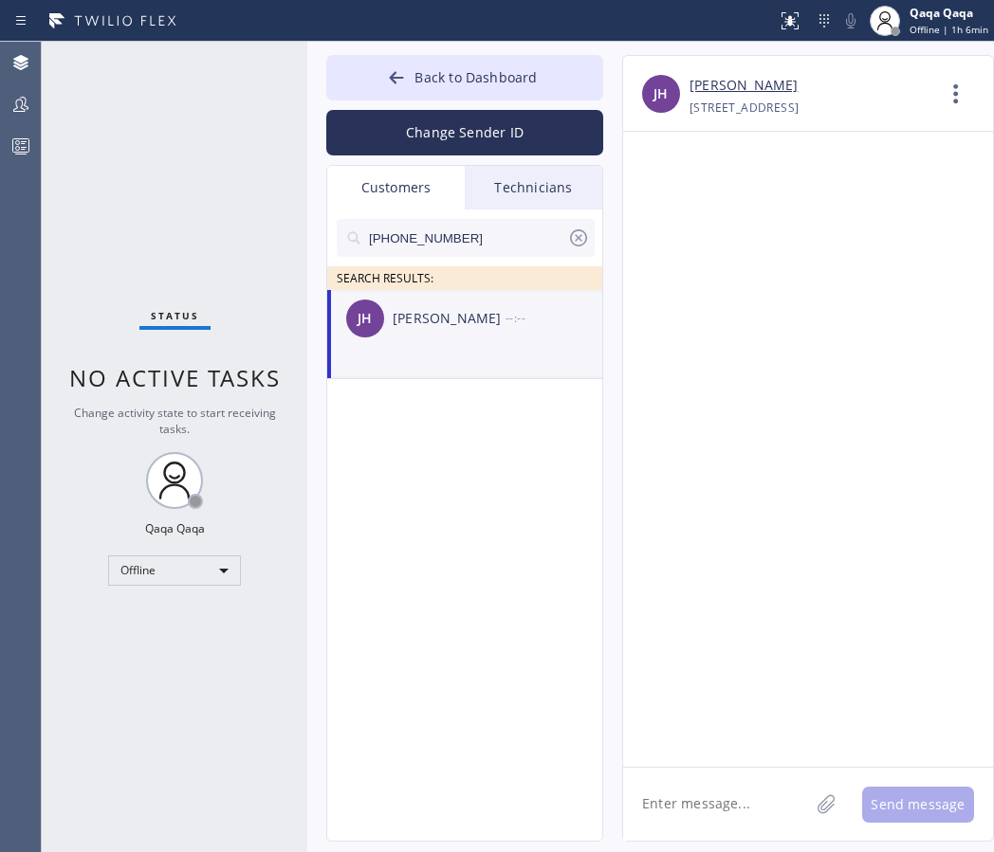
click at [691, 796] on textarea at bounding box center [716, 804] width 186 height 73
paste textarea "Hello! Our technician visited your home [DATE]. How was your experience? Please…"
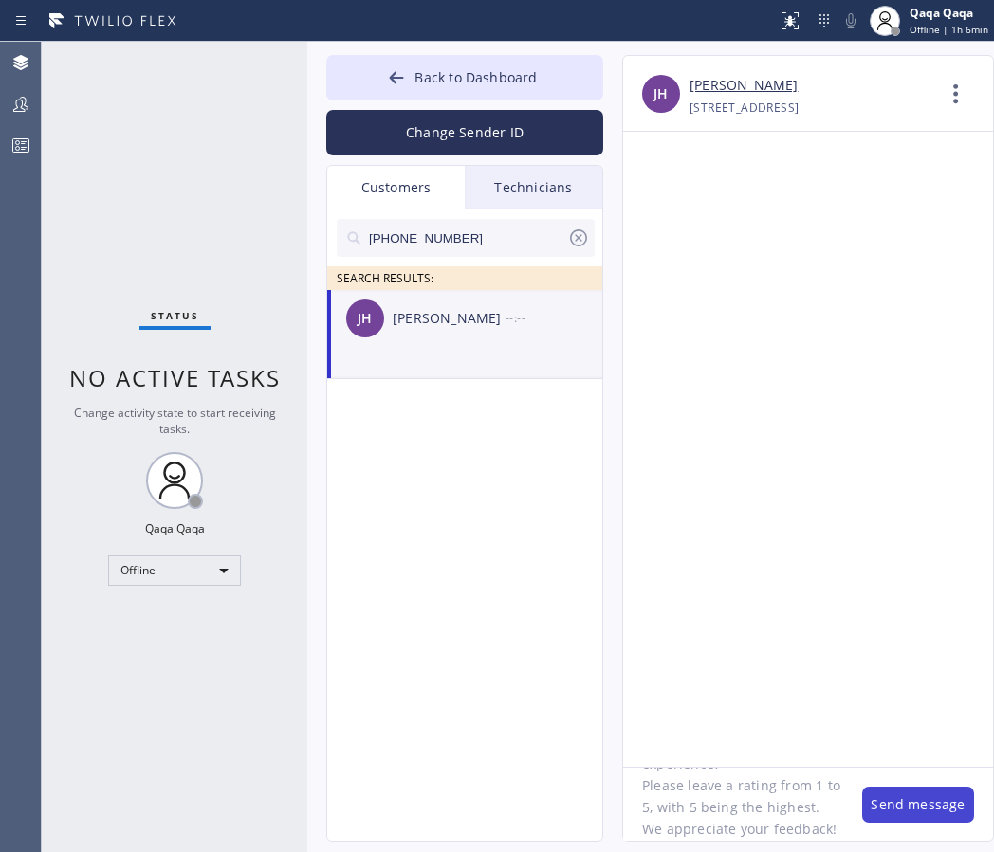
type textarea "Hello! Our technician visited your home [DATE]. How was your experience? Please…"
click at [902, 805] on button "Send message" at bounding box center [918, 805] width 112 height 36
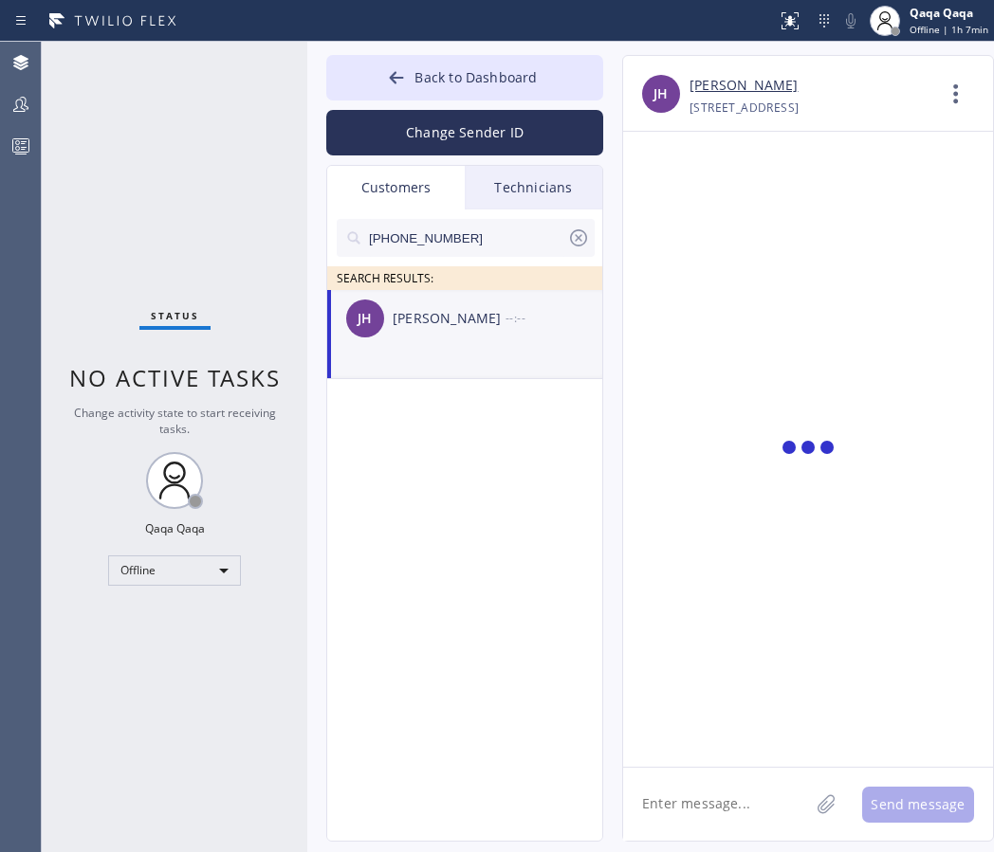
scroll to position [0, 0]
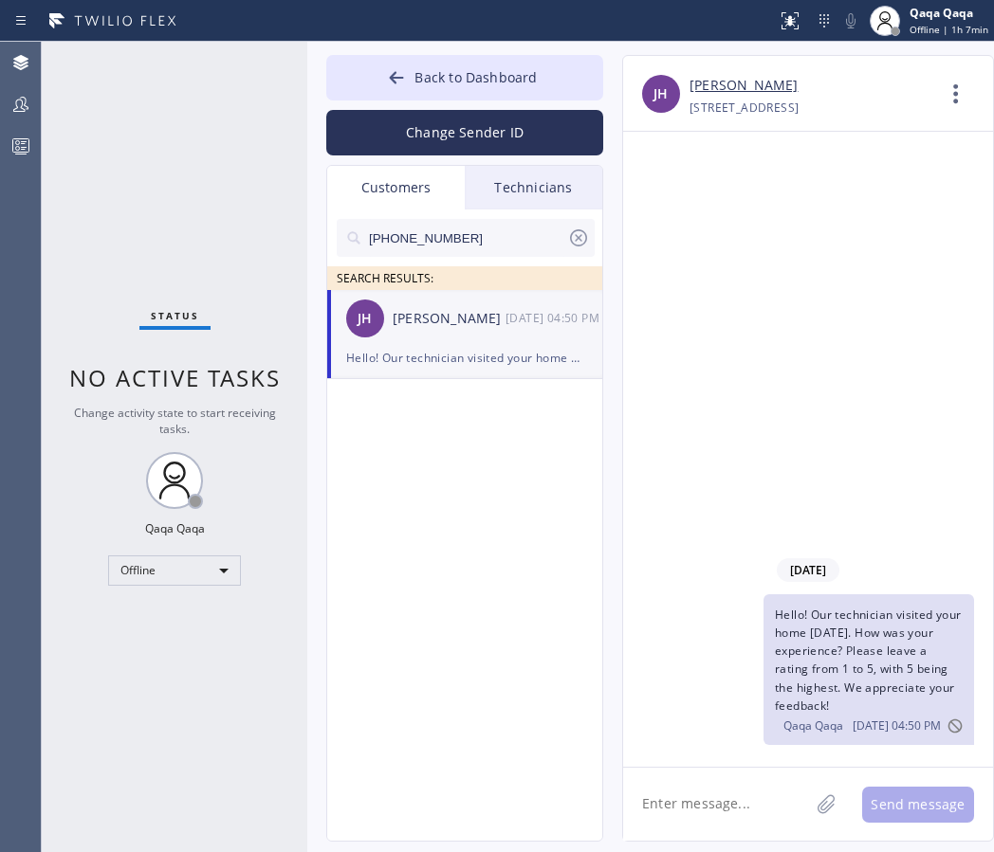
click at [580, 236] on icon at bounding box center [578, 238] width 23 height 23
click at [485, 235] on input "text" at bounding box center [481, 238] width 228 height 38
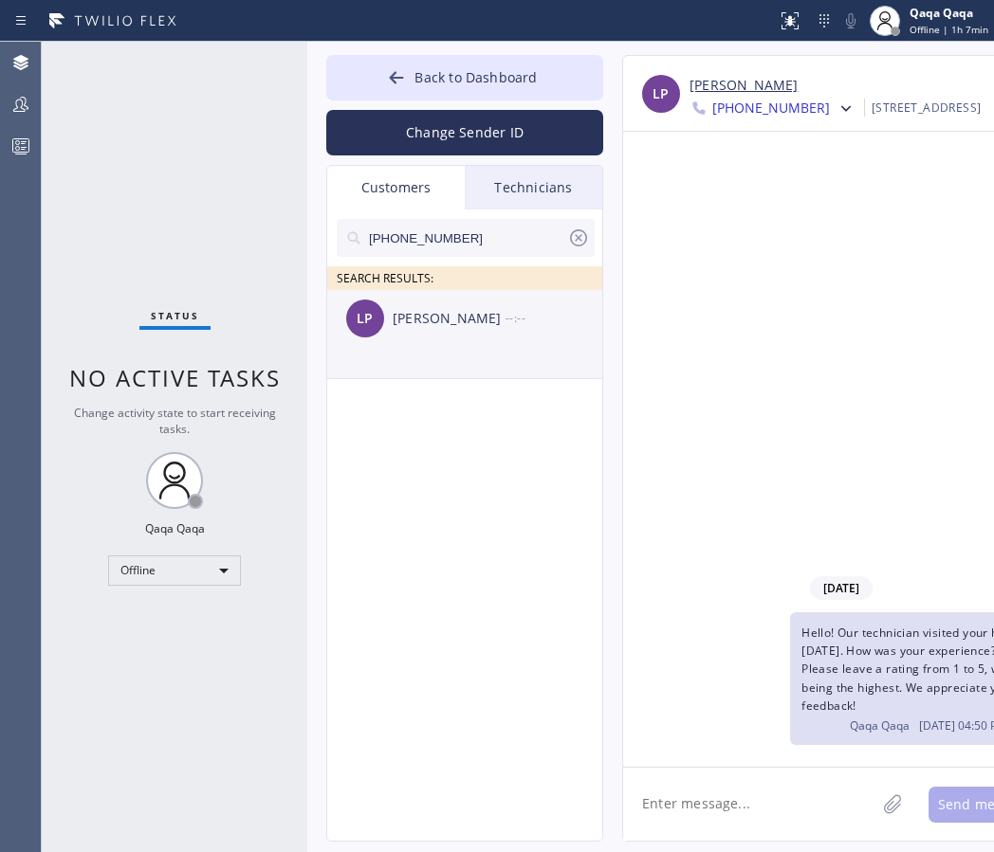
click at [450, 314] on div "[PERSON_NAME]" at bounding box center [448, 319] width 113 height 22
click at [696, 812] on textarea at bounding box center [749, 804] width 252 height 73
paste textarea "Hello! Our technician visited your home [DATE]. How was your experience? Please…"
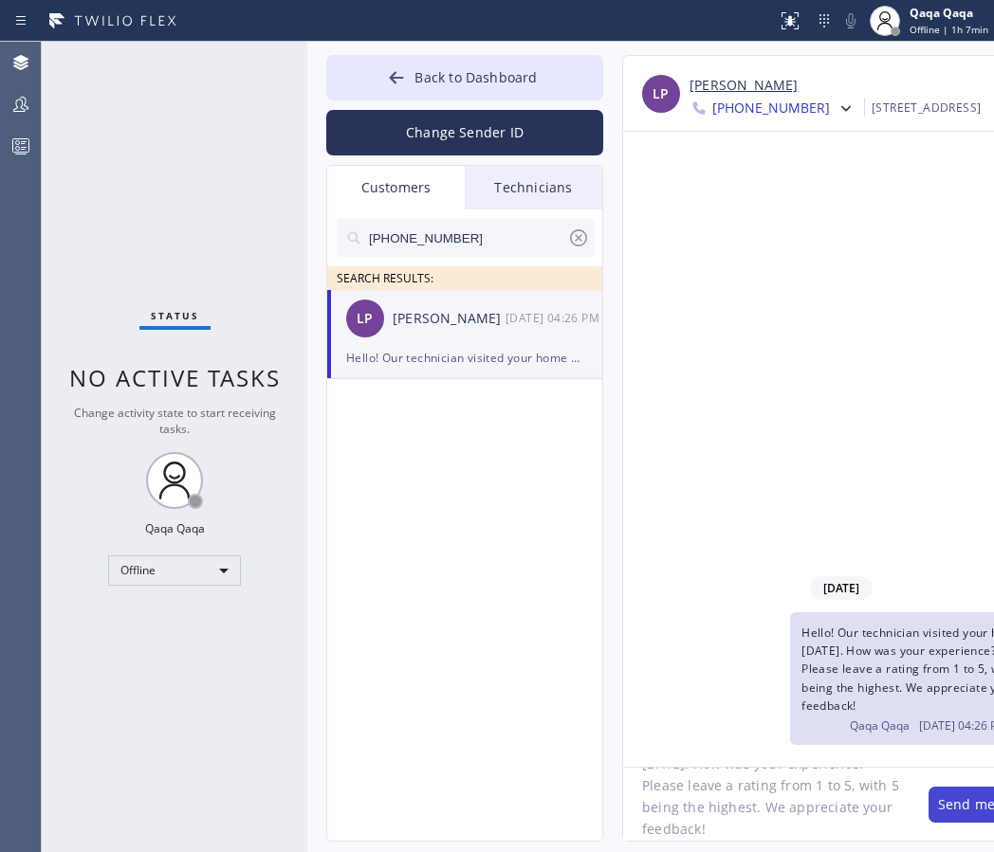
type textarea "Hello! Our technician visited your home [DATE]. How was your experience? Please…"
click at [928, 812] on button "Send message" at bounding box center [984, 805] width 112 height 36
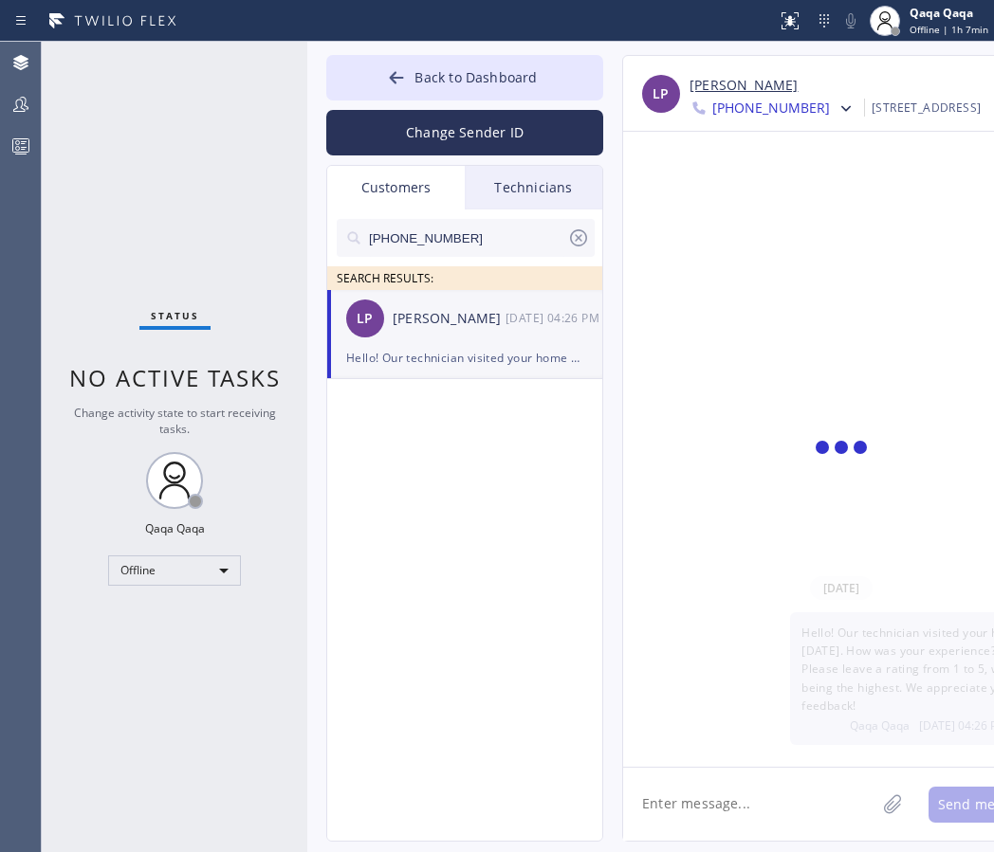
scroll to position [0, 0]
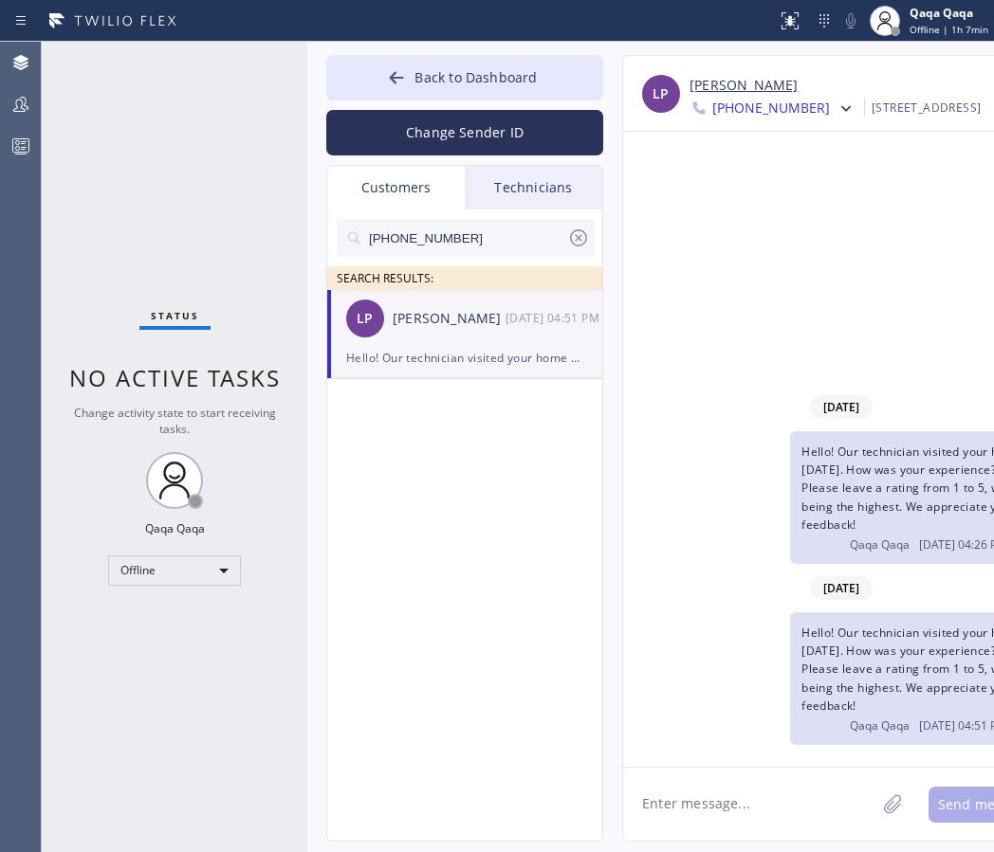
click at [579, 237] on icon at bounding box center [578, 238] width 23 height 23
click at [521, 242] on input "text" at bounding box center [481, 238] width 228 height 38
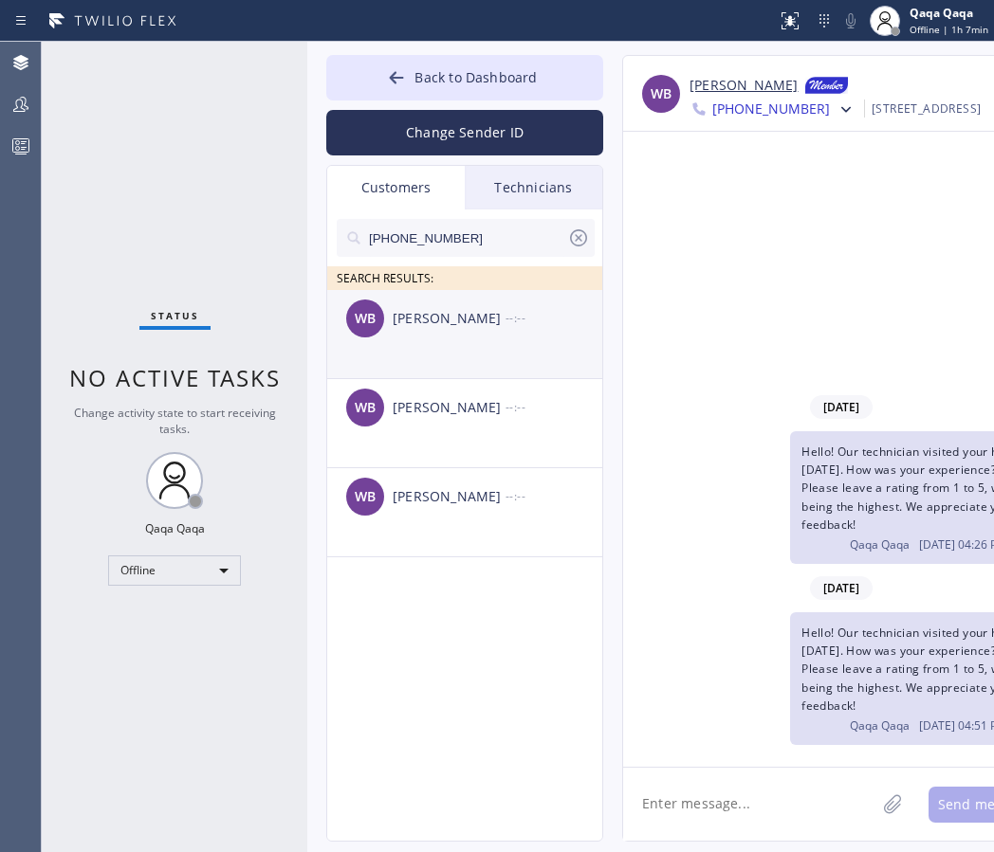
click at [455, 318] on div "Wesley Bilson" at bounding box center [448, 319] width 113 height 22
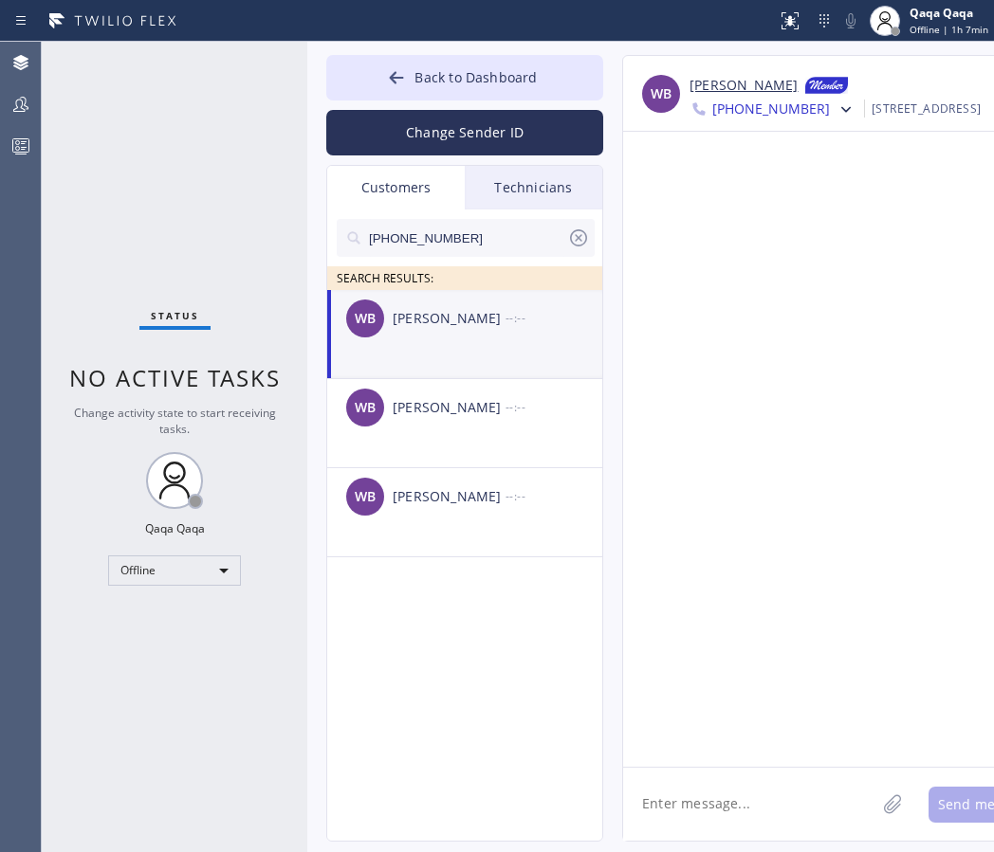
click at [675, 806] on textarea at bounding box center [749, 804] width 252 height 73
paste textarea "Hello! Our technician visited your home [DATE]. How was your experience? Please…"
type textarea "Hello! Our technician visited your home [DATE]. How was your experience? Please…"
click at [928, 805] on button "Send message" at bounding box center [984, 805] width 112 height 36
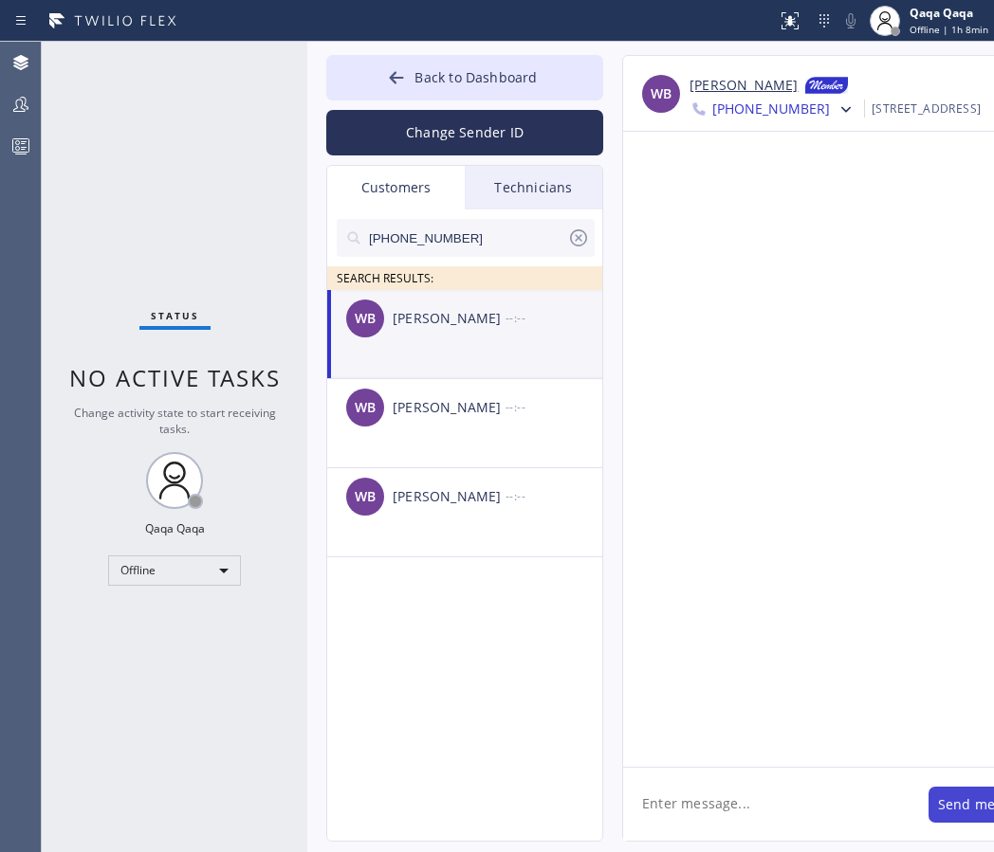
scroll to position [0, 0]
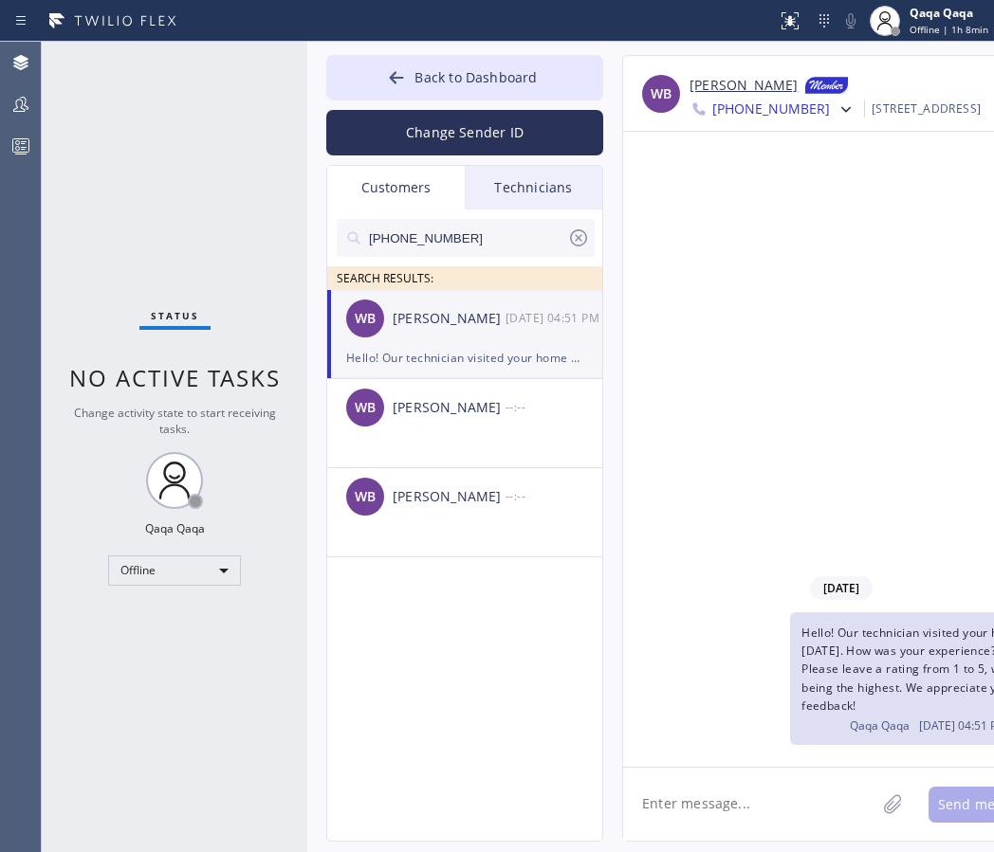
click at [578, 236] on icon at bounding box center [578, 238] width 23 height 23
click at [495, 234] on input "text" at bounding box center [481, 238] width 228 height 38
